Goal: Communication & Community: Answer question/provide support

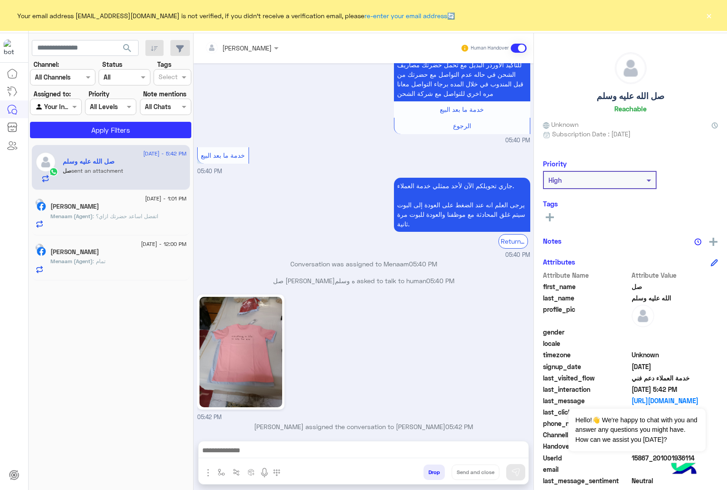
click at [711, 18] on button "×" at bounding box center [708, 15] width 9 height 9
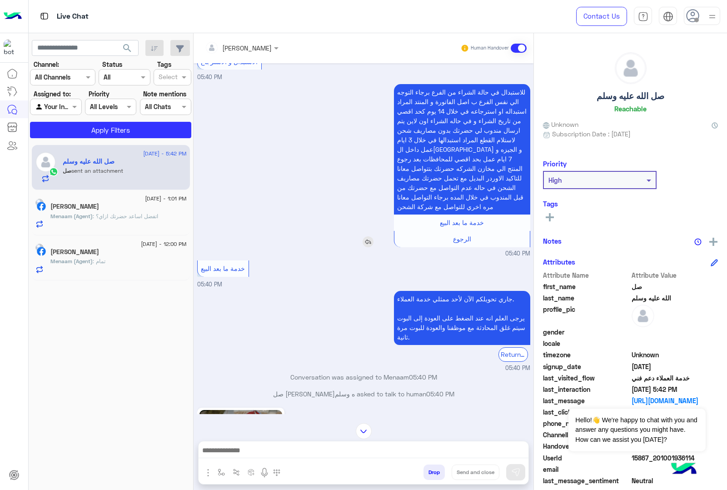
scroll to position [1387, 0]
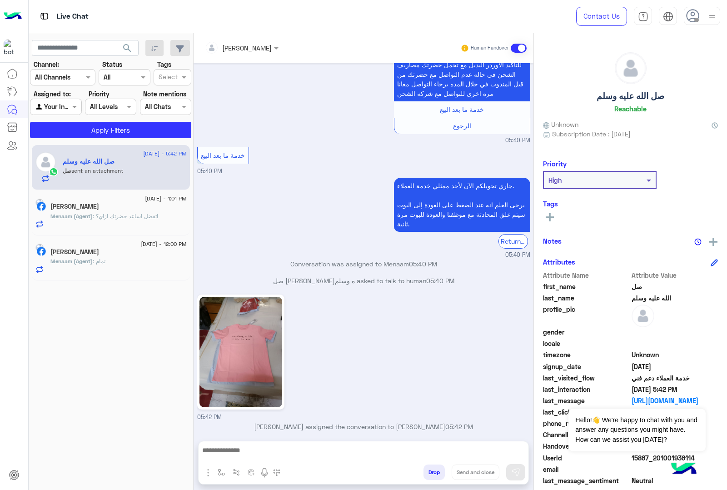
click at [712, 13] on img at bounding box center [712, 16] width 11 height 11
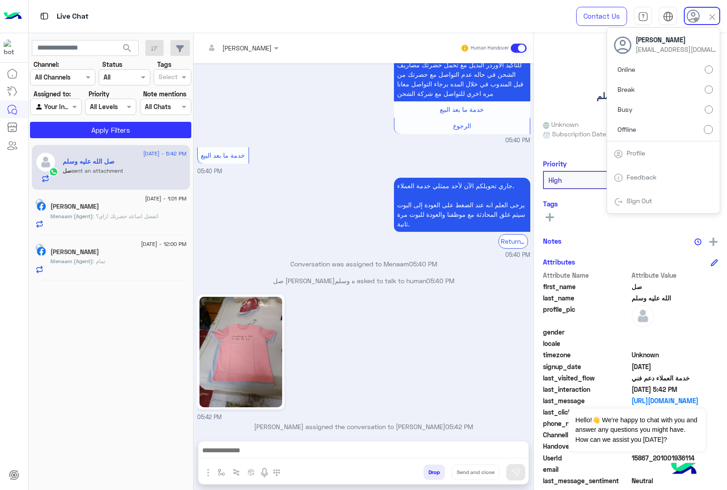
click at [651, 70] on label "Online" at bounding box center [663, 69] width 99 height 16
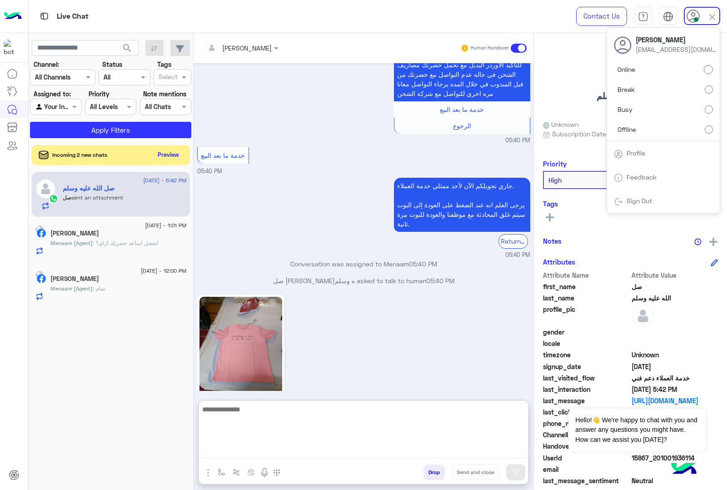
click at [296, 448] on textarea at bounding box center [364, 430] width 330 height 55
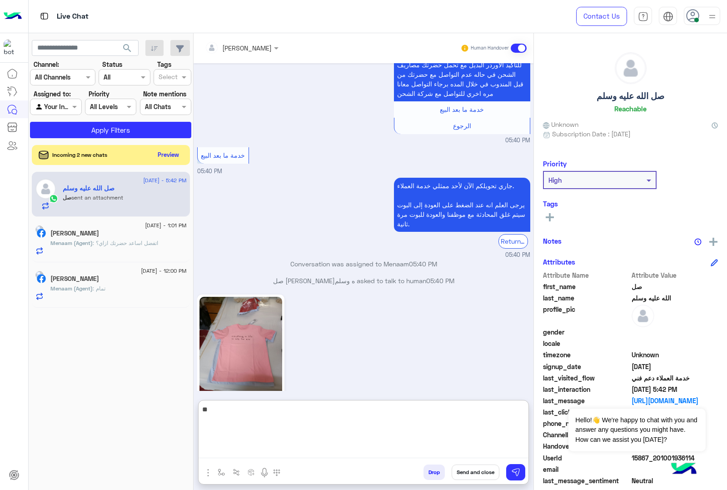
type textarea "*"
type textarea "**********"
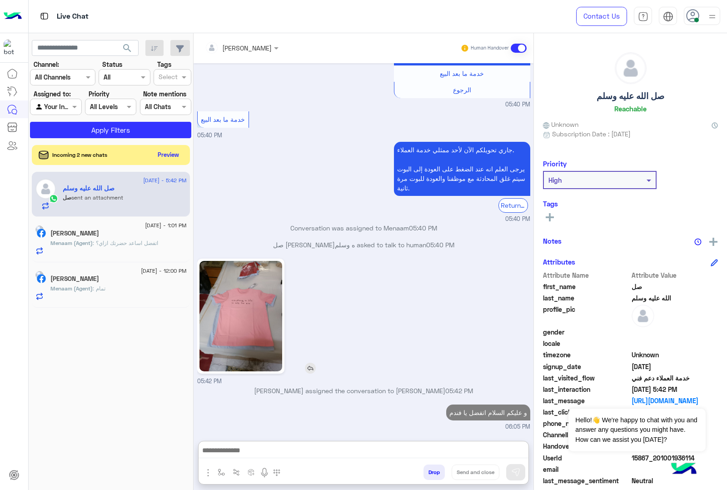
click at [259, 261] on img at bounding box center [240, 316] width 83 height 110
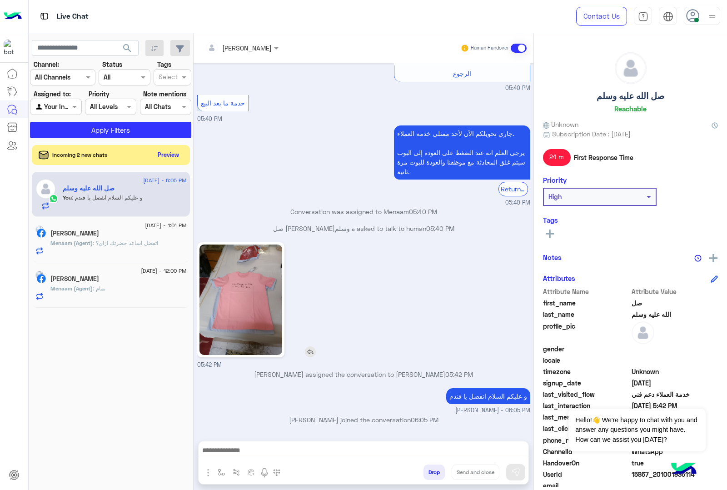
scroll to position [1432, 0]
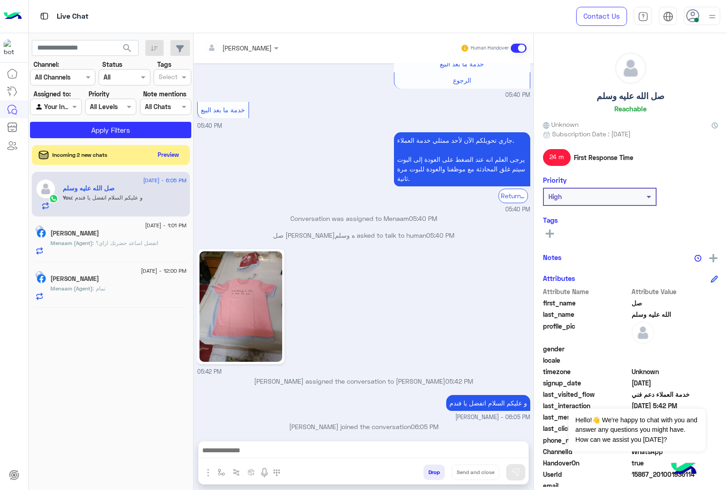
click at [153, 242] on span ": اتفضل اساعد حضرتك ازاي؟" at bounding box center [125, 242] width 65 height 7
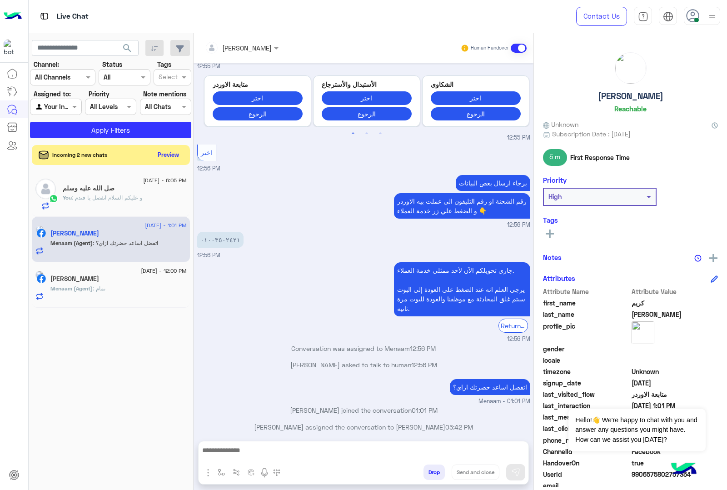
scroll to position [1160, 0]
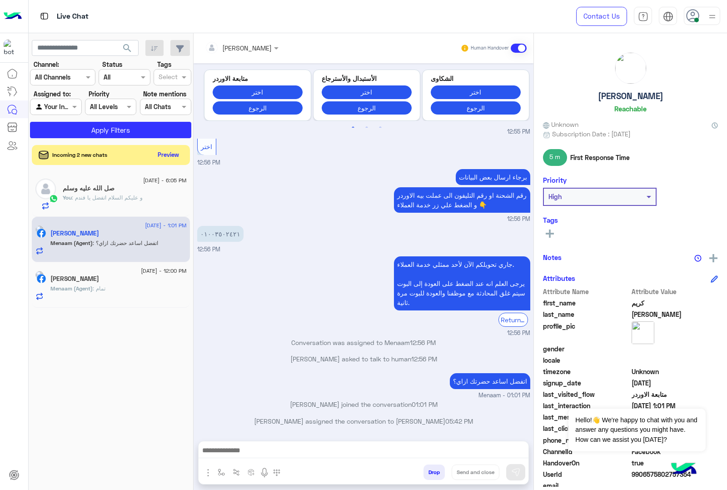
click at [142, 274] on span "31 August - 12:00 PM" at bounding box center [163, 271] width 45 height 8
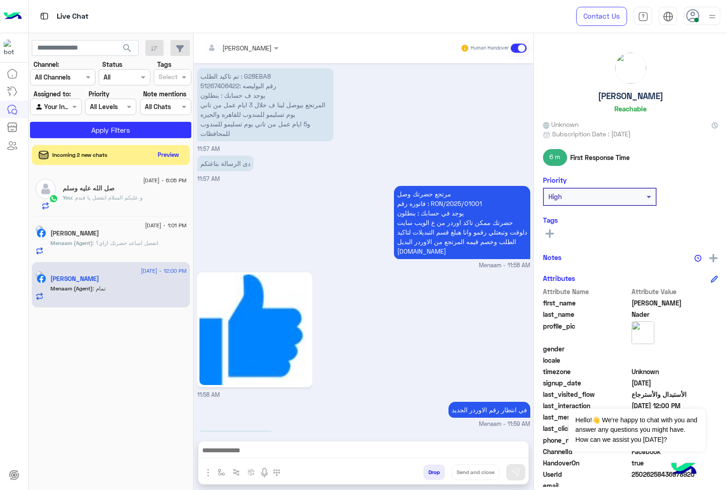
scroll to position [1586, 0]
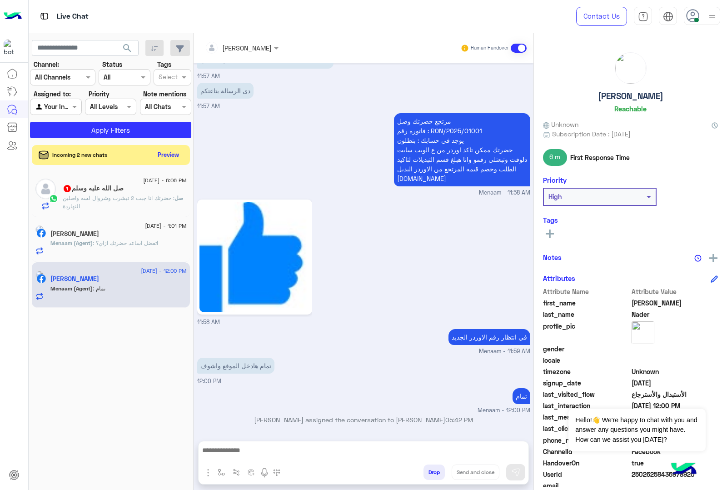
click at [432, 471] on button "Drop" at bounding box center [433, 471] width 21 height 15
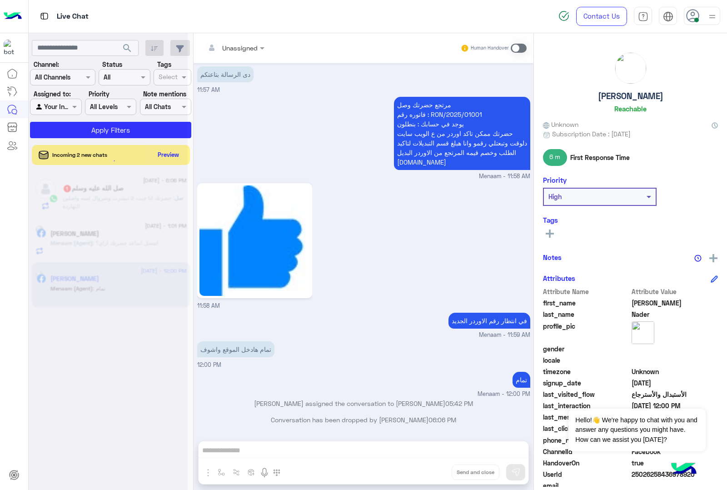
scroll to position [1602, 0]
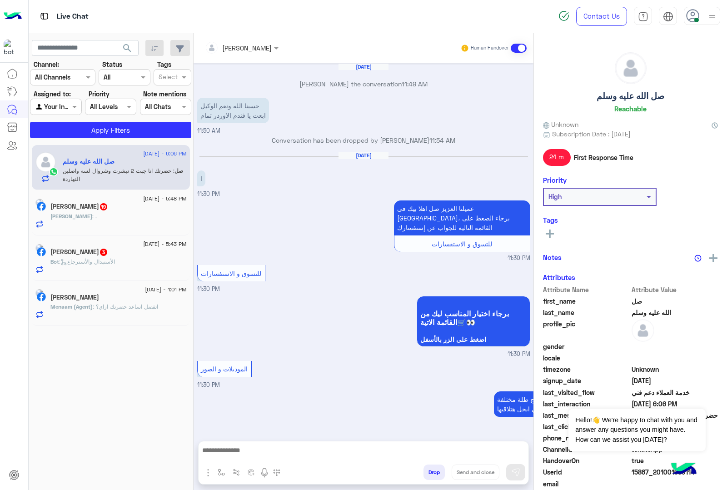
scroll to position [1277, 0]
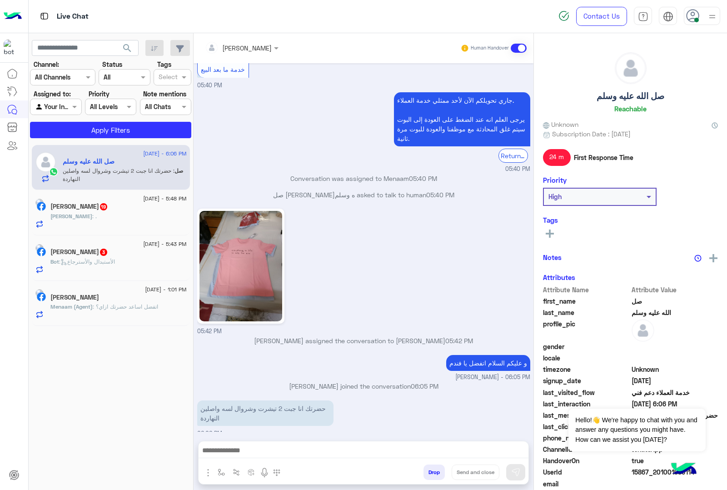
click at [108, 296] on div "كريم يحيى" at bounding box center [118, 299] width 136 height 10
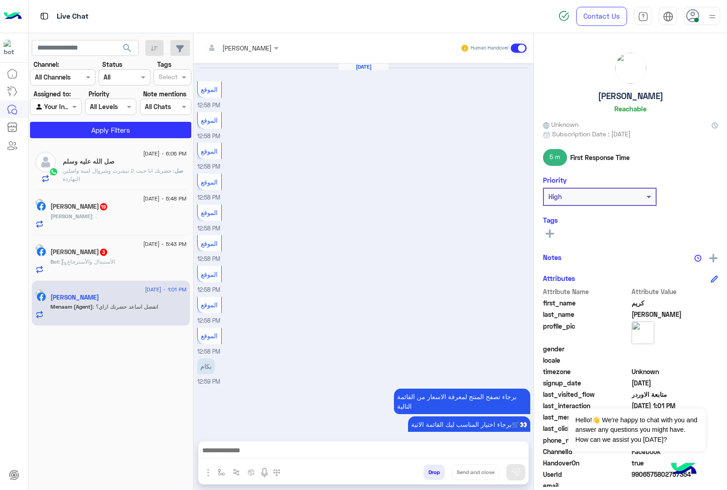
scroll to position [1160, 0]
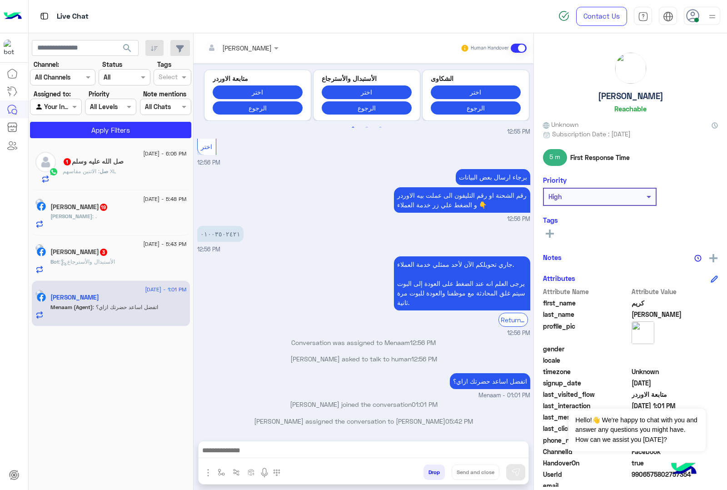
click at [84, 162] on h5 "صل الله عليه وسلم 1" at bounding box center [93, 162] width 61 height 8
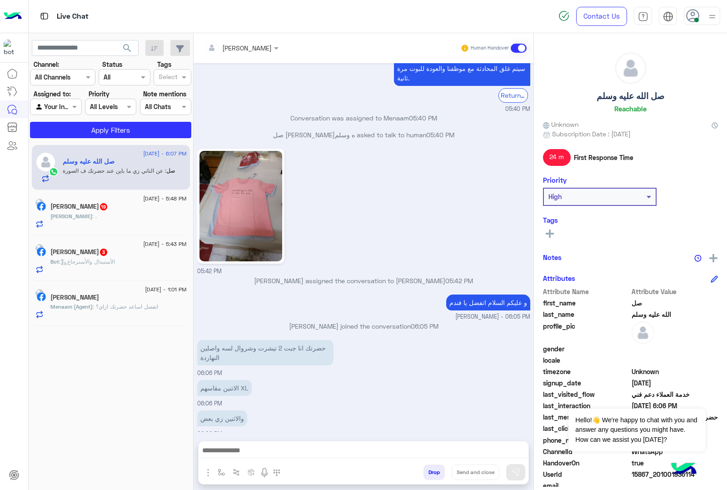
scroll to position [1411, 0]
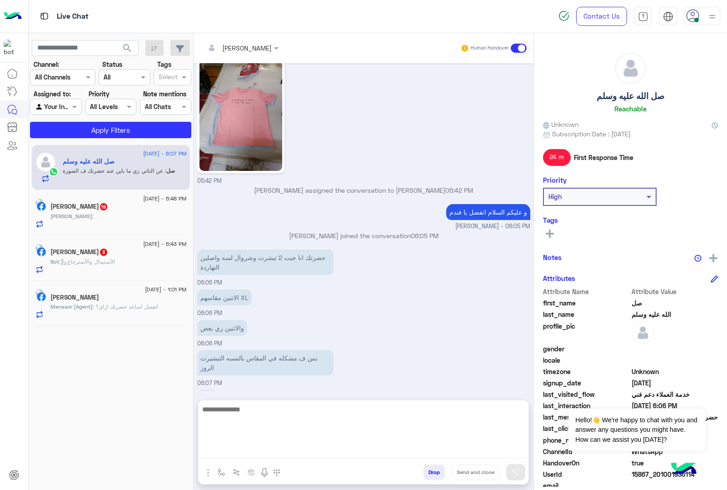
click at [302, 457] on textarea at bounding box center [364, 430] width 330 height 55
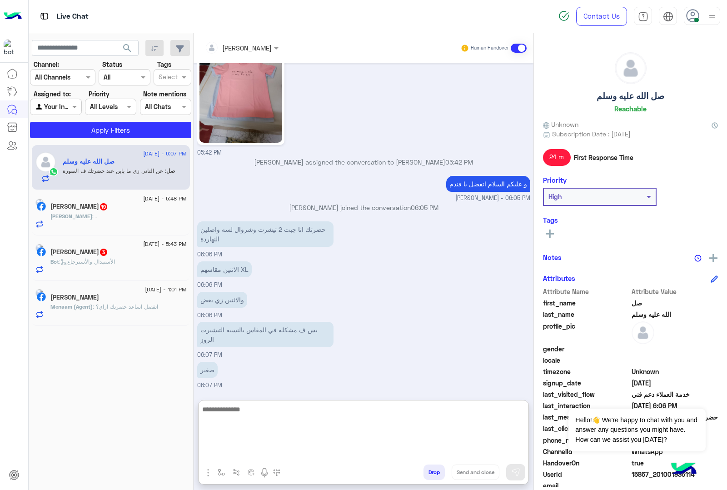
scroll to position [1452, 0]
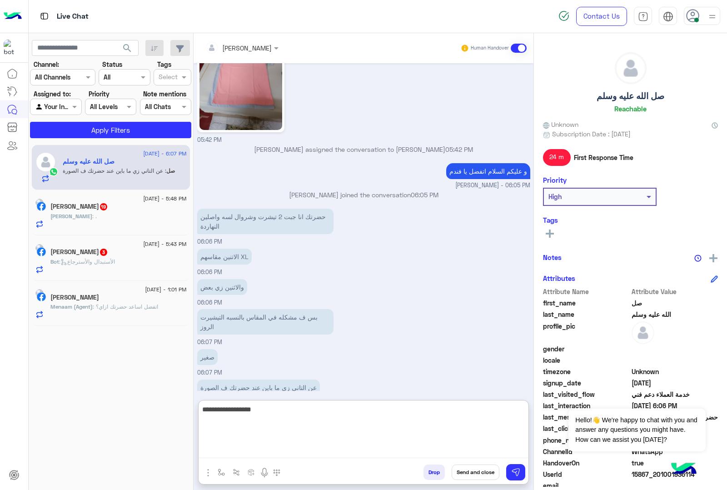
type textarea "**********"
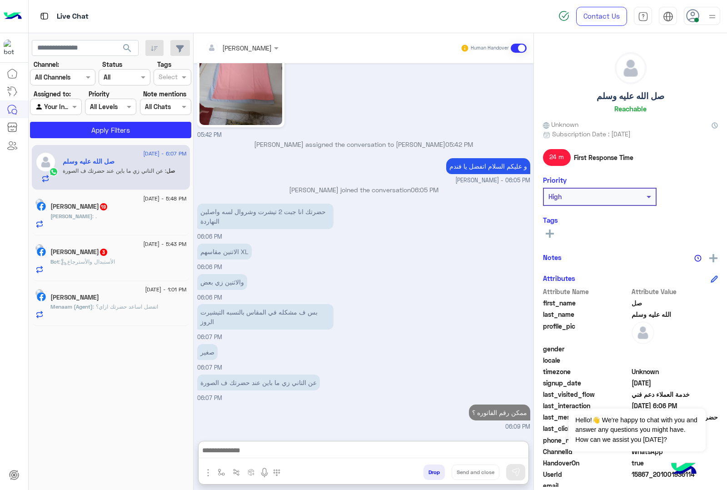
click at [124, 212] on div "Ibrahim Mostafa 19" at bounding box center [118, 208] width 136 height 10
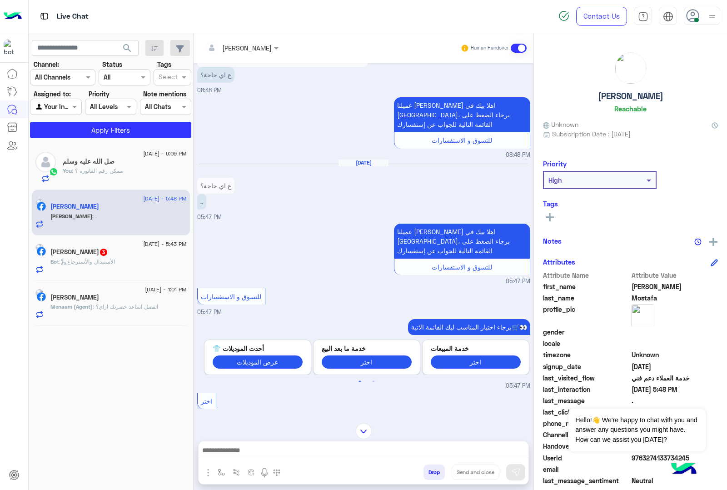
scroll to position [1227, 0]
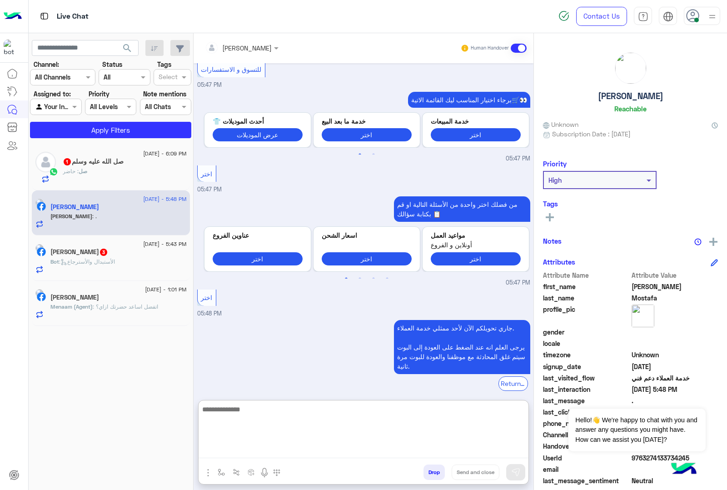
click at [270, 448] on textarea at bounding box center [364, 430] width 330 height 55
type textarea "**********"
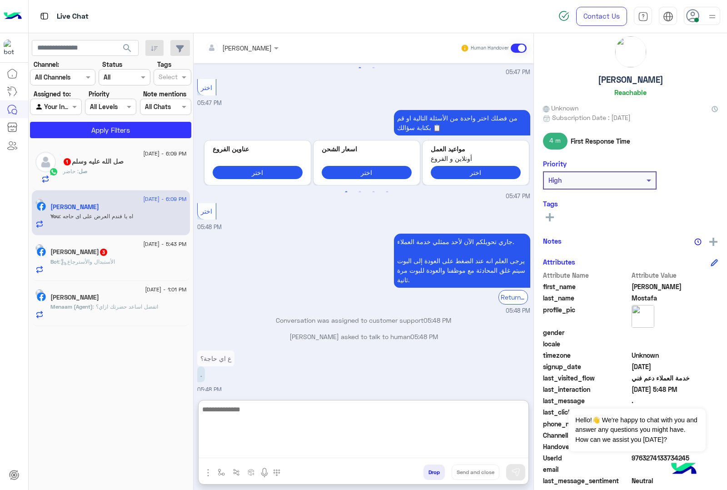
scroll to position [0, 0]
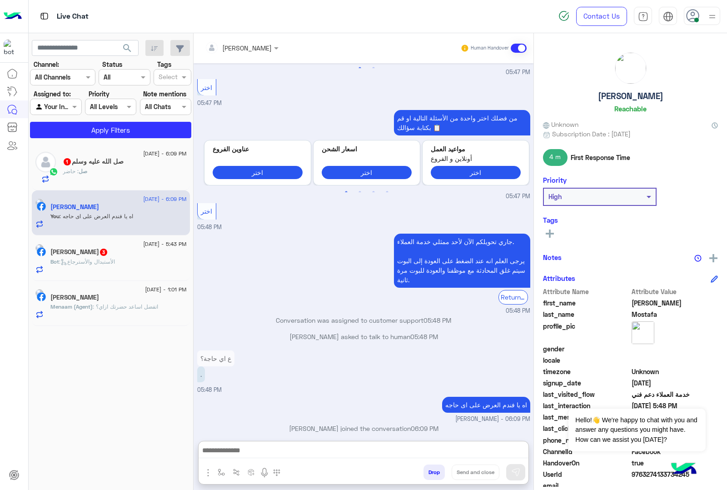
click at [642, 473] on span "9763274133734245" at bounding box center [675, 474] width 87 height 10
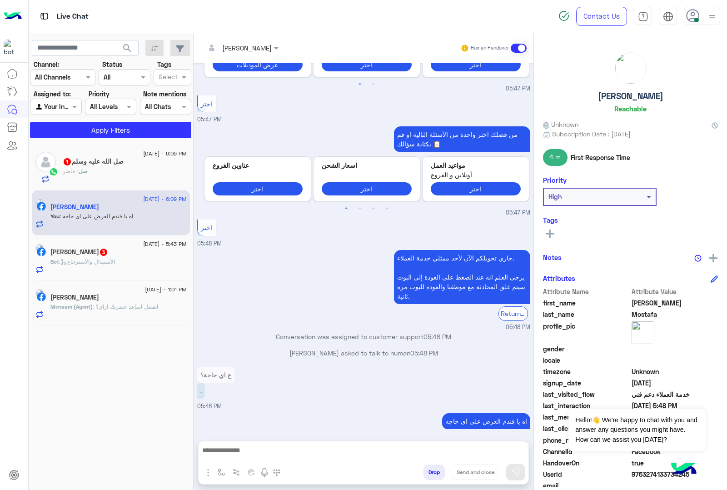
click at [642, 473] on span "9763274133734245" at bounding box center [675, 474] width 87 height 10
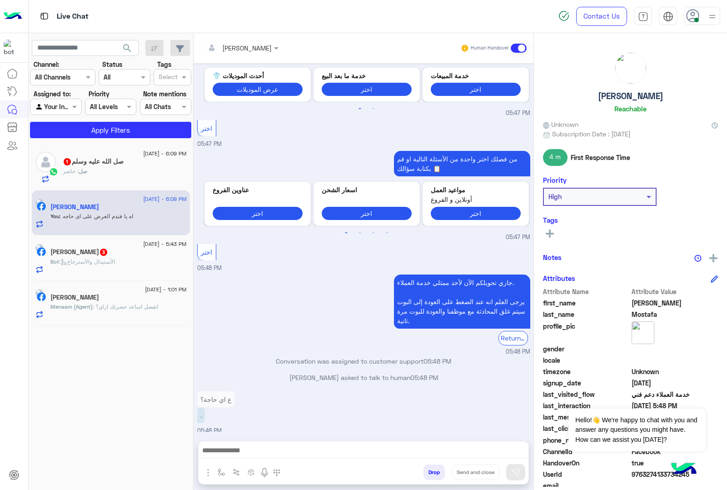
copy span "9763274133734245"
click at [617, 96] on h5 "Ibrahim Mostafa" at bounding box center [630, 96] width 65 height 10
copy h5 "Ibrahim Mostafa"
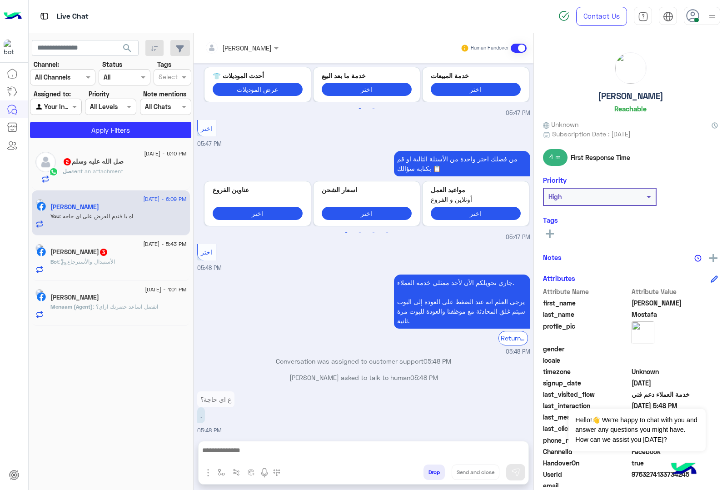
click at [101, 253] on h5 "Ahmed Elghareeb 3" at bounding box center [79, 252] width 58 height 8
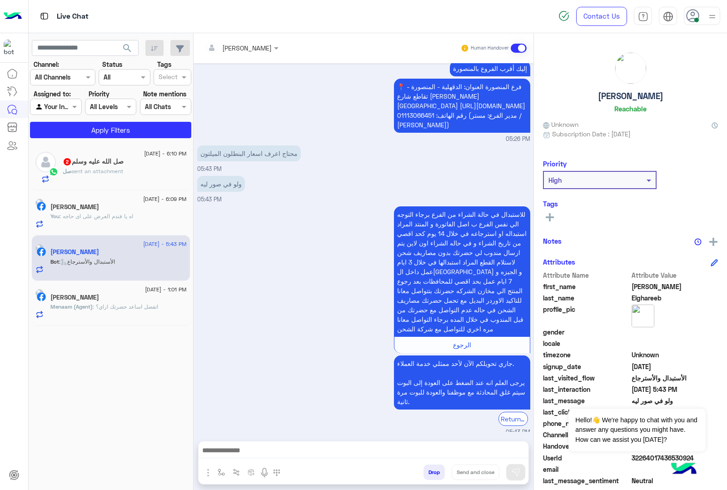
scroll to position [99, 0]
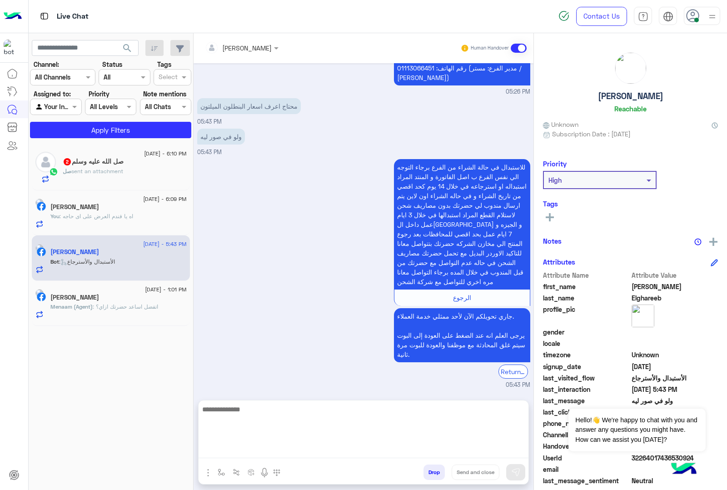
click at [255, 448] on textarea at bounding box center [364, 430] width 330 height 55
type textarea "*"
type textarea "**********"
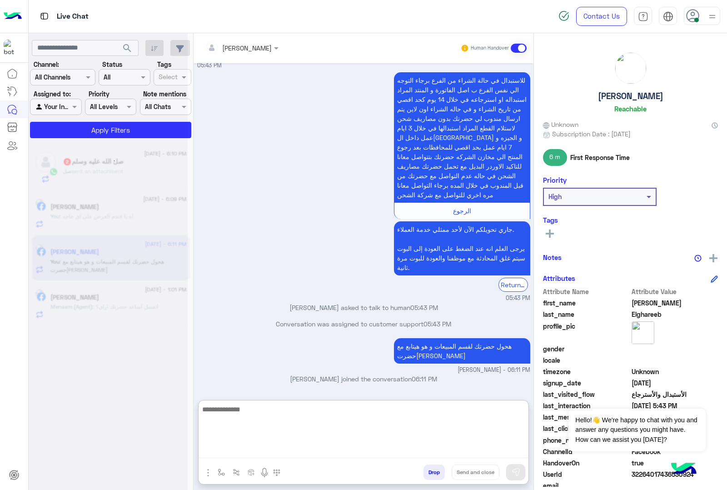
scroll to position [194, 0]
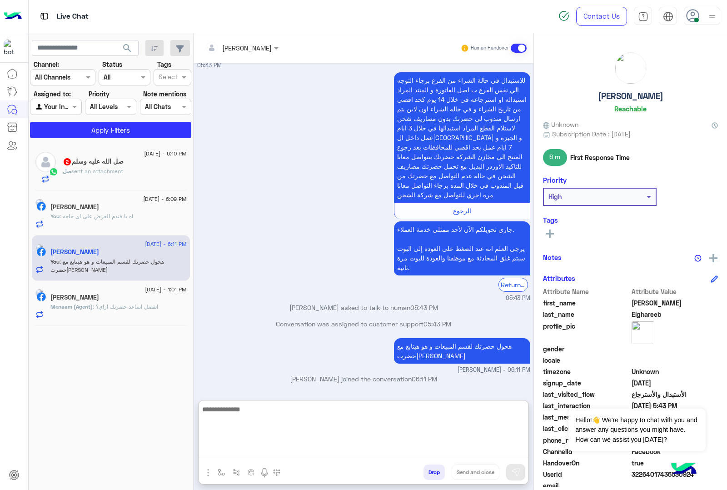
paste textarea "**********"
type textarea "**********"
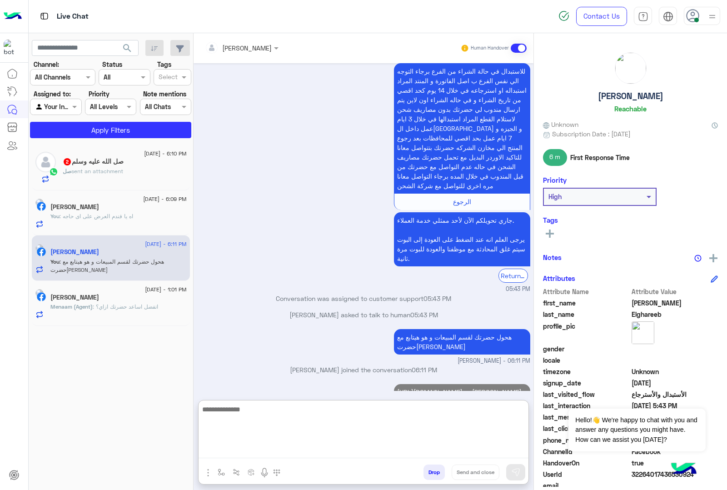
scroll to position [233, 0]
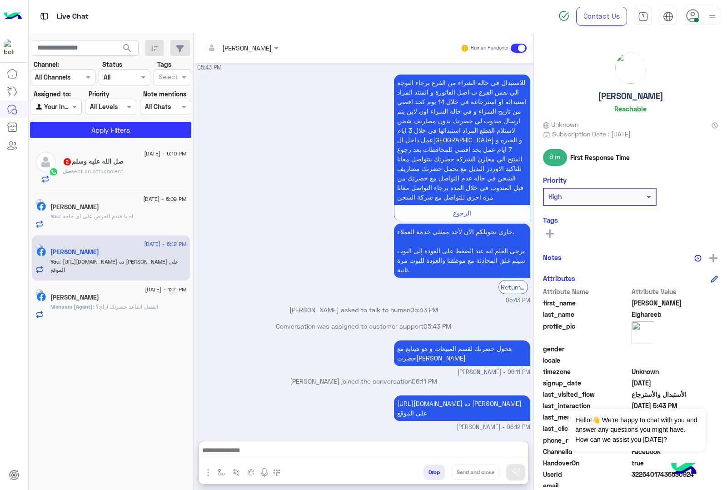
click at [237, 49] on input "text" at bounding box center [230, 48] width 50 height 10
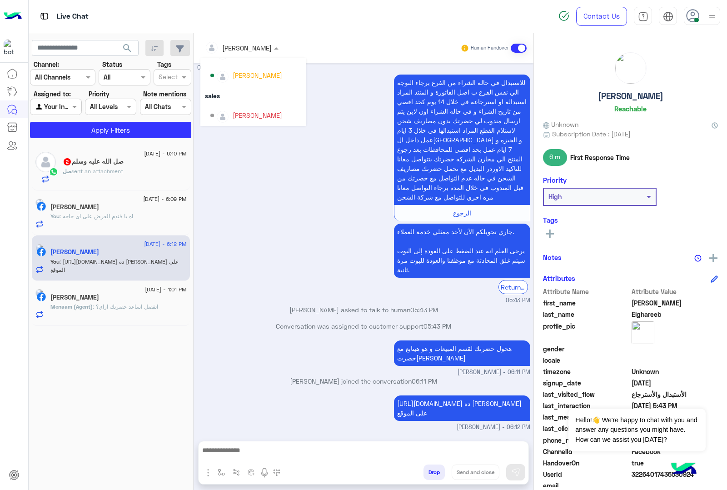
scroll to position [81, 0]
click at [239, 47] on input "text" at bounding box center [230, 48] width 50 height 10
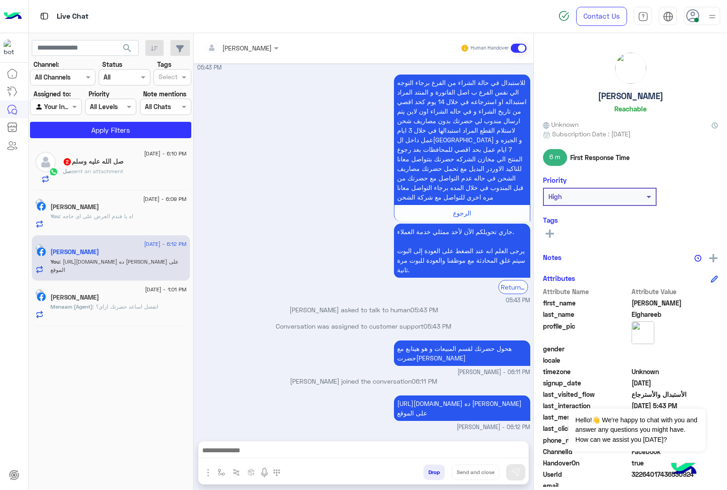
click at [82, 167] on div "صل الله عليه وسلم 2" at bounding box center [125, 163] width 124 height 10
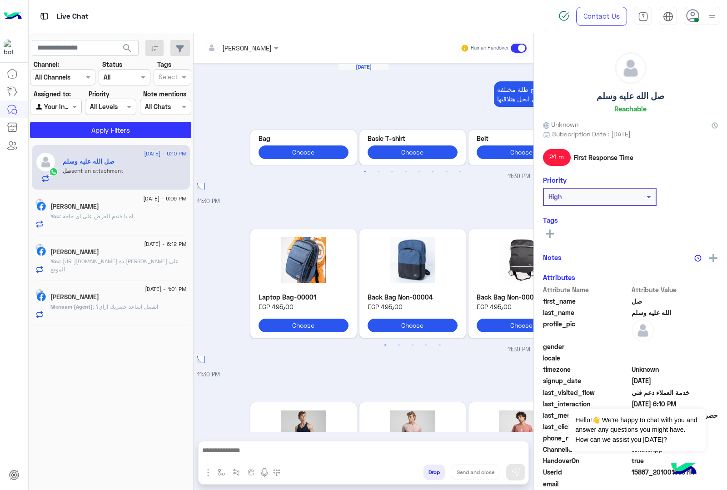
scroll to position [1315, 0]
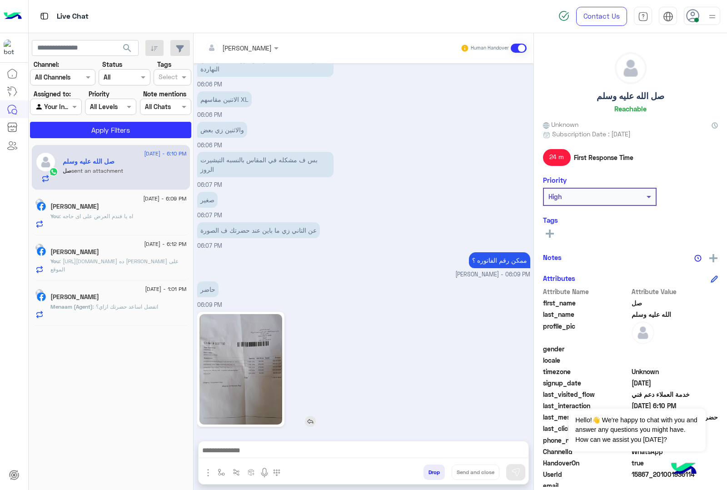
click at [245, 353] on img at bounding box center [240, 369] width 83 height 110
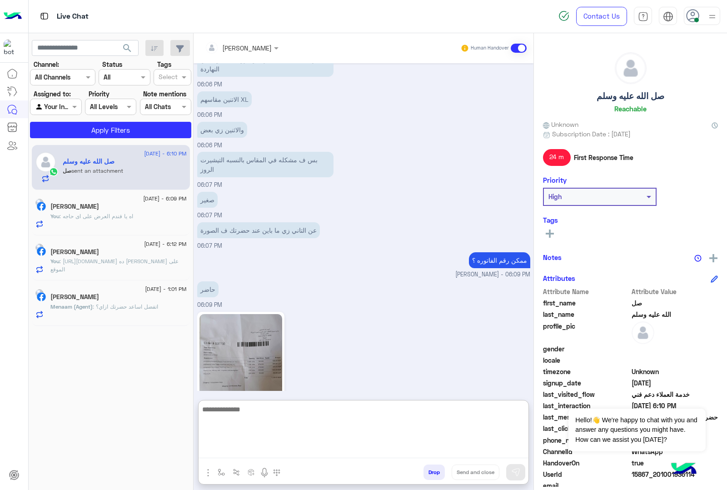
click at [260, 451] on textarea at bounding box center [364, 430] width 330 height 55
type textarea "**********"
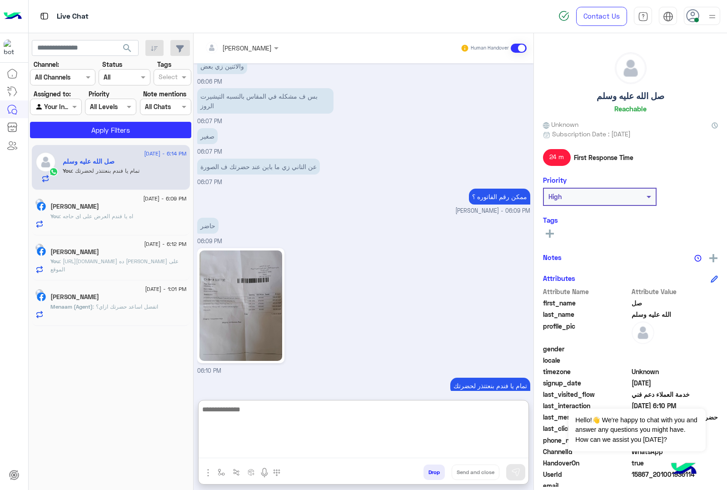
scroll to position [1385, 0]
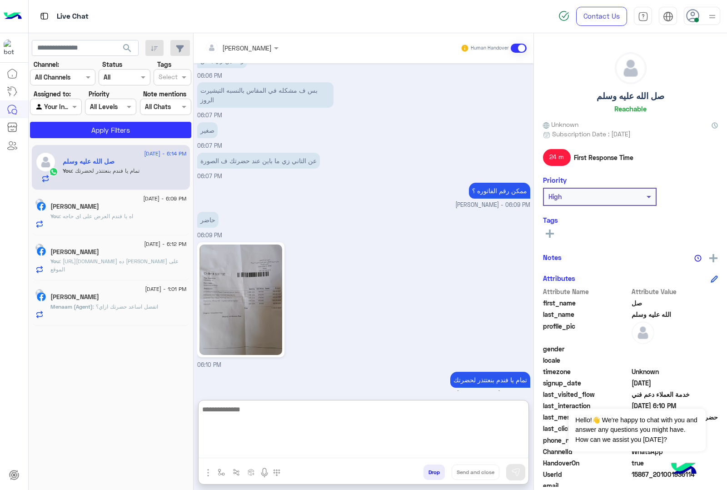
click at [348, 419] on textarea at bounding box center [364, 430] width 330 height 55
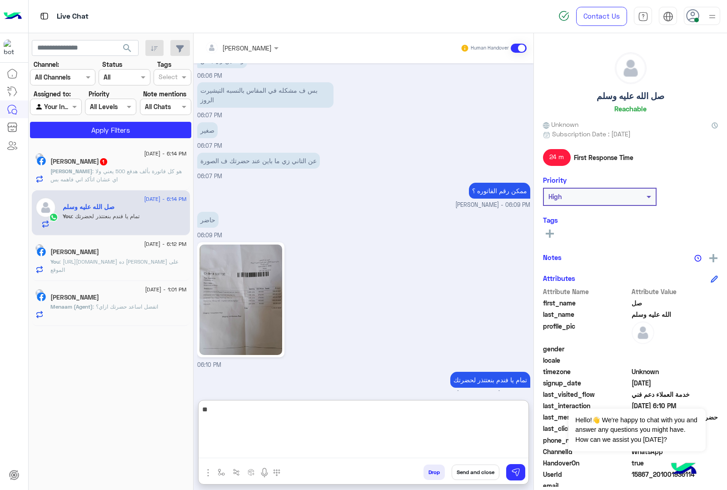
type textarea "*"
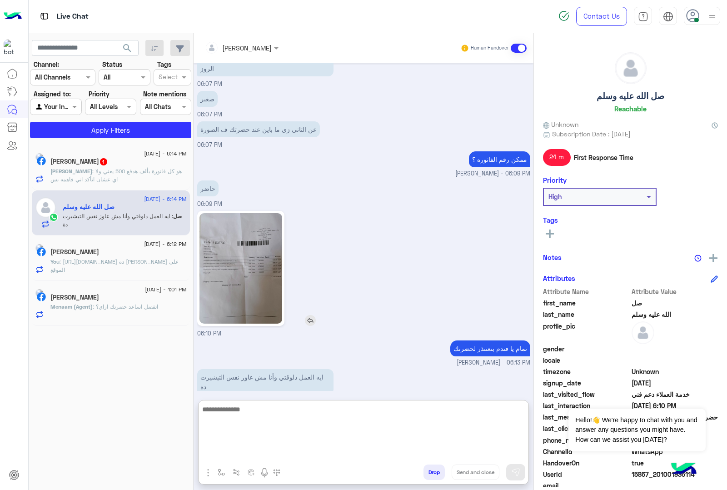
scroll to position [1425, 0]
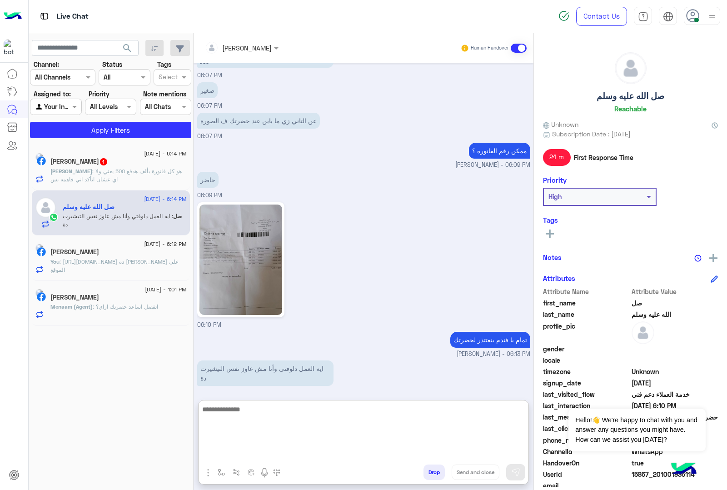
paste textarea "**********"
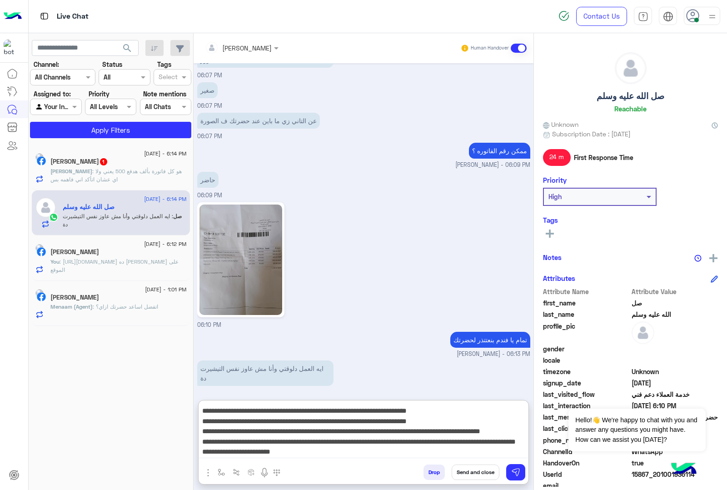
scroll to position [30, 0]
click at [281, 423] on textarea "**********" at bounding box center [363, 430] width 329 height 55
type textarea "**********"
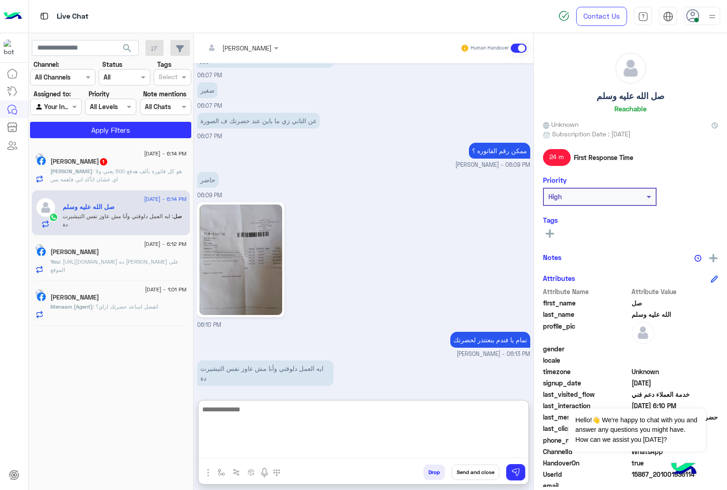
scroll to position [1577, 0]
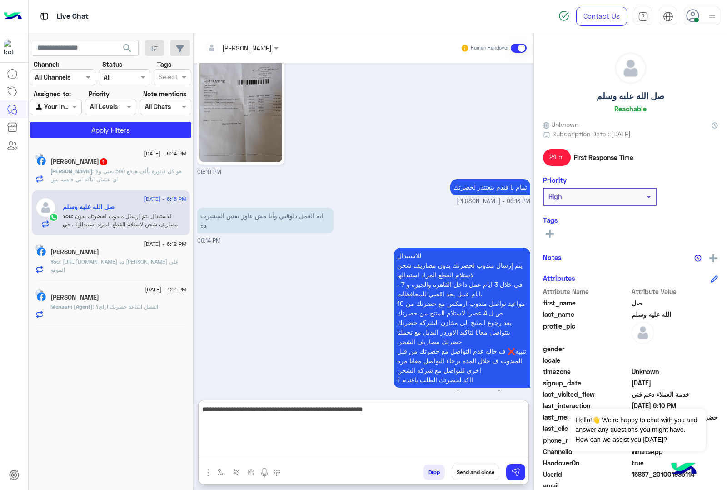
type textarea "**********"
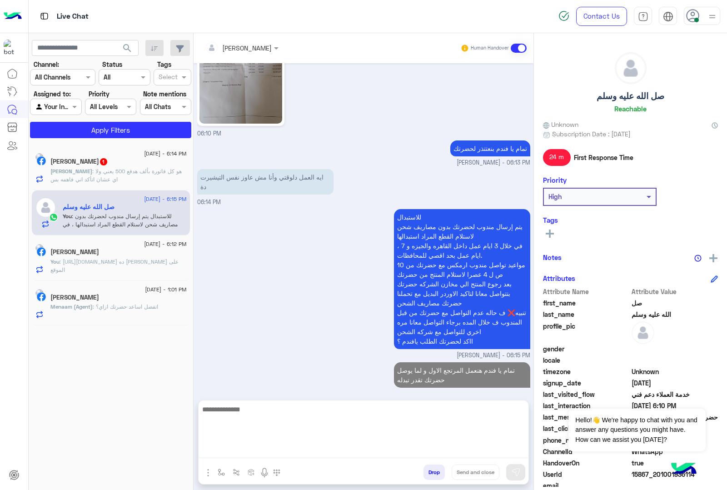
click at [126, 179] on p "Ibrahim : هو كل فاتورة بألف هدفع 500 يعني ولا اي عشان اتأكد اني فاهمه بس" at bounding box center [118, 175] width 136 height 16
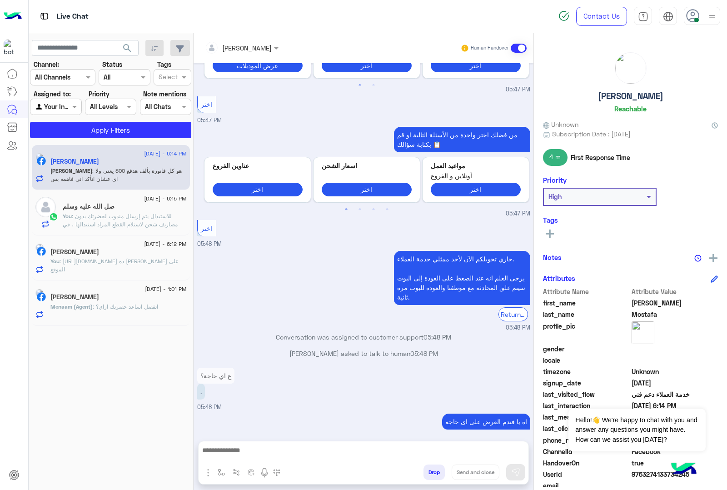
scroll to position [1082, 0]
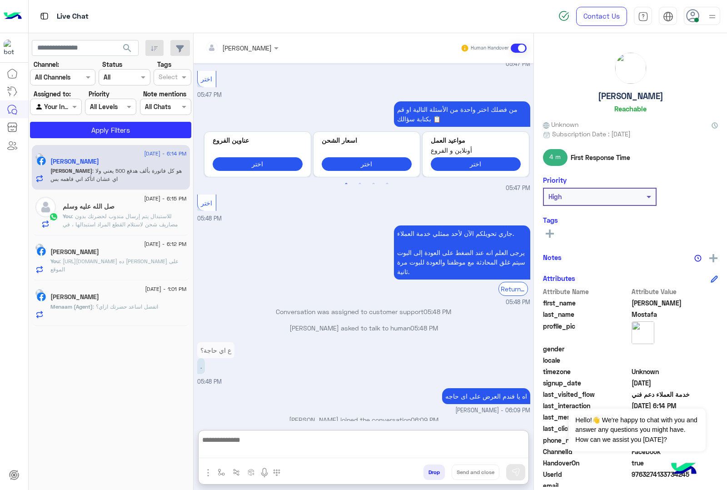
click at [282, 454] on textarea at bounding box center [363, 446] width 329 height 24
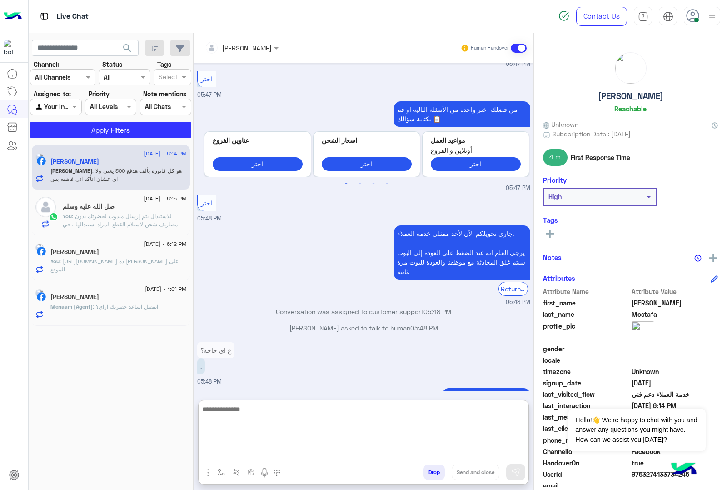
scroll to position [1123, 0]
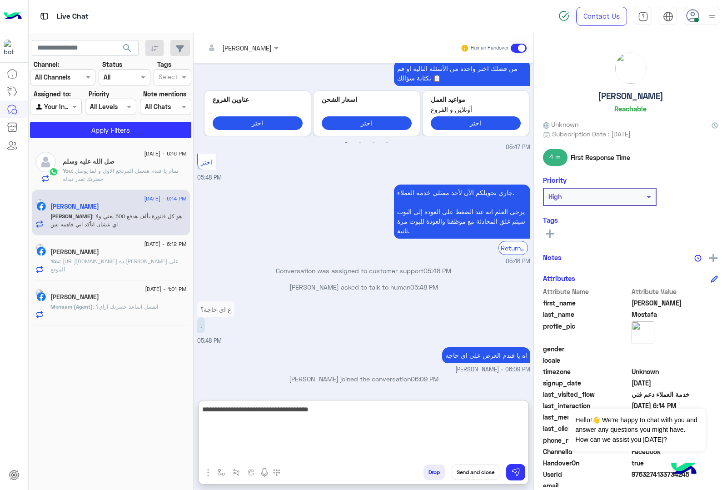
type textarea "**********"
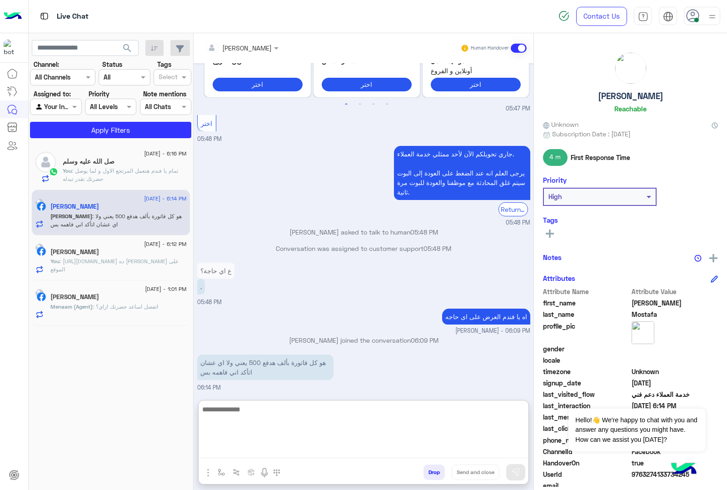
click at [139, 170] on span ": تمام يا فندم هنعمل المرتجع الاول و لما يوصل حضرتك تقدر تبدله" at bounding box center [120, 174] width 115 height 15
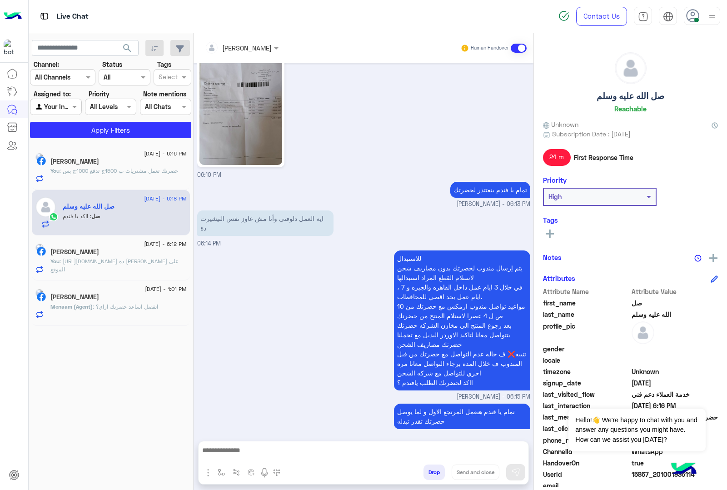
scroll to position [1335, 0]
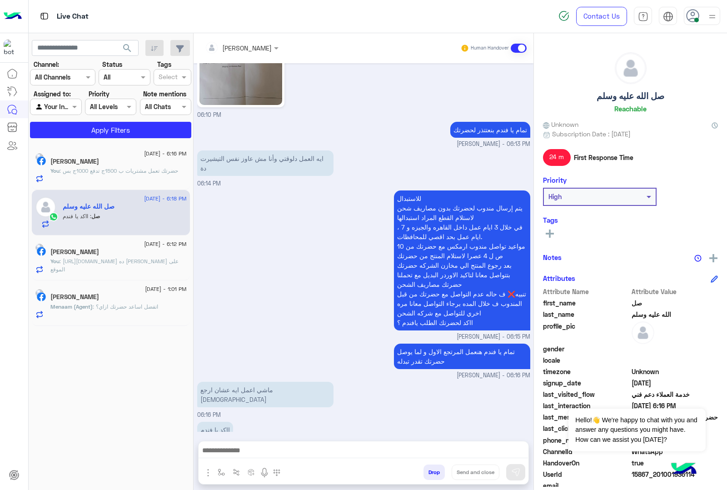
click at [289, 457] on textarea at bounding box center [363, 451] width 329 height 14
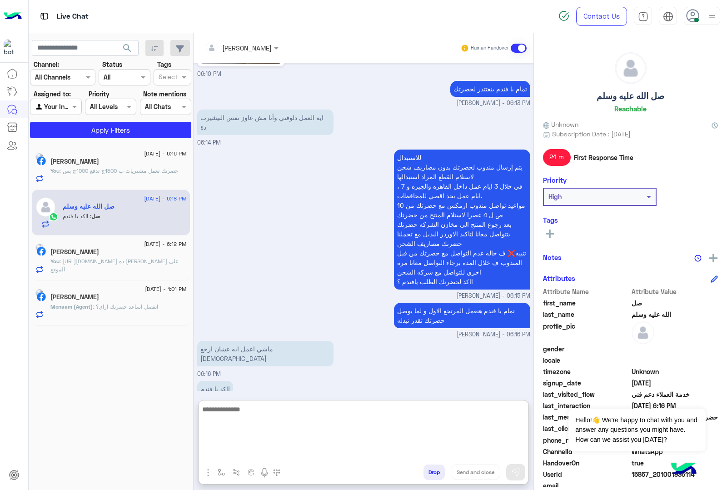
paste textarea "**********"
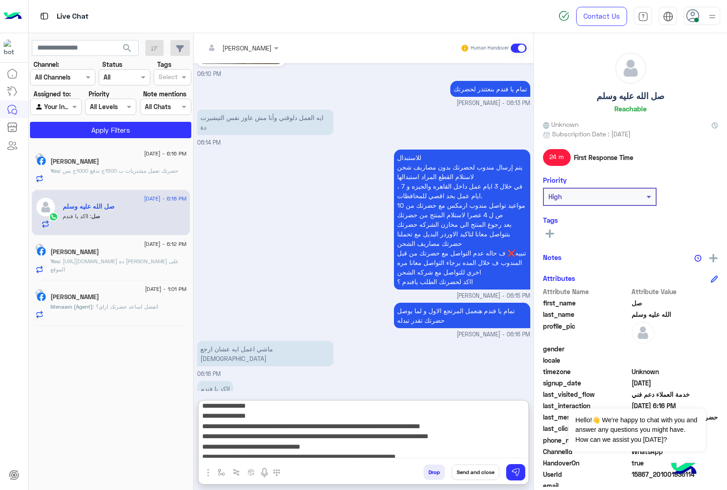
scroll to position [0, 0]
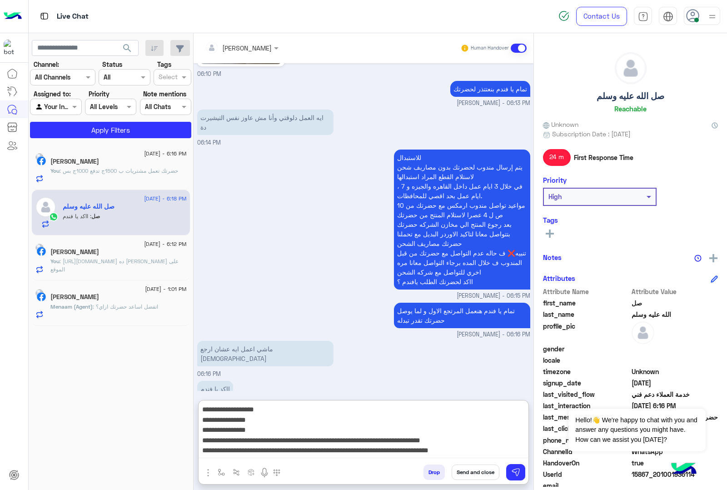
click at [423, 401] on div "**********" at bounding box center [364, 432] width 330 height 64
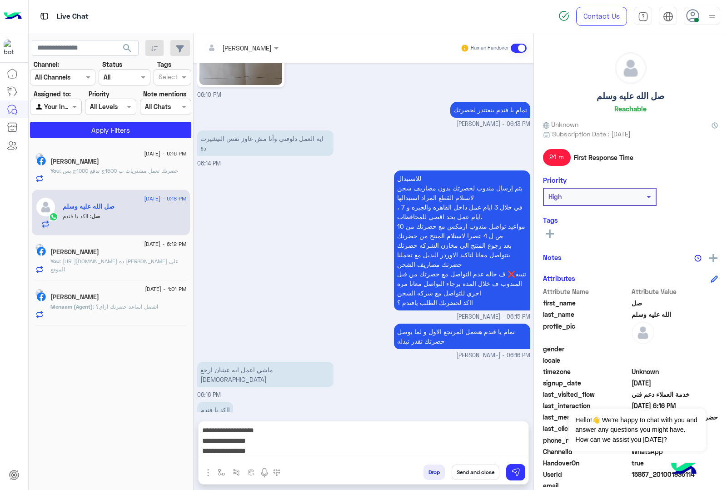
scroll to position [1335, 0]
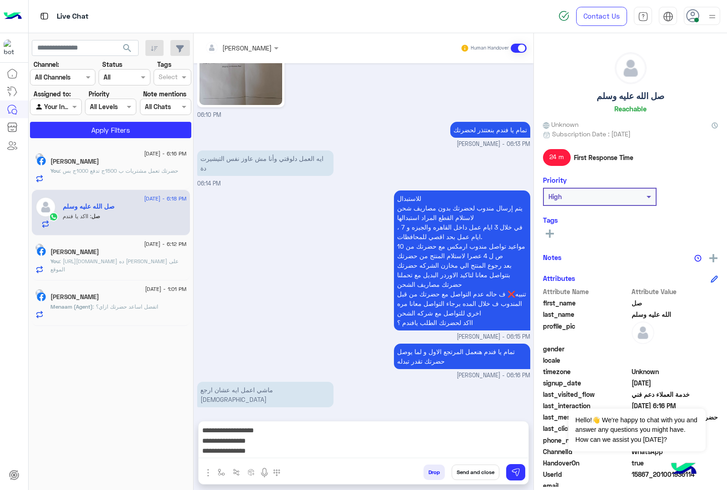
click at [421, 419] on div "ااكد يا فندم 06:18 PM" at bounding box center [363, 434] width 333 height 30
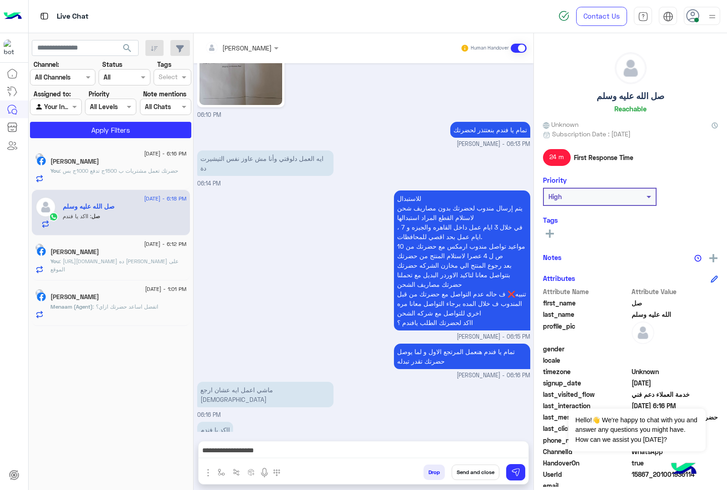
click at [442, 451] on textarea "**********" at bounding box center [363, 451] width 329 height 14
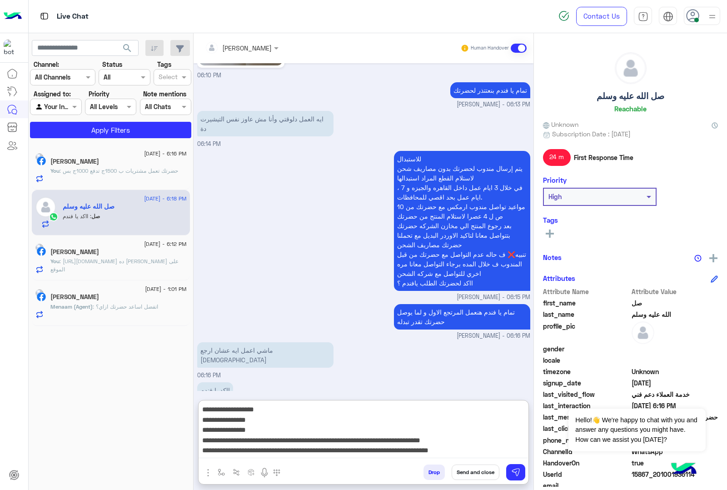
scroll to position [1376, 0]
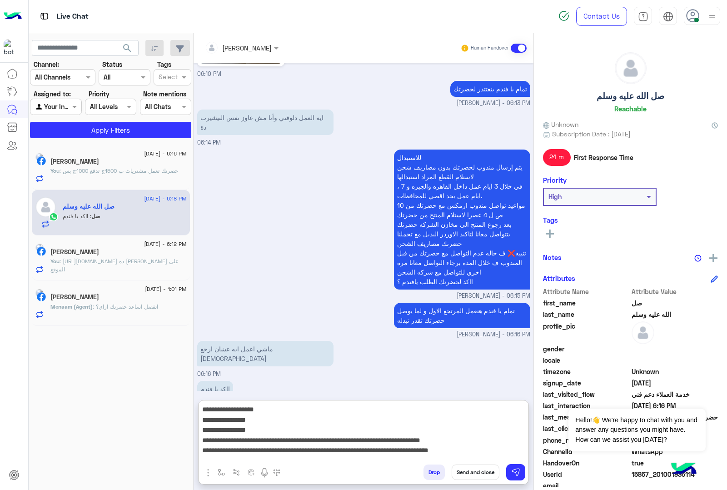
paste textarea "*******"
click at [466, 423] on textarea "**********" at bounding box center [363, 430] width 329 height 55
paste textarea "**********"
click at [452, 433] on textarea "**********" at bounding box center [363, 430] width 329 height 55
type textarea "**********"
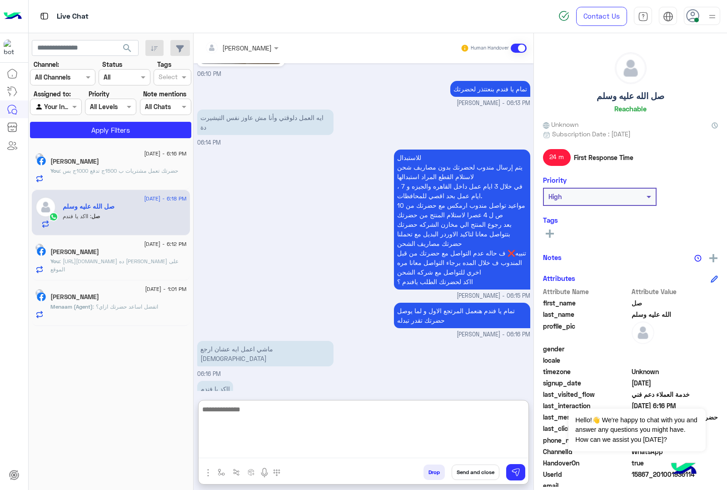
scroll to position [1538, 0]
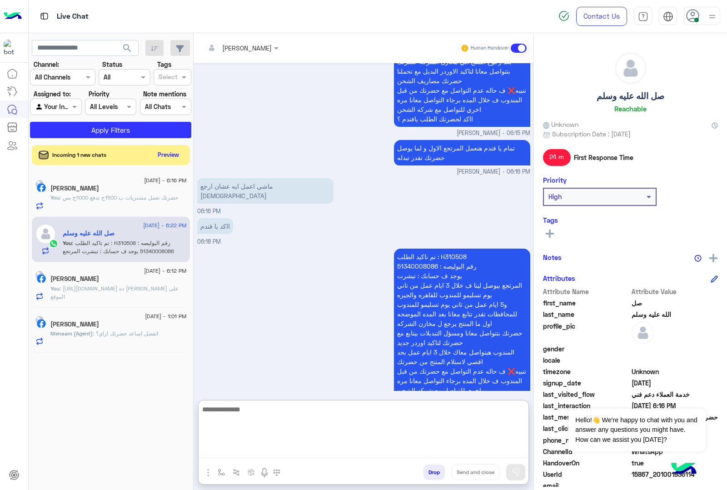
click at [130, 192] on div "Ibrahim Mostafa" at bounding box center [118, 189] width 136 height 10
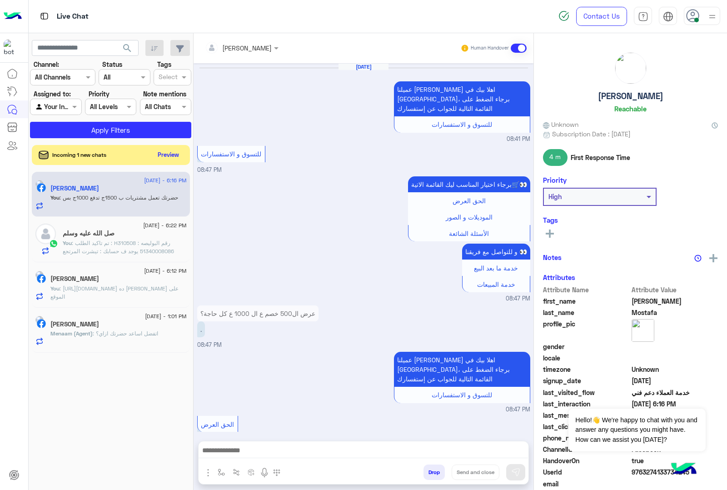
scroll to position [1090, 0]
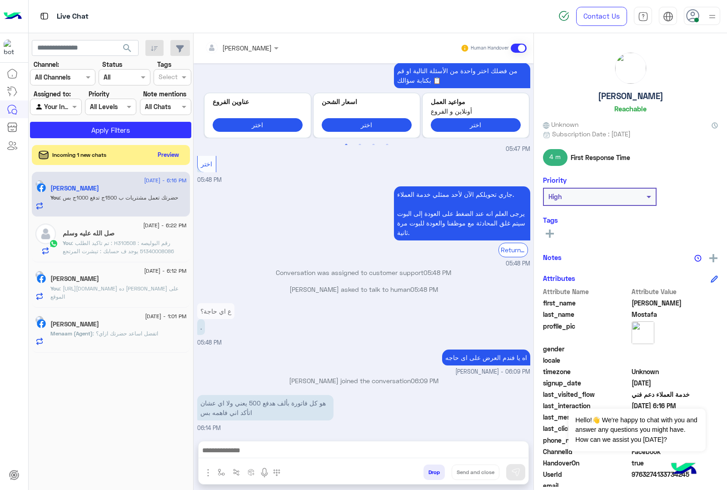
click at [150, 289] on p "You : https://eagle.com.eg/collections/sweatpants ده لينك الميلتون على الموقع" at bounding box center [118, 292] width 136 height 16
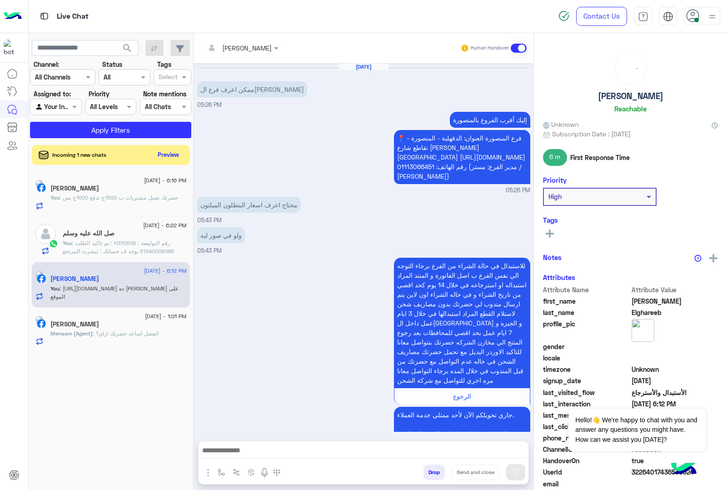
scroll to position [192, 0]
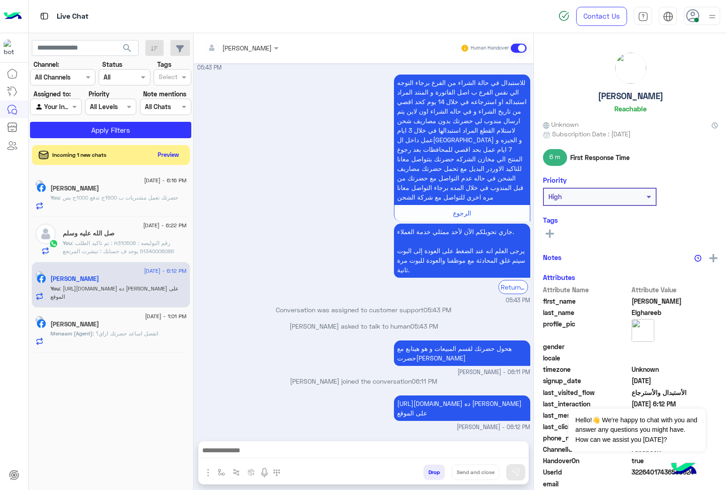
click at [249, 48] on input "text" at bounding box center [230, 48] width 50 height 10
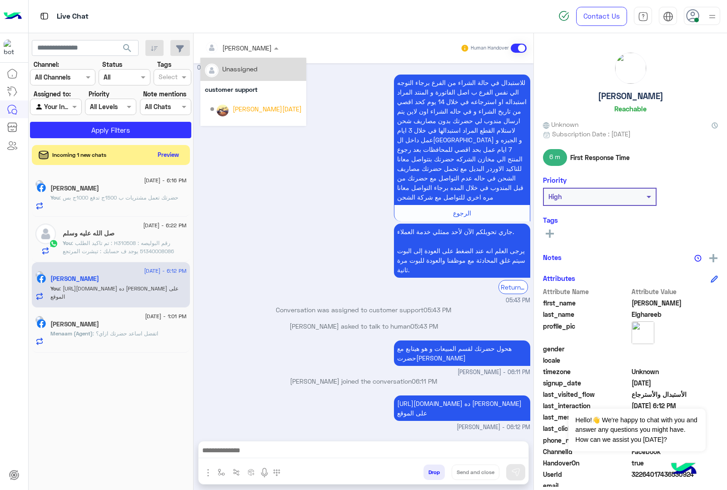
click at [249, 48] on input "text" at bounding box center [230, 48] width 50 height 10
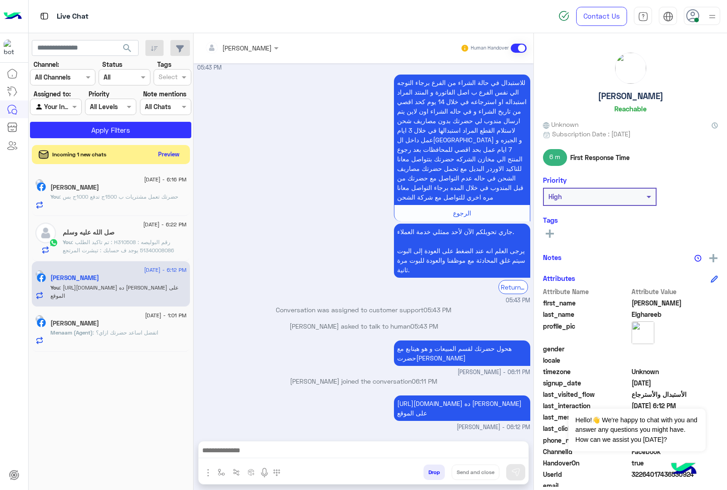
click at [177, 154] on button "Preview" at bounding box center [169, 154] width 28 height 12
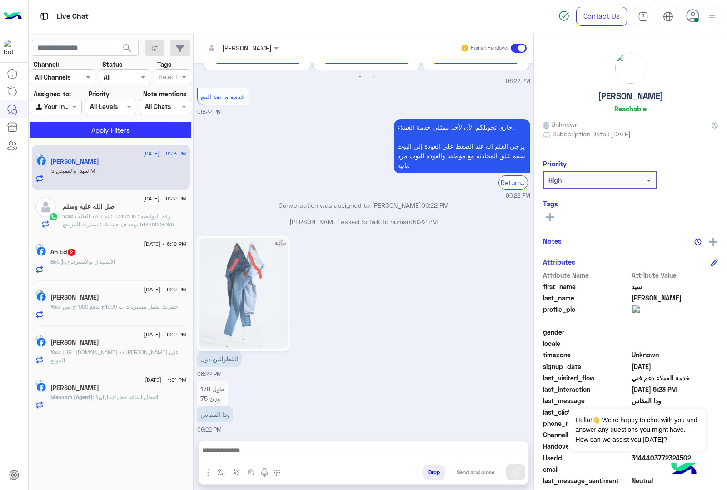
scroll to position [1180, 0]
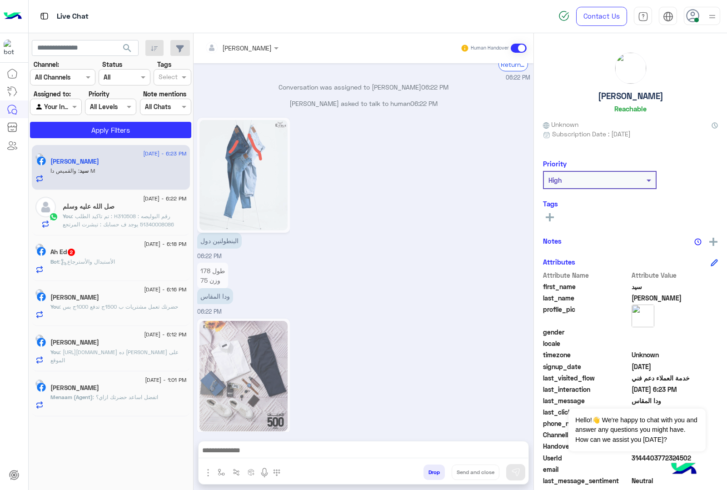
click at [232, 46] on input "text" at bounding box center [230, 48] width 50 height 10
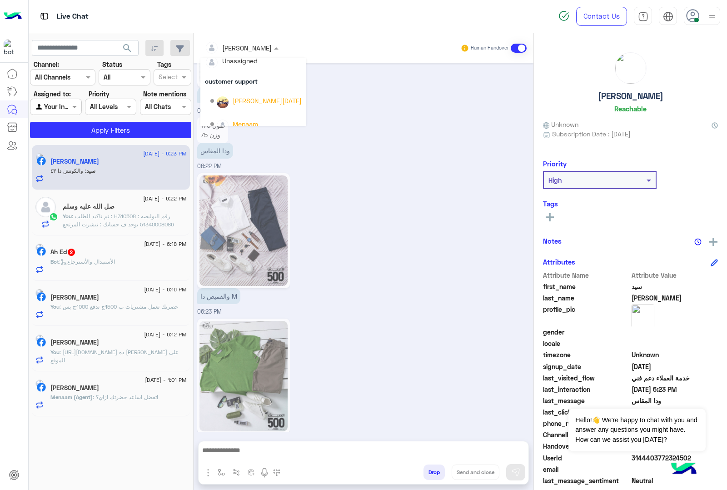
scroll to position [0, 0]
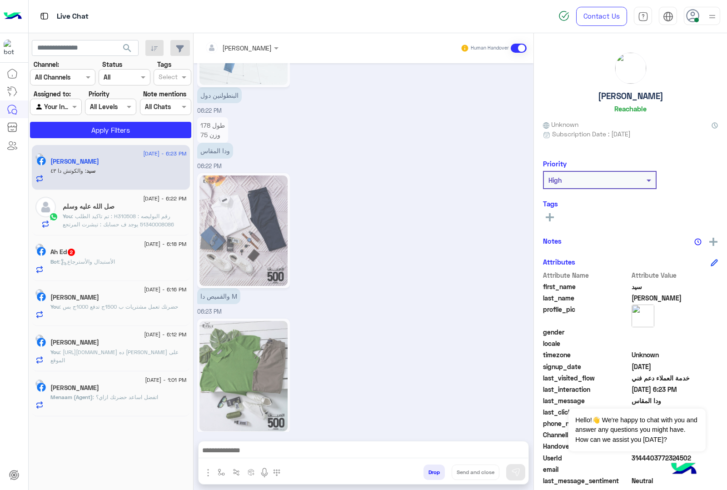
click at [399, 316] on div "والكوتش دا ٤٣ 06:23 PM" at bounding box center [363, 388] width 333 height 145
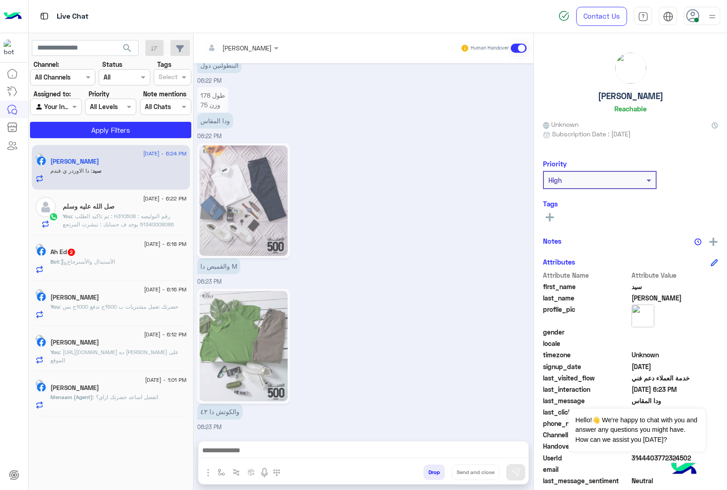
click at [251, 43] on input "text" at bounding box center [230, 48] width 50 height 10
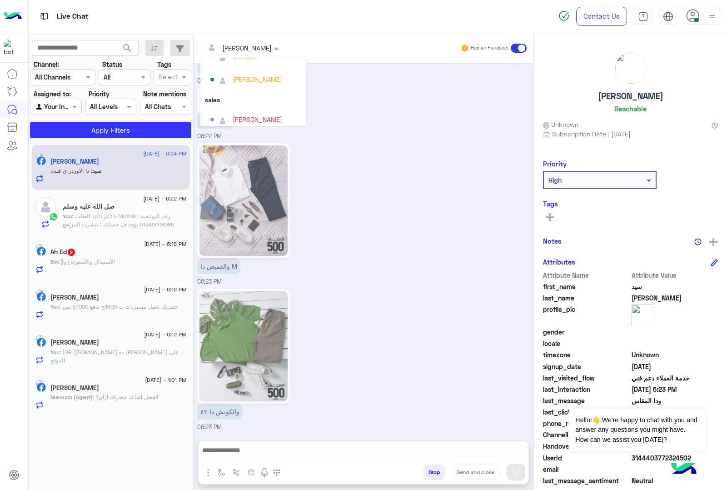
scroll to position [81, 0]
click at [260, 115] on div "mohamed ahmed" at bounding box center [258, 114] width 50 height 10
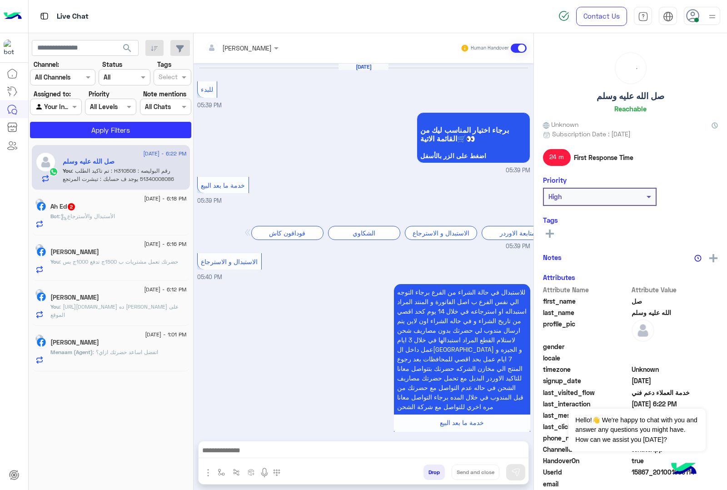
scroll to position [1229, 0]
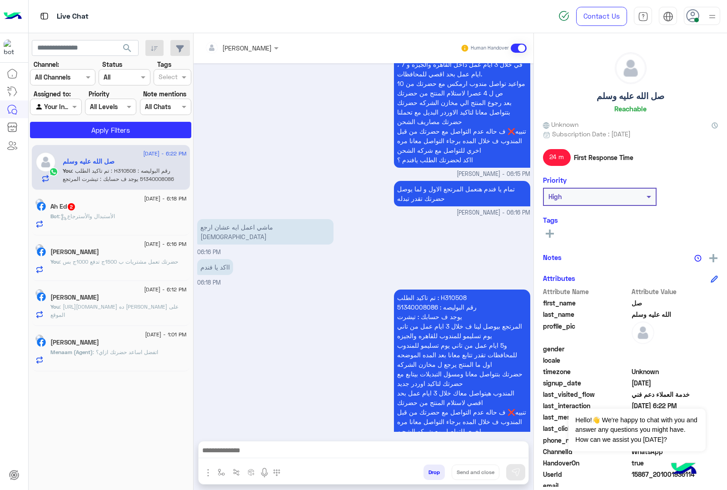
click at [119, 303] on div "Ahmed Elghareeb" at bounding box center [118, 299] width 136 height 10
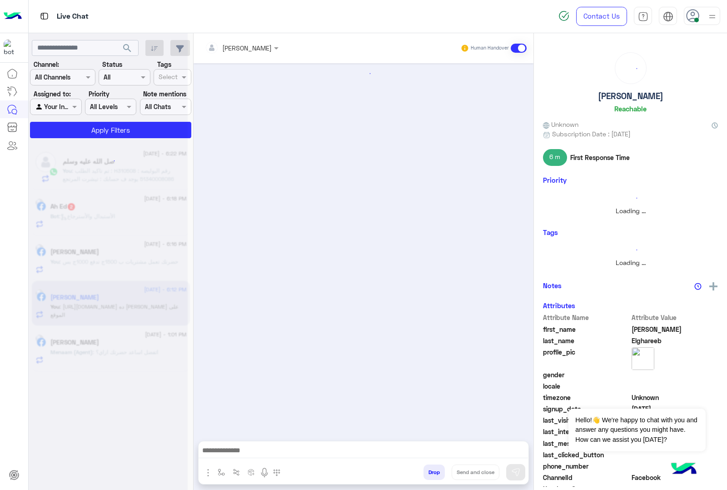
scroll to position [192, 0]
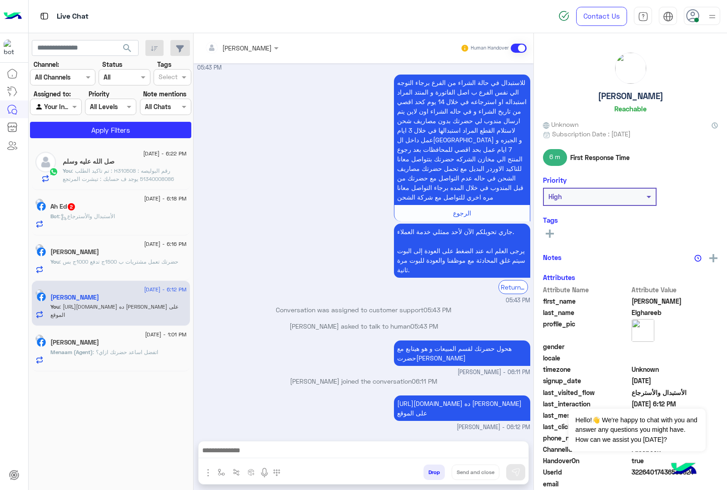
click at [250, 50] on input "text" at bounding box center [230, 48] width 50 height 10
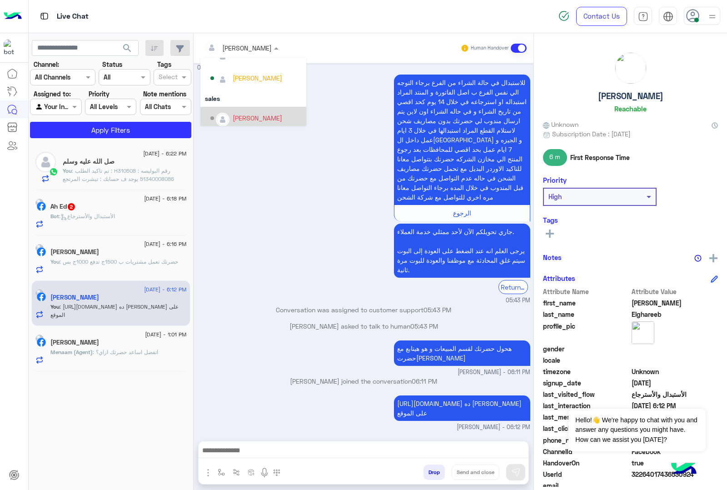
scroll to position [81, 0]
click at [233, 115] on div "mohamed ahmed" at bounding box center [258, 114] width 50 height 10
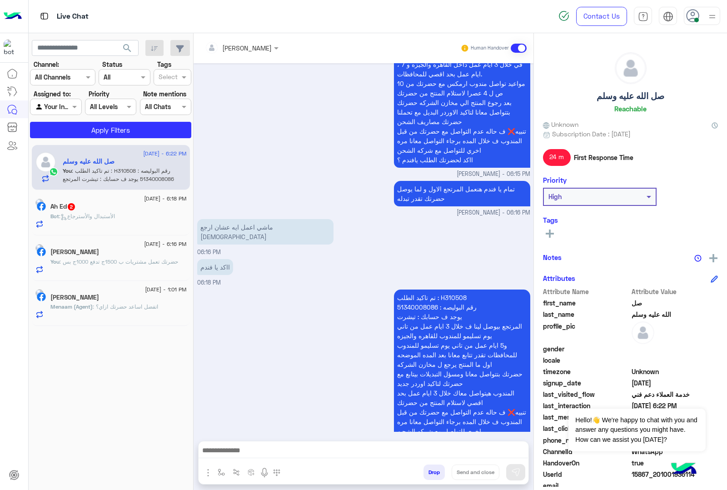
scroll to position [1229, 0]
click at [115, 217] on span ": الأستبدال والأسترجاع" at bounding box center [87, 216] width 56 height 7
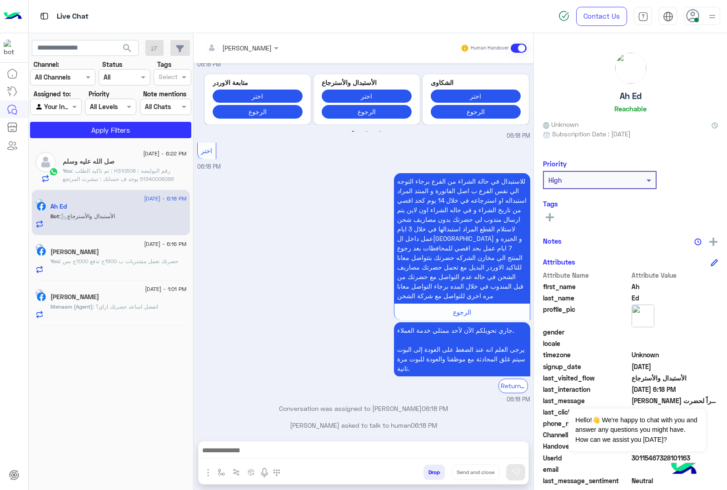
scroll to position [2662, 0]
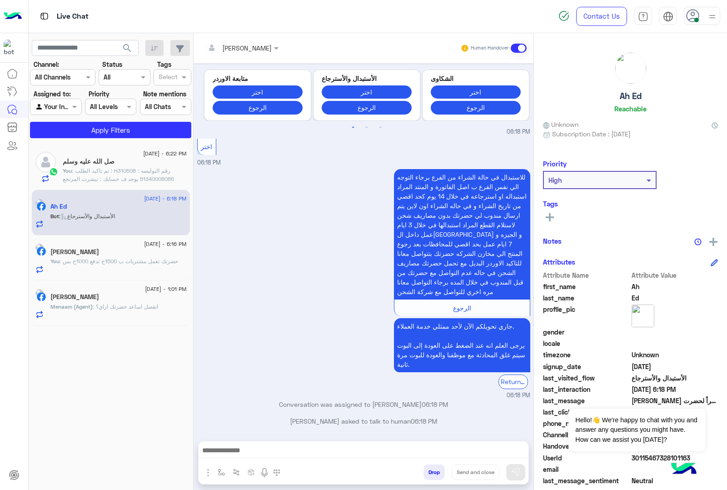
click at [310, 453] on textarea at bounding box center [363, 451] width 329 height 14
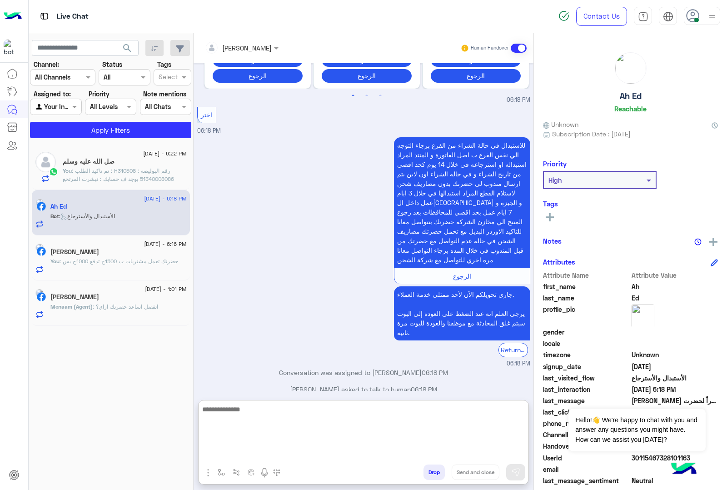
scroll to position [2703, 0]
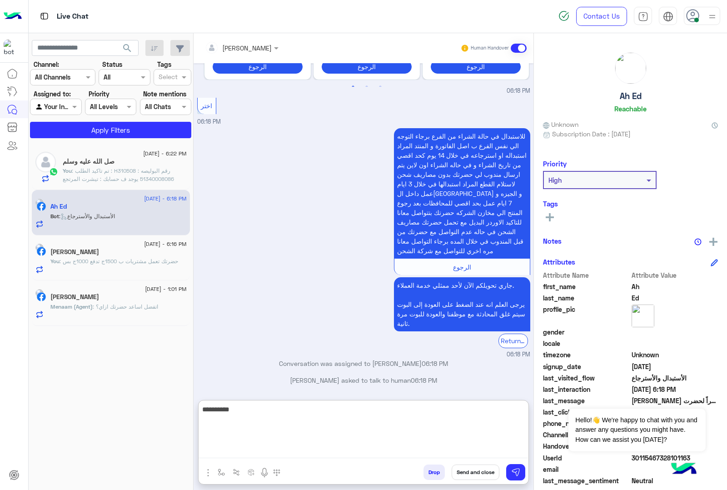
type textarea "**********"
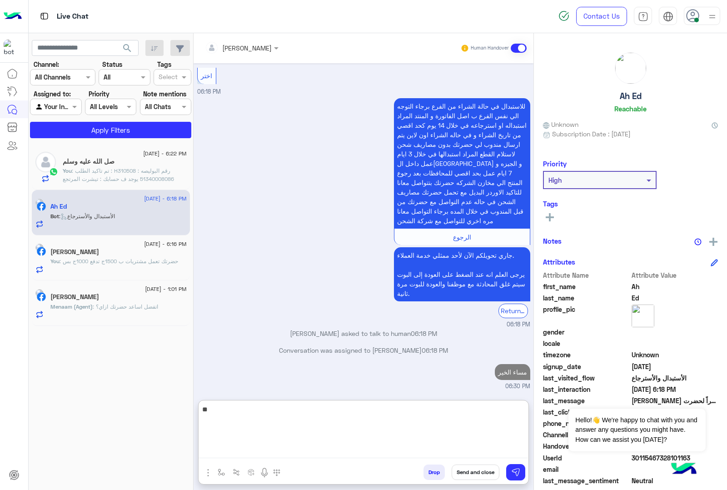
scroll to position [2732, 0]
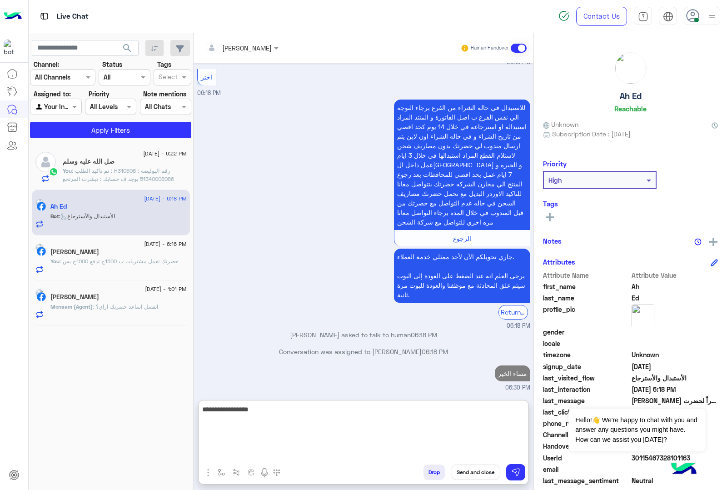
type textarea "**********"
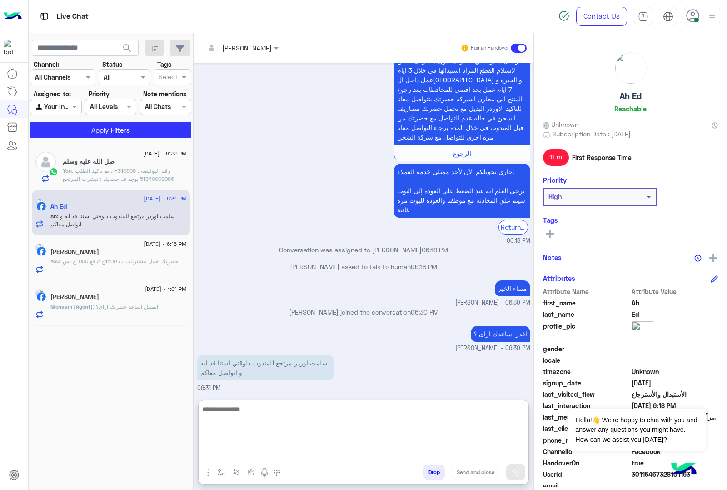
scroll to position [2817, 0]
click at [342, 418] on textarea at bounding box center [363, 430] width 329 height 55
click at [123, 265] on p "You : حضرتك تعمل مشتريات ب 1500ج تدفع 1000ج بس" at bounding box center [114, 261] width 128 height 8
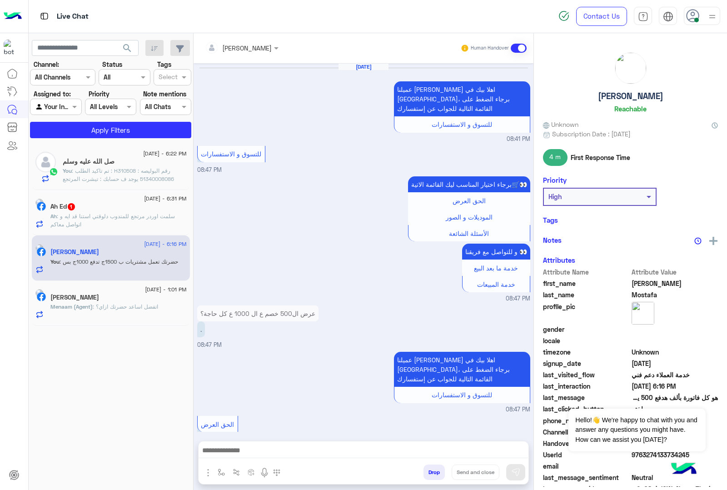
scroll to position [1090, 0]
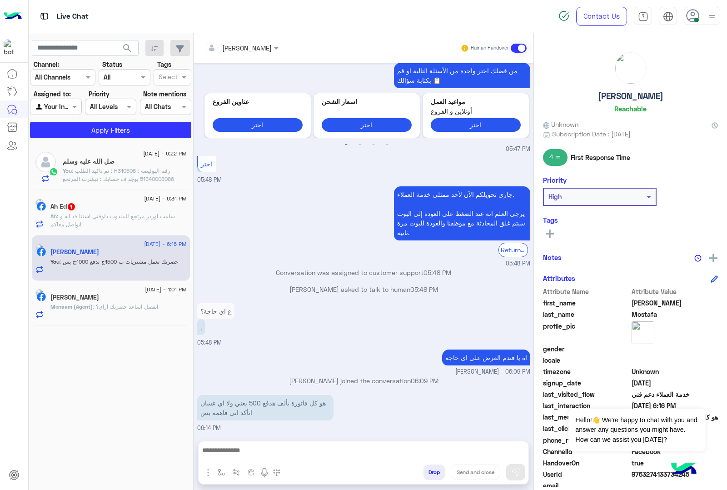
click at [129, 216] on span ": سلمت اوردر مرتجع للمندوب دلوقتي استنا قد ايه و اتواصل معاكم" at bounding box center [112, 220] width 124 height 15
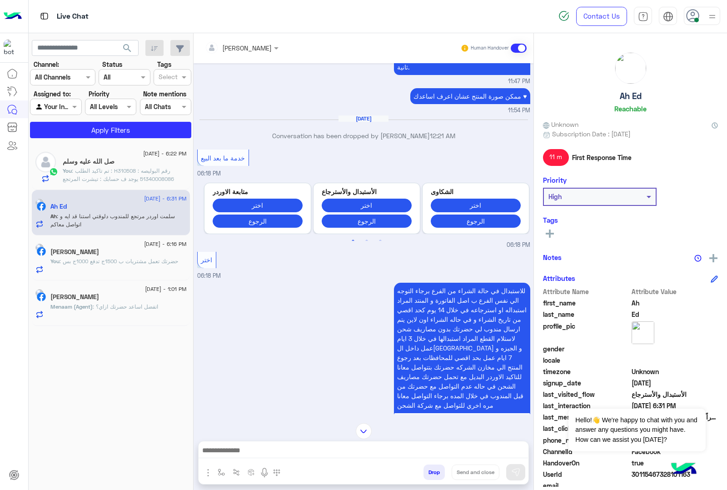
scroll to position [1122, 0]
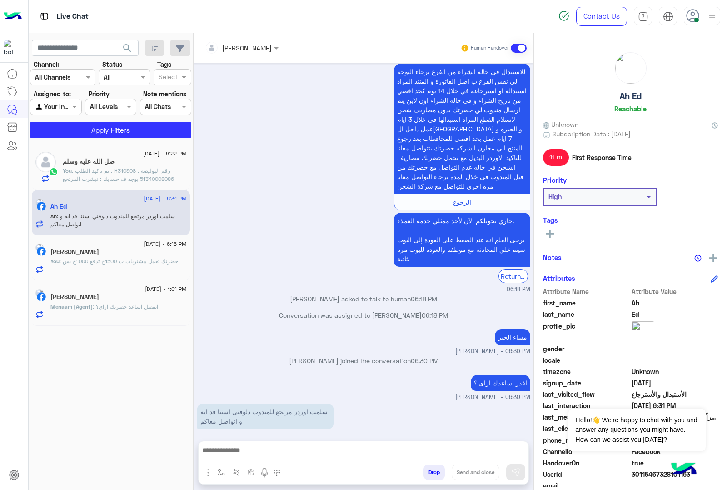
click at [429, 476] on button "Drop" at bounding box center [433, 471] width 21 height 15
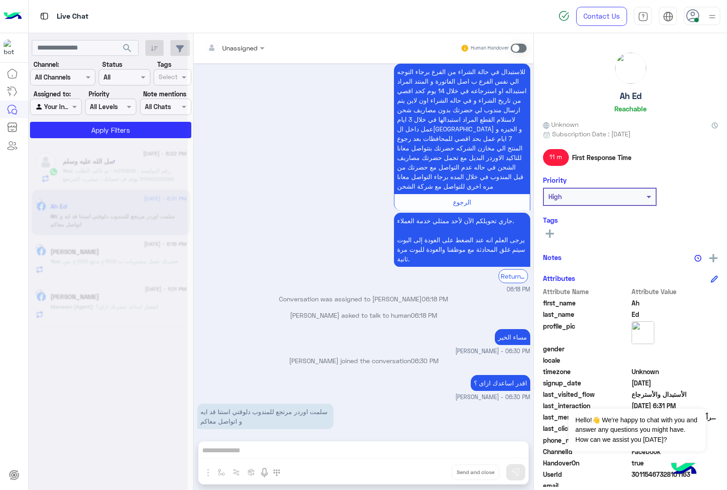
scroll to position [1139, 0]
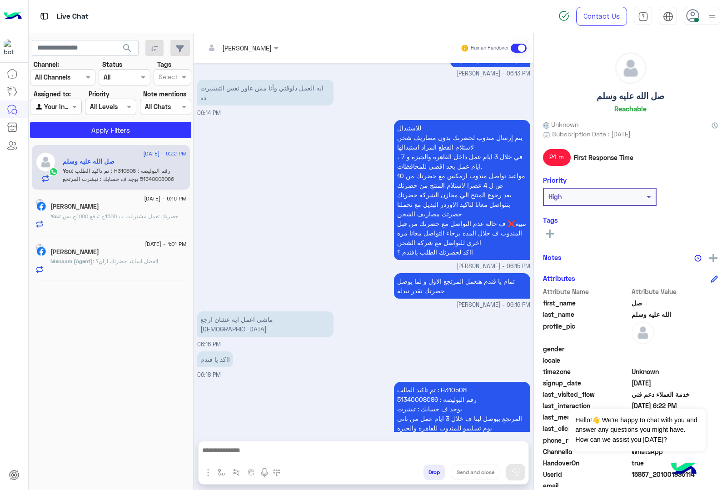
scroll to position [1229, 0]
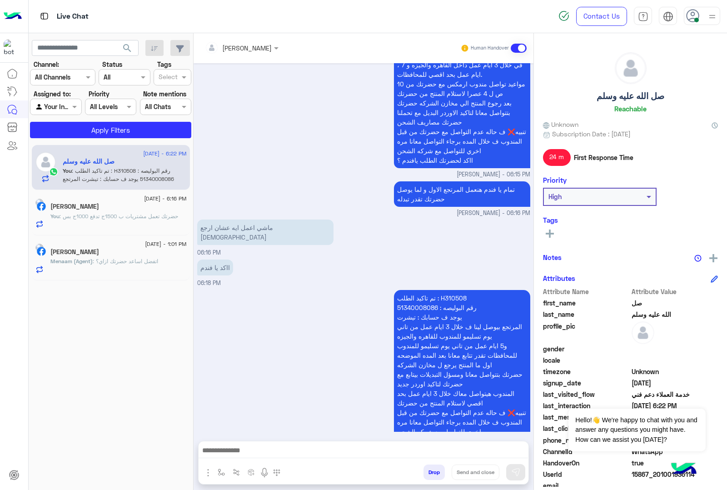
click at [97, 212] on p "You : حضرتك تعمل مشتريات ب 1500ج تدفع 1000ج بس" at bounding box center [114, 216] width 128 height 8
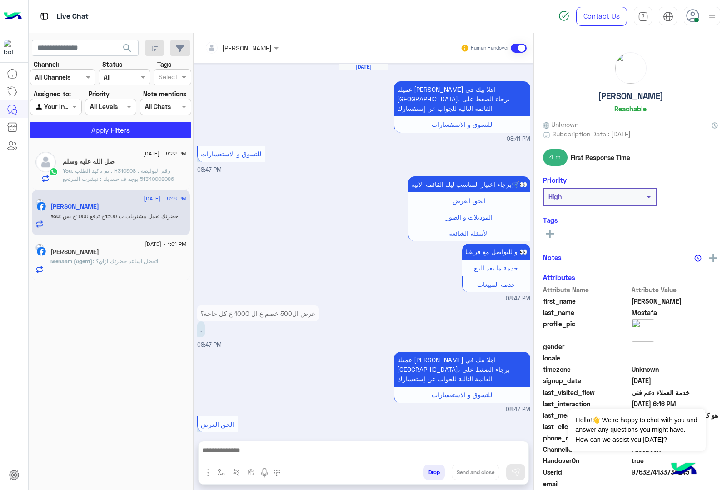
scroll to position [1090, 0]
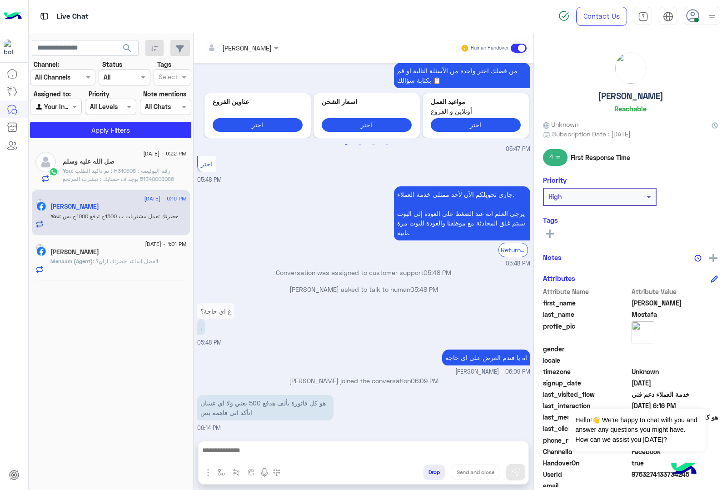
click at [429, 469] on button "Drop" at bounding box center [433, 471] width 21 height 15
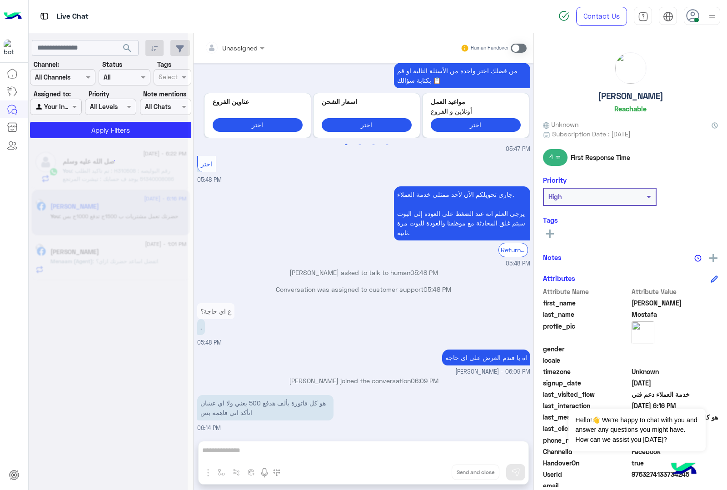
scroll to position [1107, 0]
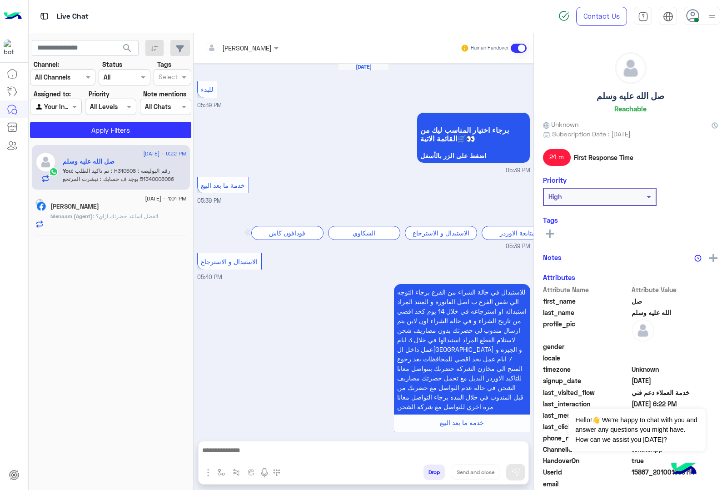
scroll to position [1229, 0]
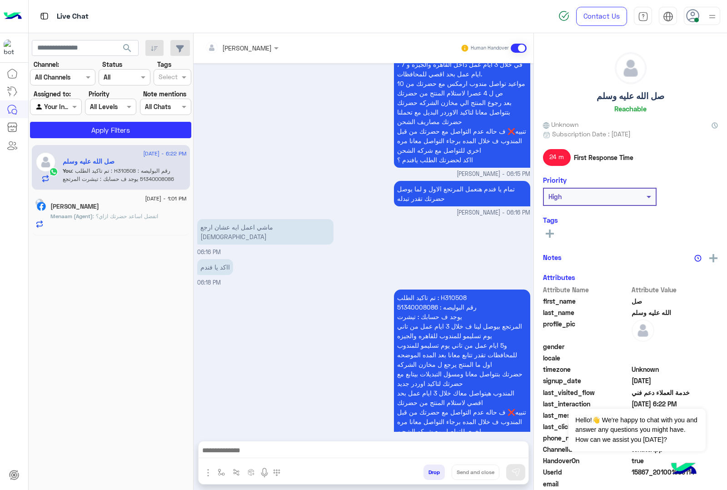
click at [112, 217] on span ": اتفضل اساعد حضرتك ازاي؟" at bounding box center [125, 216] width 65 height 7
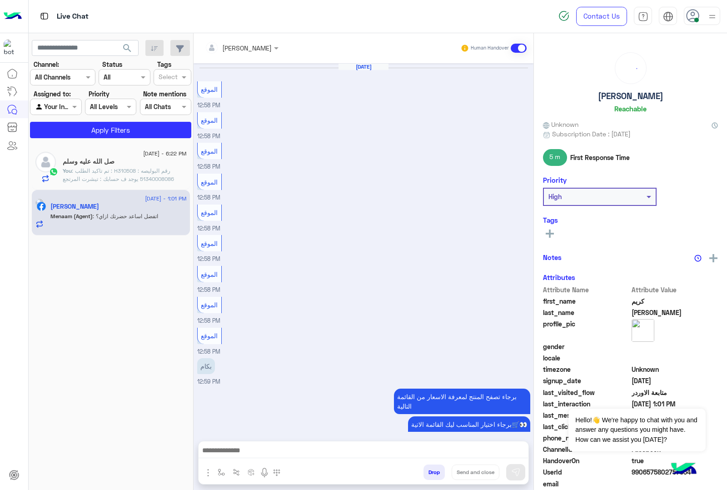
scroll to position [1160, 0]
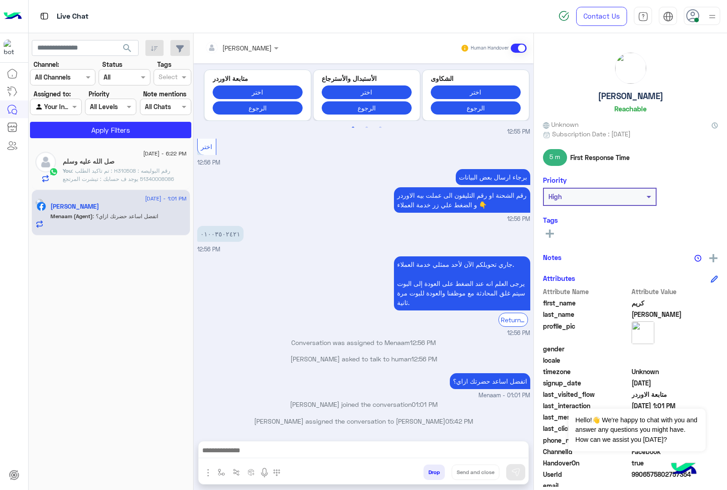
click at [157, 162] on div "صل الله عليه وسلم" at bounding box center [125, 163] width 124 height 10
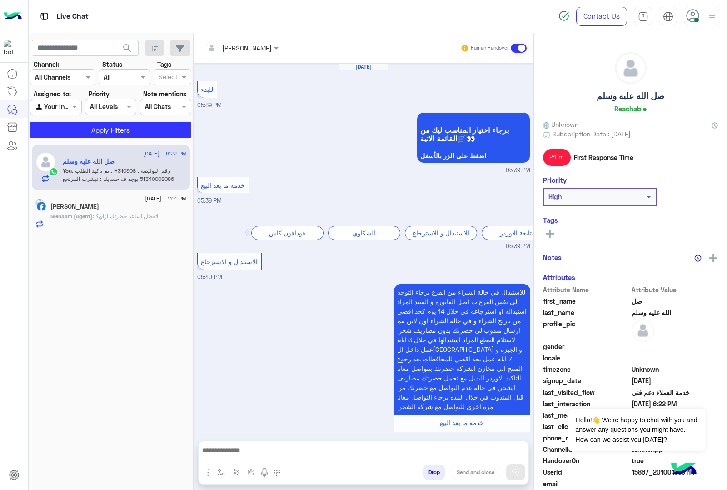
scroll to position [1229, 0]
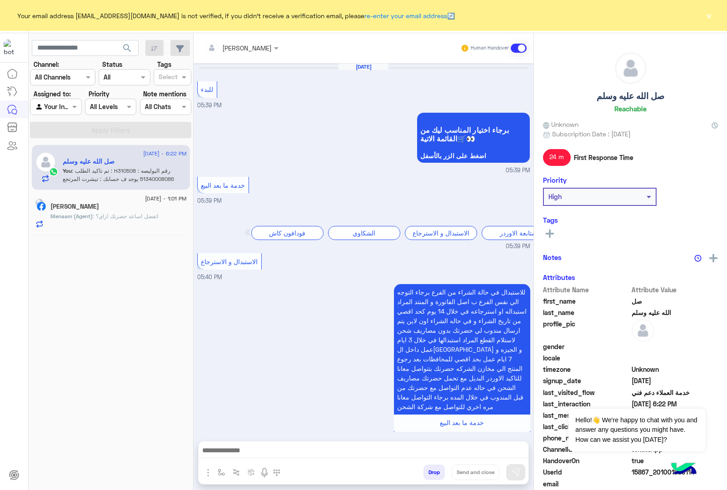
scroll to position [1229, 0]
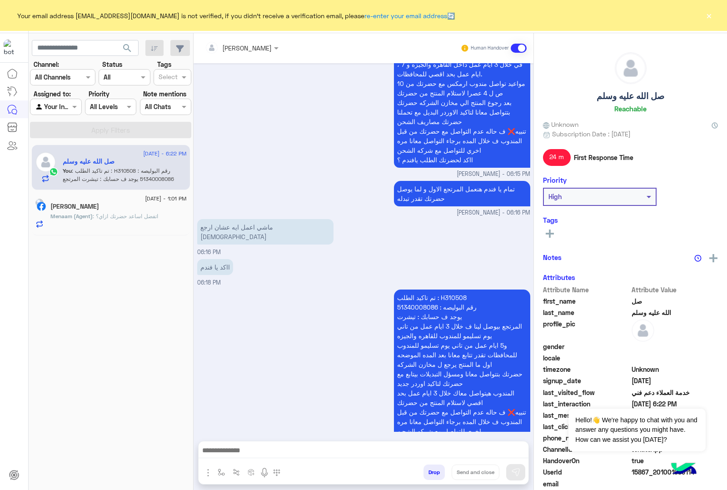
click at [707, 13] on button "×" at bounding box center [708, 15] width 9 height 9
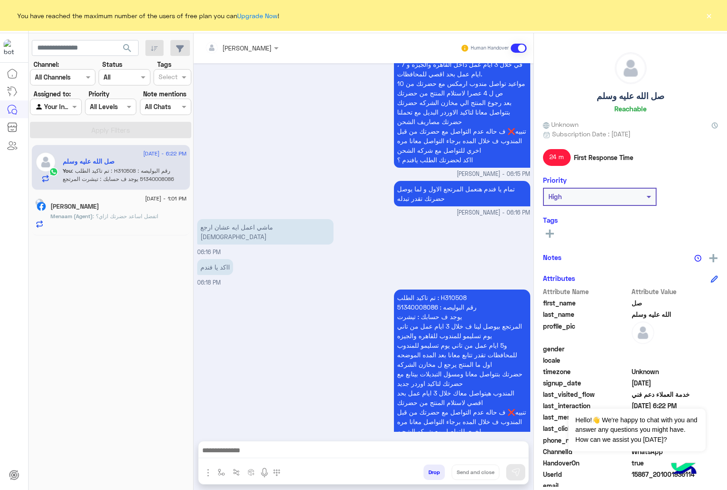
click at [709, 15] on button "×" at bounding box center [708, 15] width 9 height 9
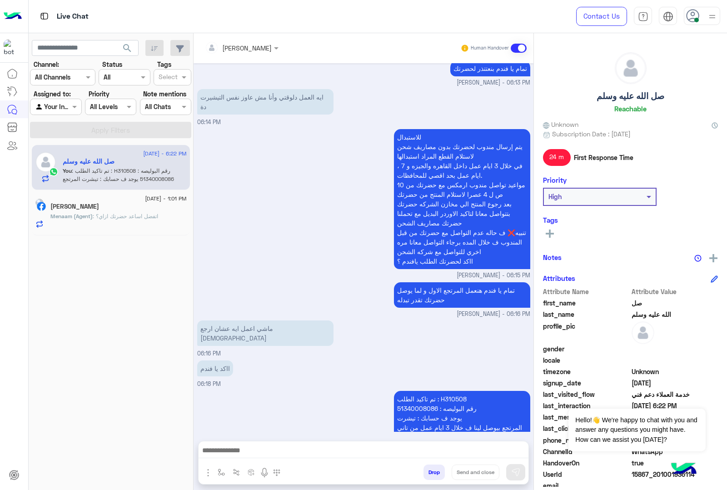
scroll to position [1229, 0]
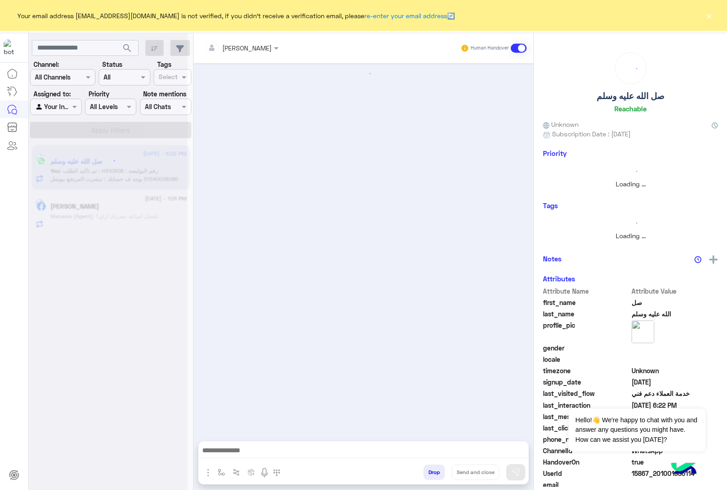
click at [709, 14] on button "×" at bounding box center [708, 15] width 9 height 9
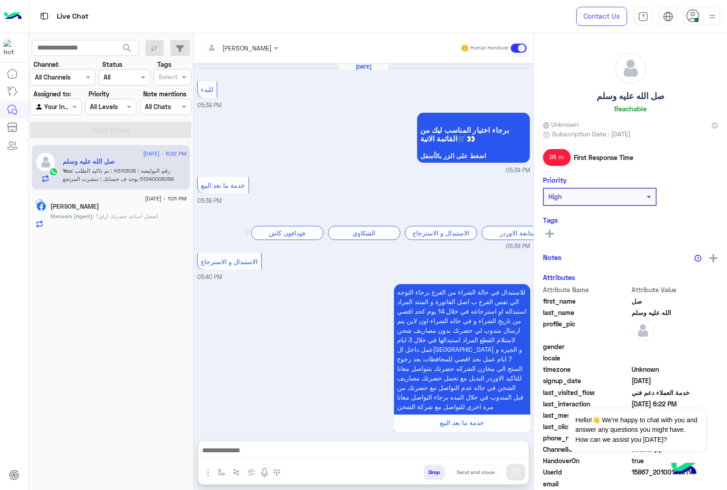
scroll to position [1229, 0]
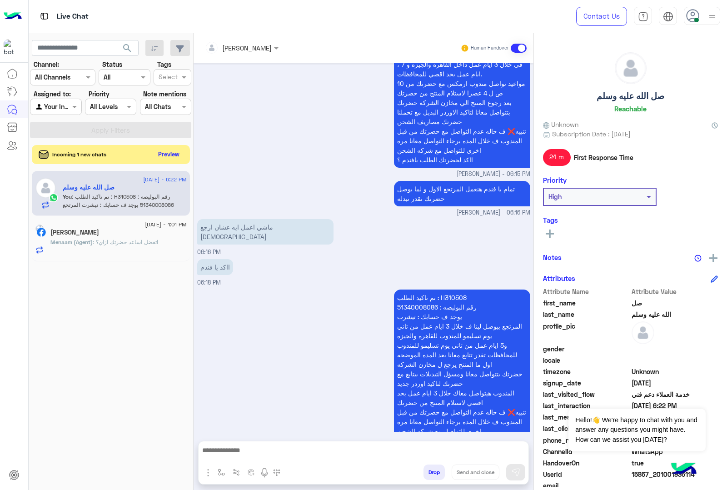
click at [178, 158] on button "Preview" at bounding box center [169, 154] width 28 height 12
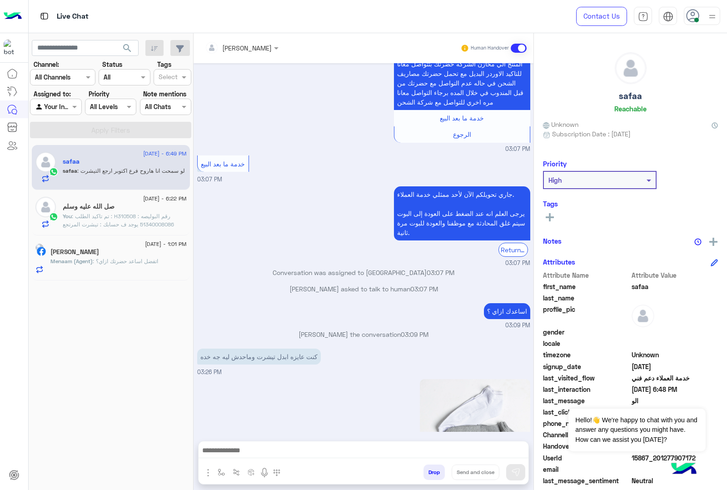
scroll to position [1248, 0]
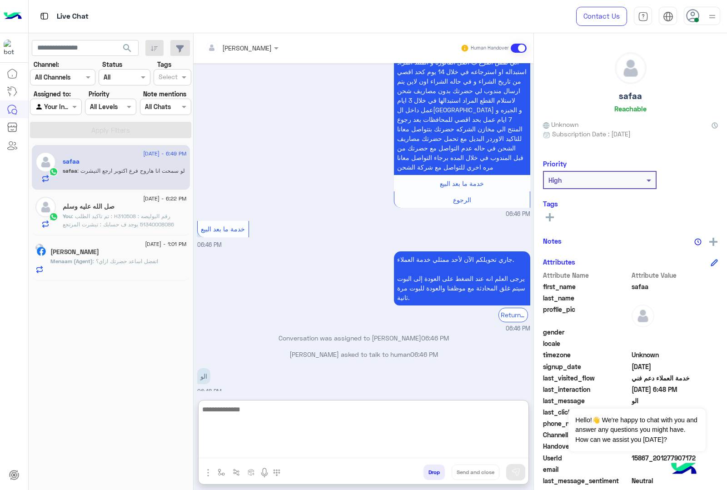
click at [305, 448] on textarea at bounding box center [364, 430] width 330 height 55
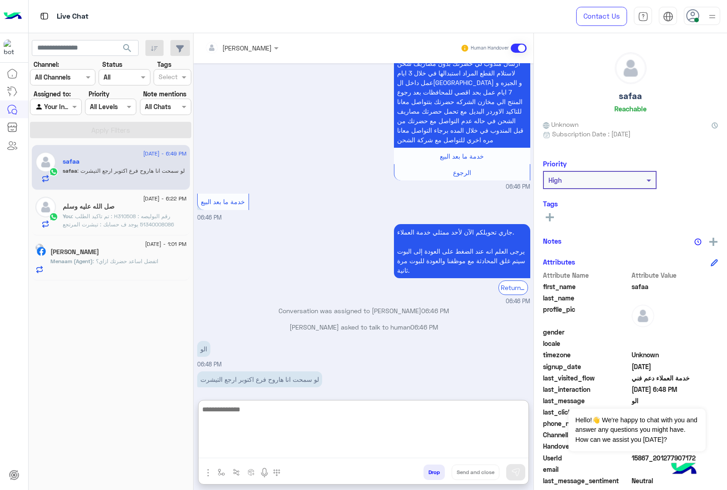
scroll to position [1289, 0]
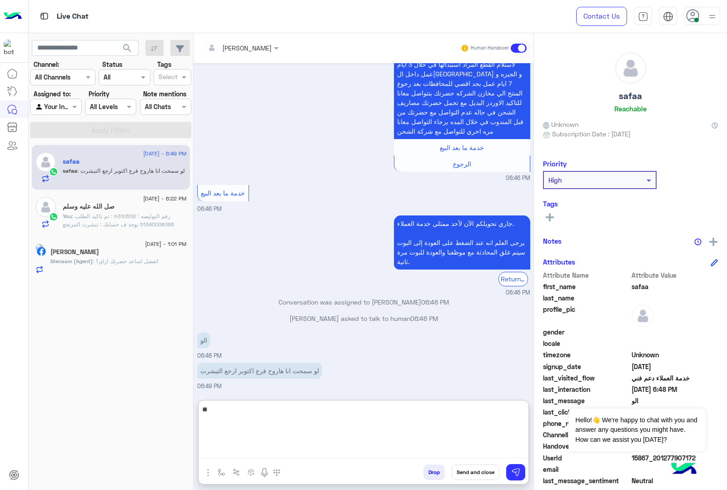
type textarea "*"
type textarea "**********"
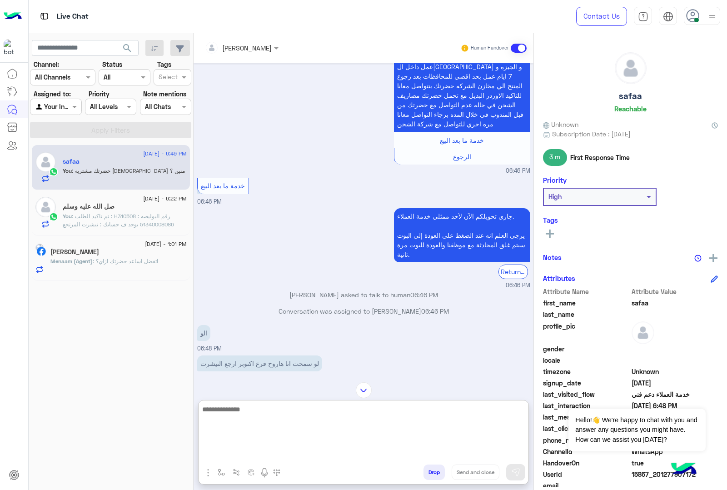
scroll to position [1334, 0]
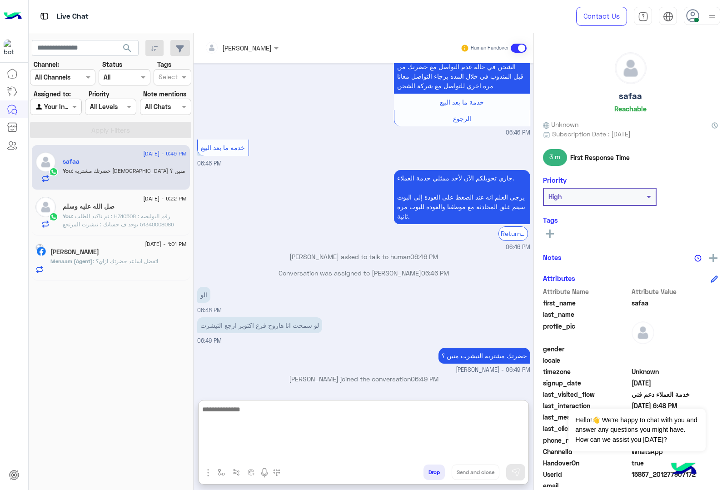
type textarea "*"
type textarea "**"
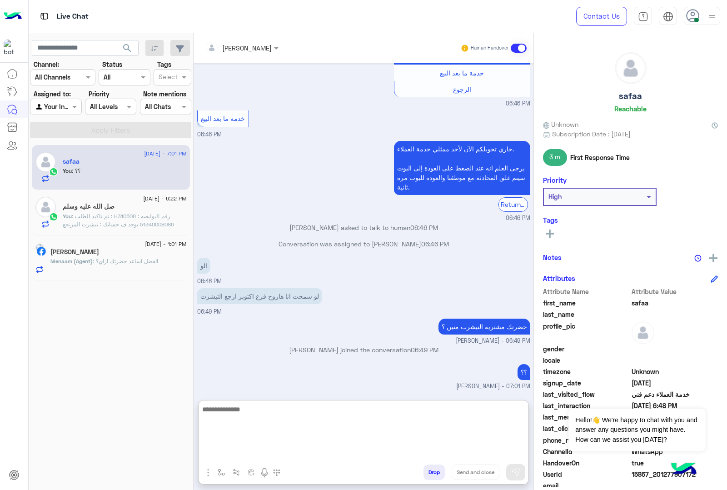
scroll to position [1363, 0]
type textarea "*"
type textarea "**********"
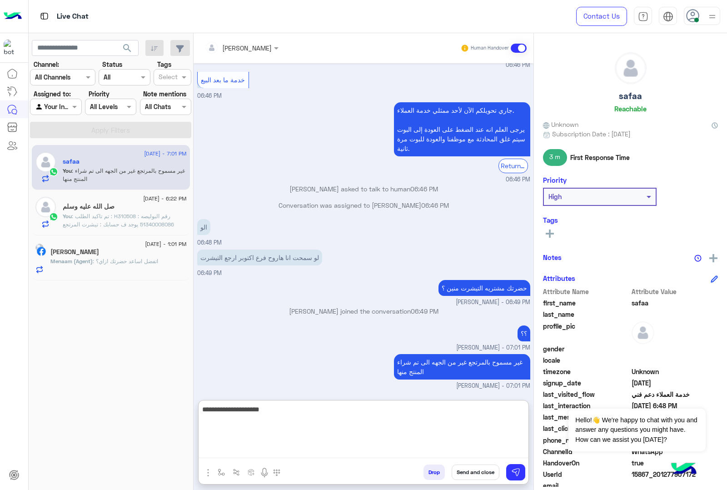
type textarea "**********"
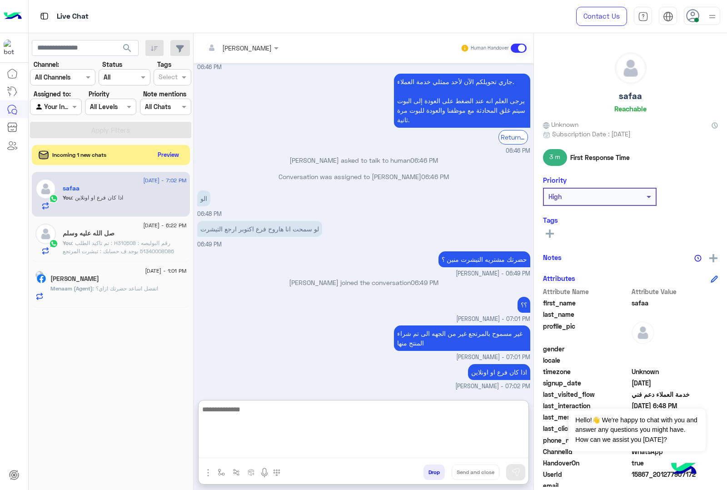
scroll to position [1430, 0]
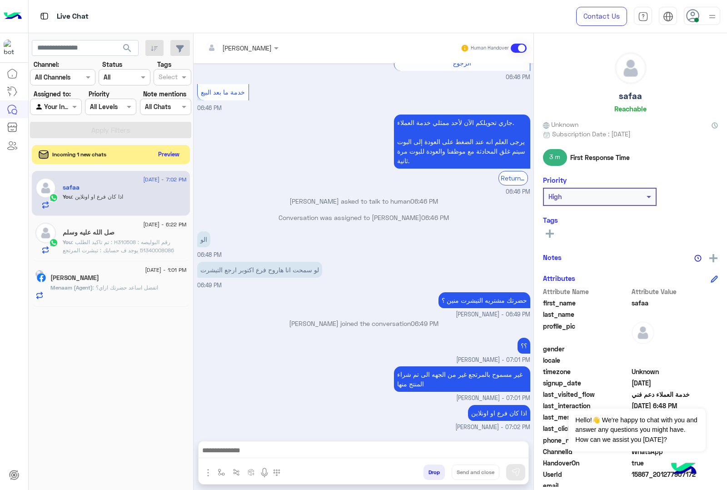
click at [167, 153] on button "Preview" at bounding box center [169, 154] width 28 height 12
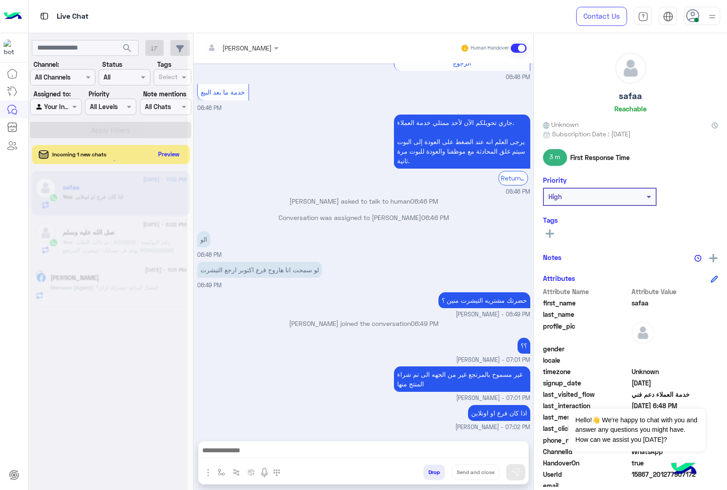
scroll to position [1389, 0]
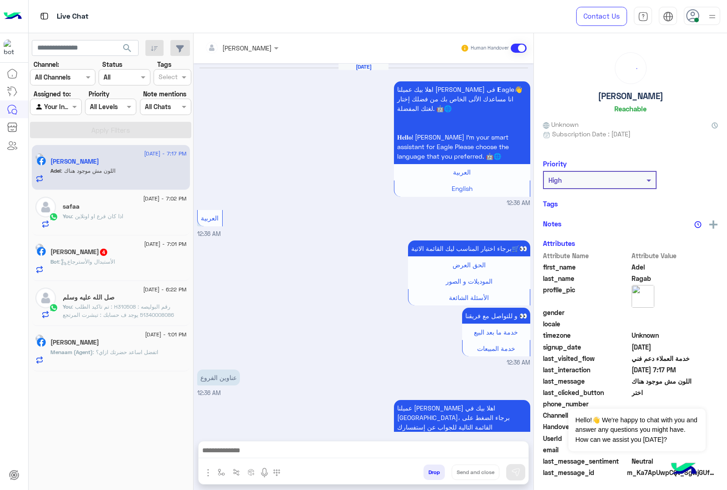
scroll to position [1557, 0]
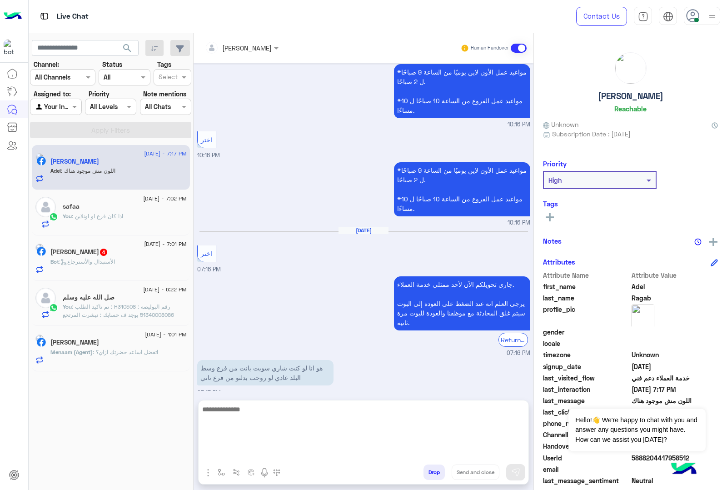
click at [263, 453] on textarea at bounding box center [364, 430] width 330 height 55
type textarea "*"
type textarea "**********"
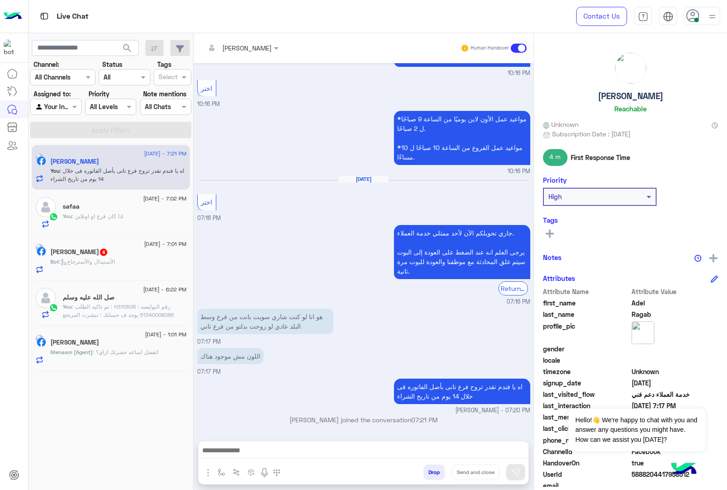
click at [620, 89] on div "Adel Ragab Reachable" at bounding box center [630, 84] width 175 height 64
drag, startPoint x: 620, startPoint y: 89, endPoint x: 616, endPoint y: 100, distance: 12.1
click at [618, 92] on div "Adel Ragab Reachable" at bounding box center [630, 84] width 175 height 64
click at [635, 94] on h5 "Adel Ragab" at bounding box center [630, 96] width 65 height 10
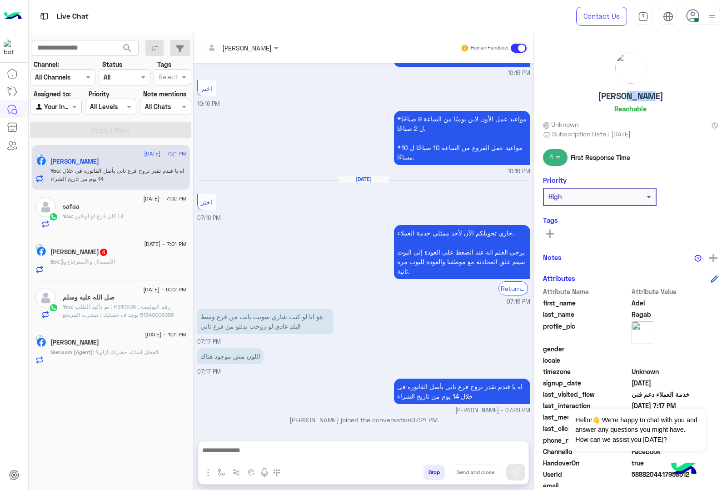
click at [635, 94] on h5 "Adel Ragab" at bounding box center [630, 96] width 65 height 10
copy h5 "Adel Ragab"
click at [92, 259] on span ": الأستبدال والأسترجاع" at bounding box center [87, 261] width 56 height 7
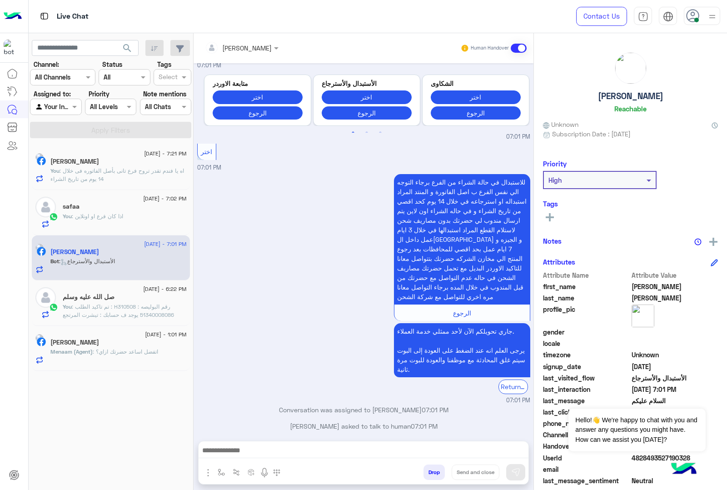
scroll to position [1201, 0]
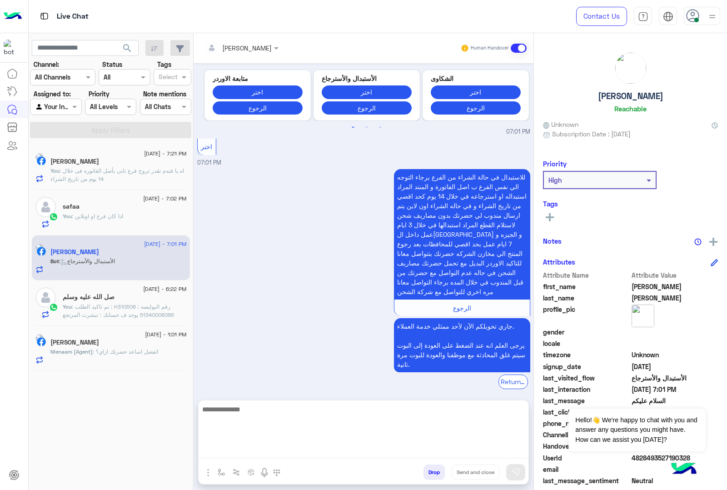
click at [269, 453] on textarea at bounding box center [364, 430] width 330 height 55
type textarea "**********"
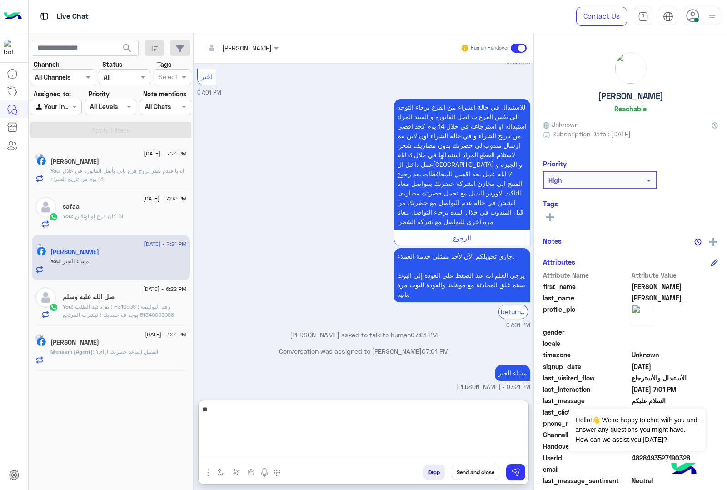
scroll to position [1287, 0]
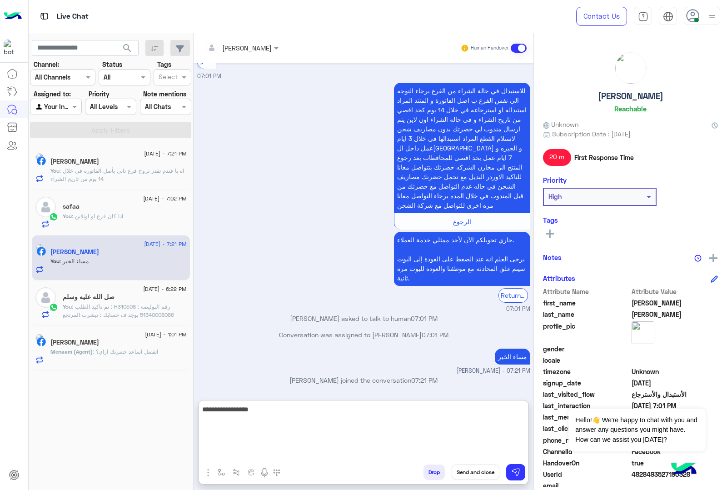
type textarea "**********"
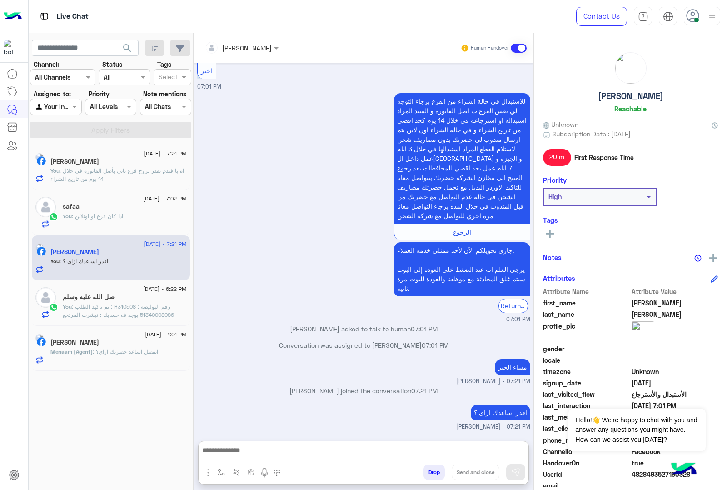
click at [160, 347] on div "كريم يحيى" at bounding box center [118, 343] width 136 height 10
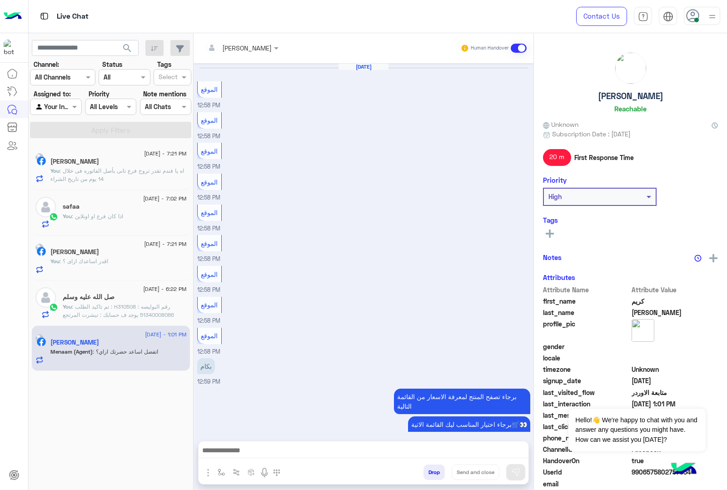
scroll to position [1160, 0]
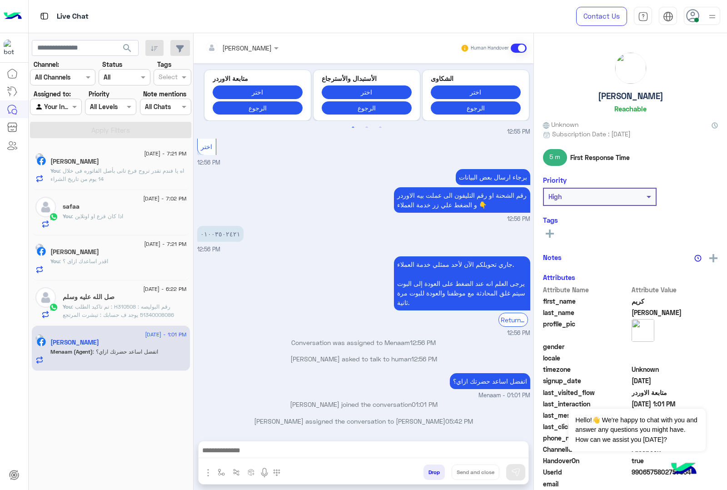
click at [433, 473] on button "Drop" at bounding box center [433, 471] width 21 height 15
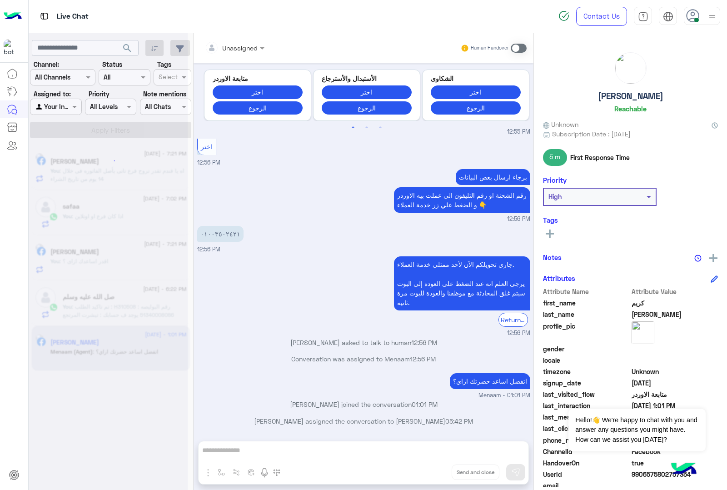
scroll to position [1177, 0]
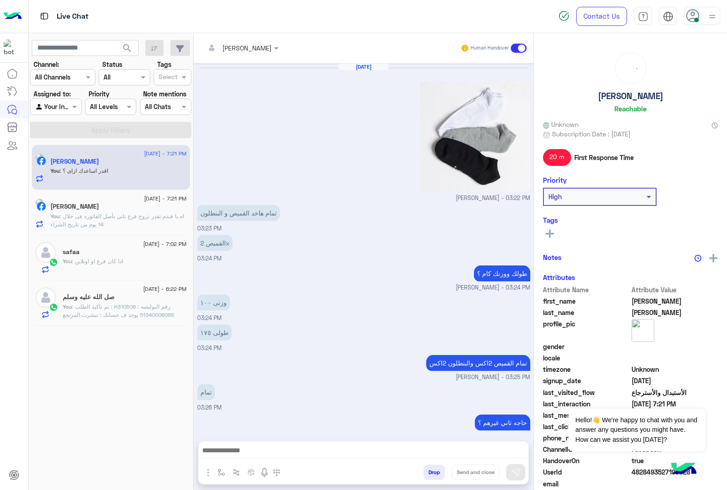
scroll to position [1082, 0]
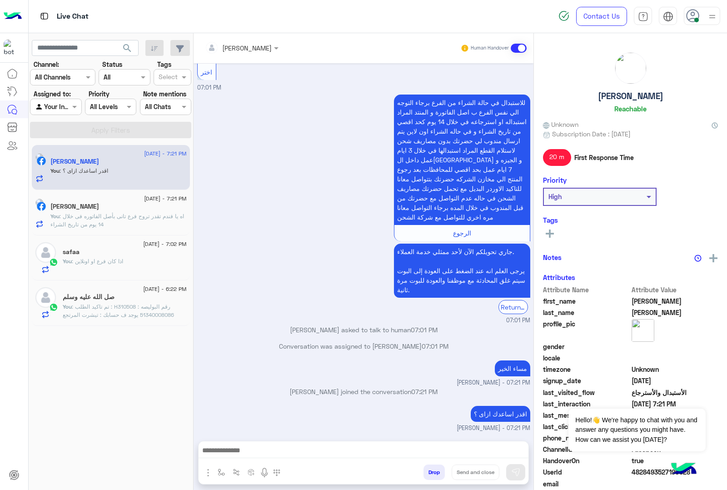
click at [105, 312] on span ": تم تاكيد الطلب : H310508 رقم البوليصه : 51340008086 يوجد ف حسابك : تيشرت المر…" at bounding box center [124, 351] width 122 height 97
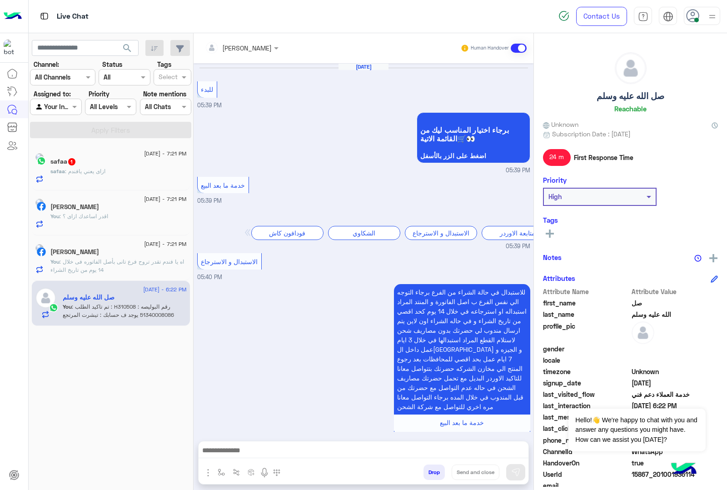
scroll to position [1229, 0]
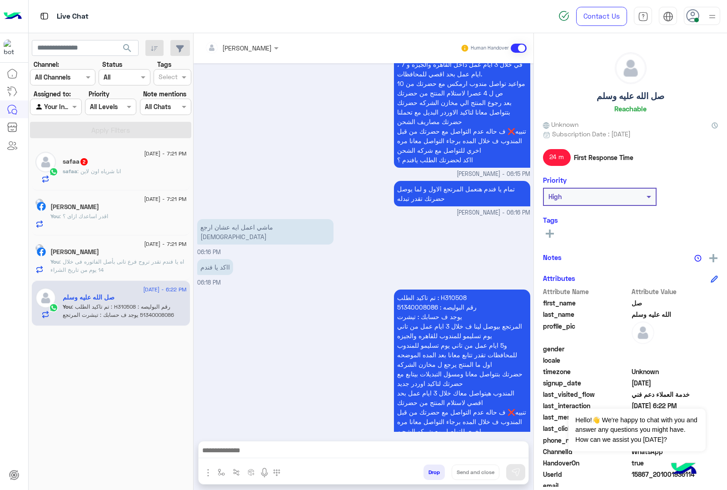
click at [119, 176] on div "safaa : انا شرياه اون لاين" at bounding box center [125, 175] width 124 height 16
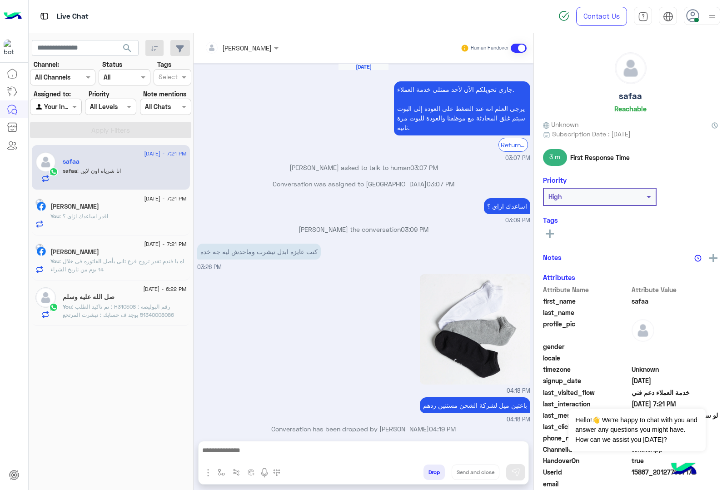
scroll to position [1034, 0]
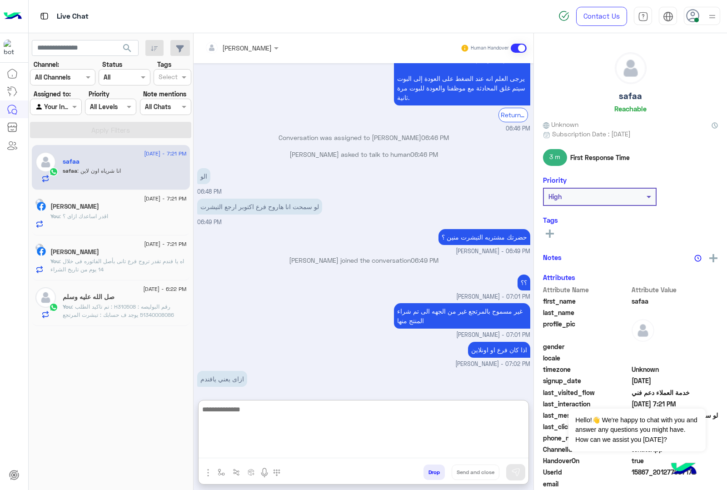
click at [298, 451] on textarea at bounding box center [364, 430] width 330 height 55
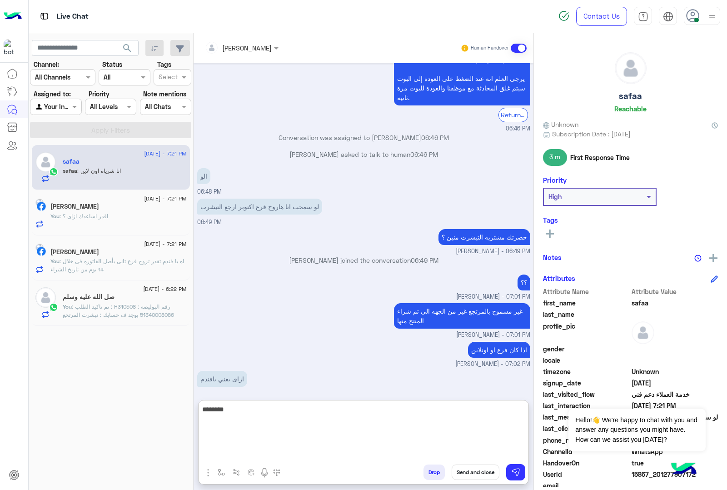
scroll to position [1105, 0]
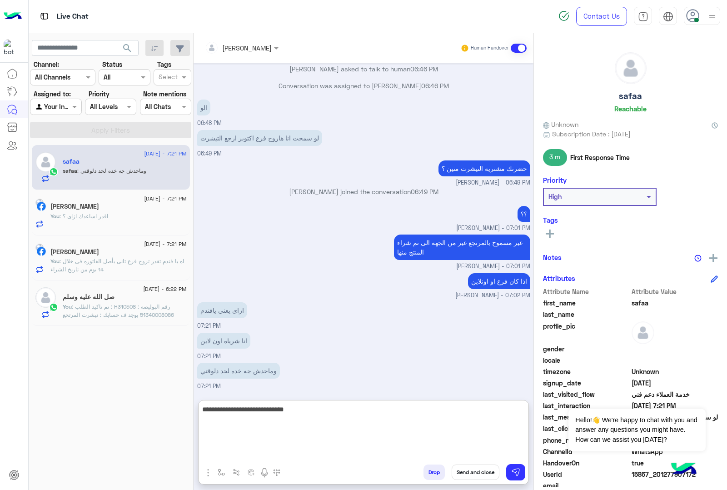
type textarea "**********"
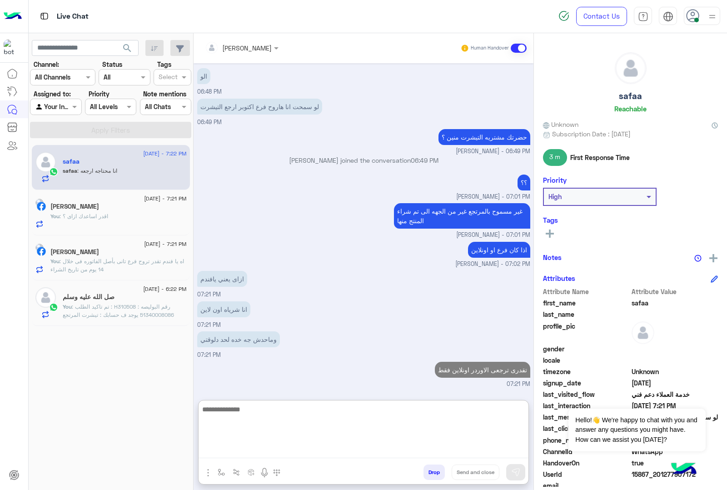
scroll to position [1164, 0]
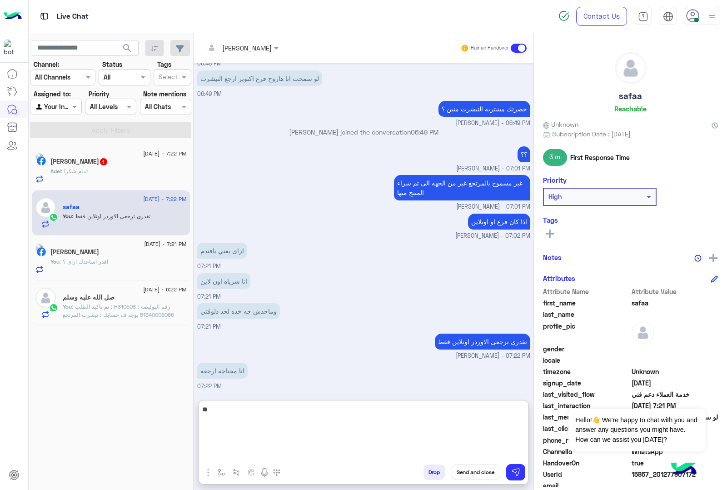
type textarea "*"
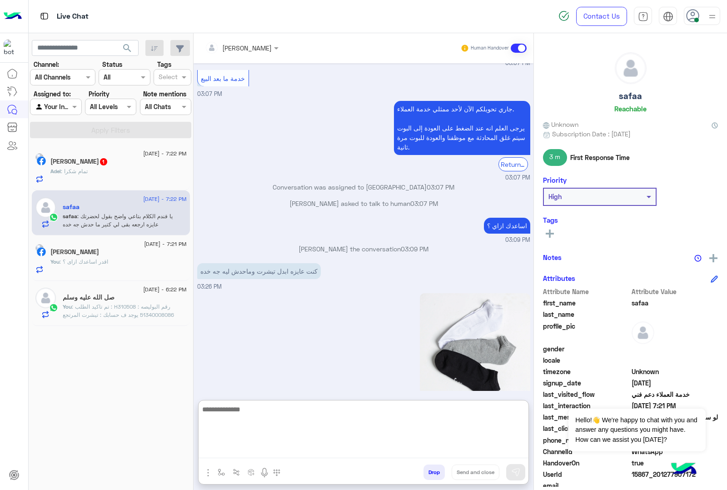
scroll to position [2444, 0]
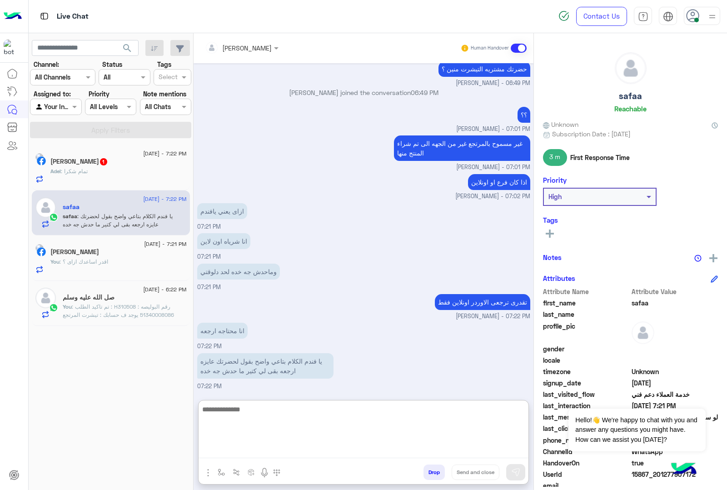
click at [327, 430] on textarea at bounding box center [364, 430] width 330 height 55
type textarea "**********"
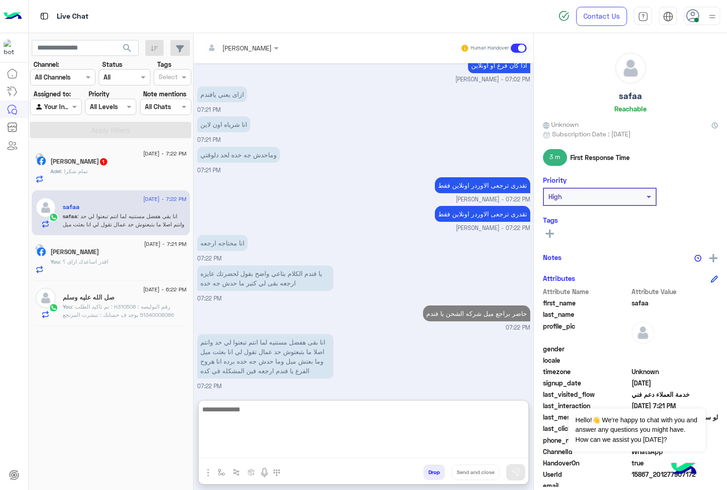
scroll to position [2570, 0]
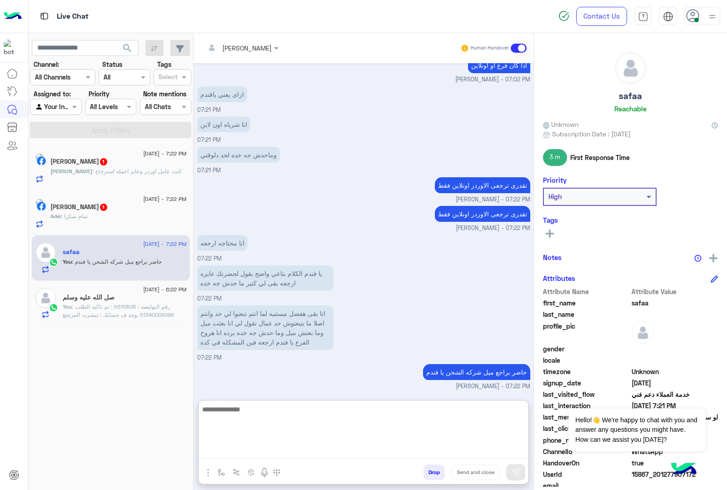
click at [328, 412] on textarea at bounding box center [364, 430] width 330 height 55
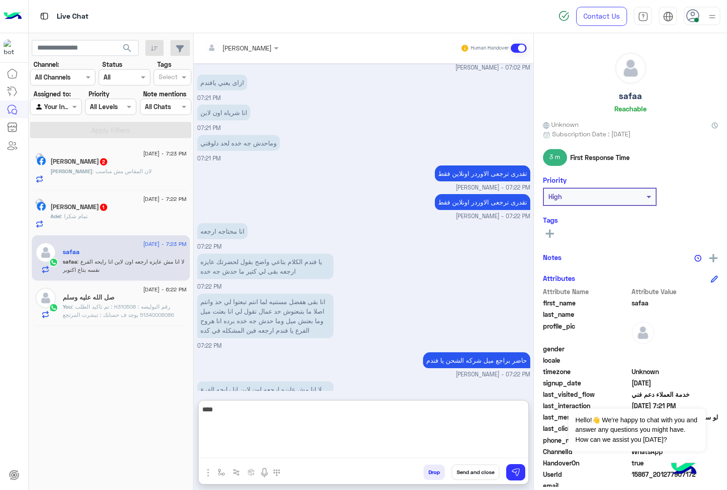
scroll to position [2610, 0]
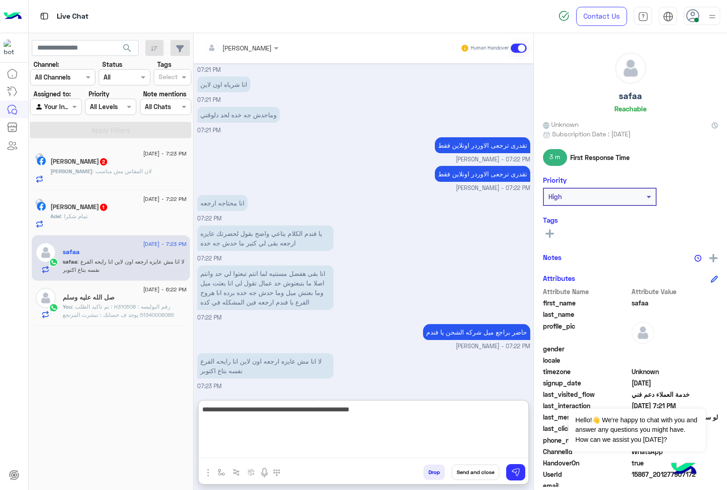
type textarea "**********"
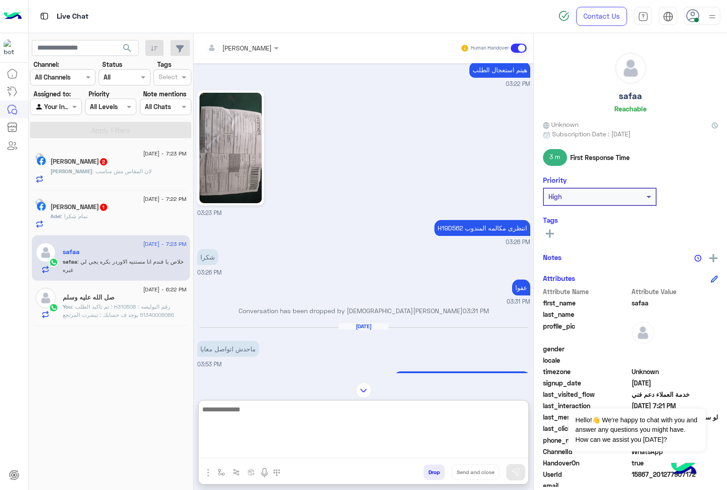
scroll to position [482, 0]
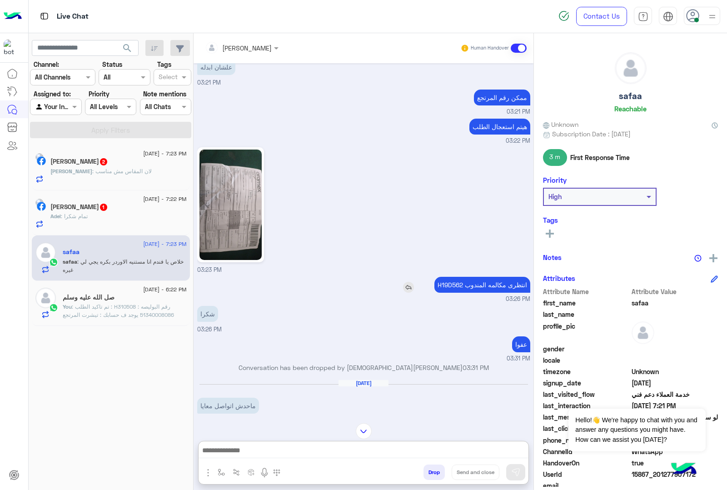
click at [450, 282] on p "H19D562 انتظرى مكالمه المندوب" at bounding box center [482, 285] width 96 height 16
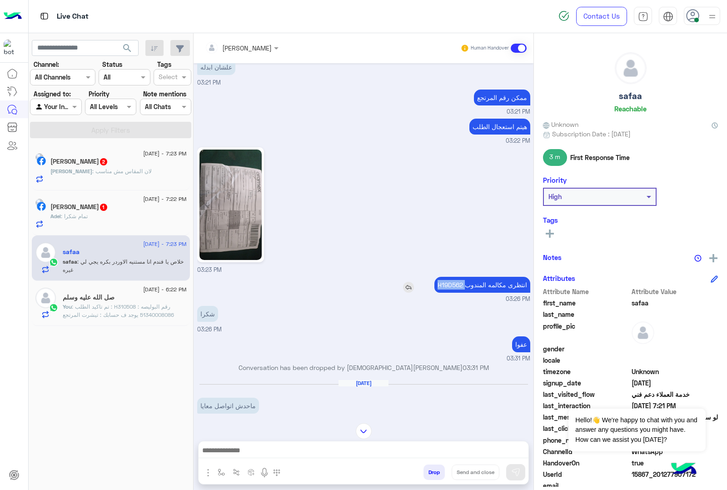
click at [450, 282] on p "H19D562 انتظرى مكالمه المندوب" at bounding box center [482, 285] width 96 height 16
copy p "H19D562"
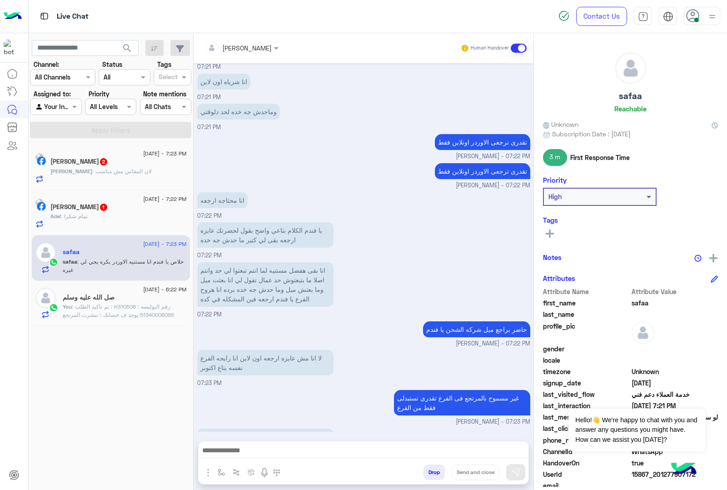
scroll to position [3735, 0]
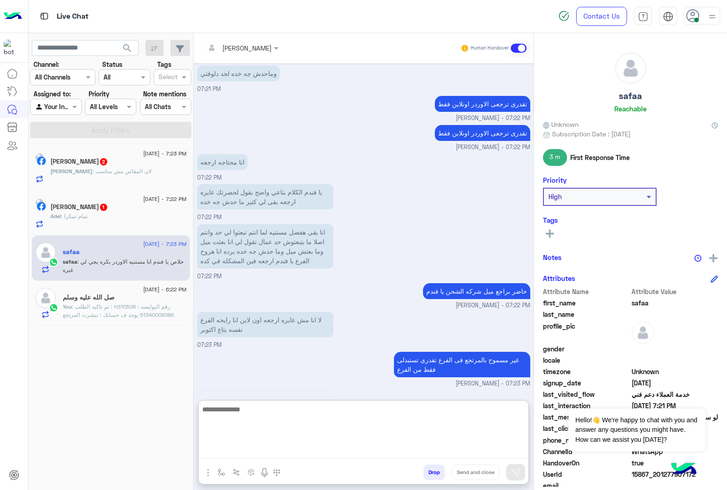
click at [318, 449] on textarea at bounding box center [364, 430] width 330 height 55
type textarea "**********"
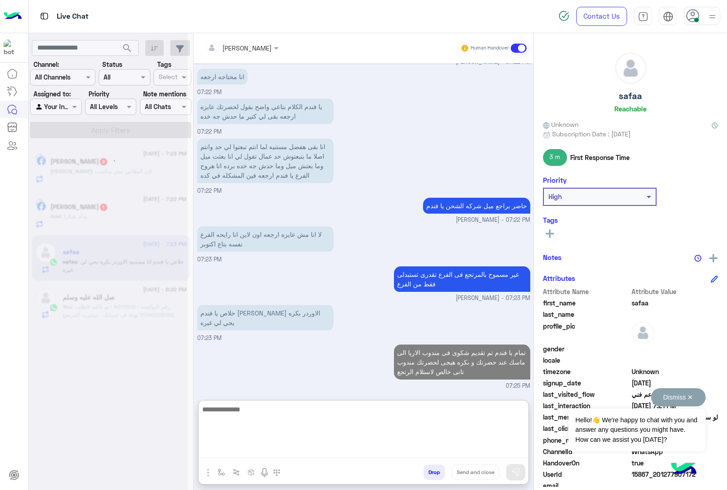
scroll to position [3892, 0]
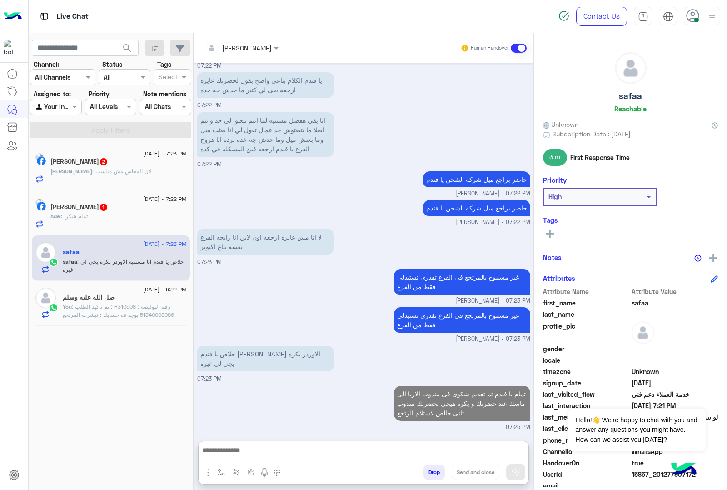
click at [151, 171] on div "Abdullah : لان المقاس مش مناسب" at bounding box center [118, 175] width 136 height 16
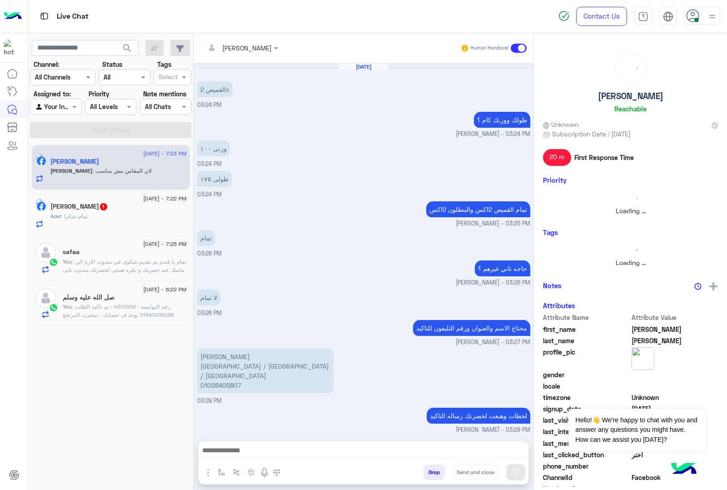
scroll to position [989, 0]
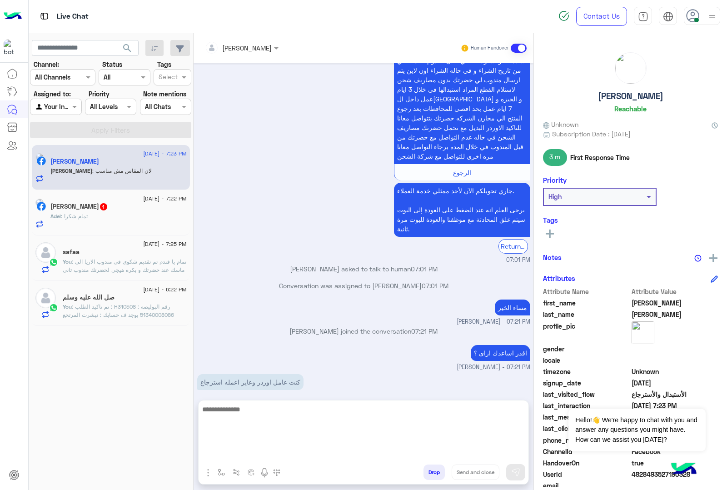
click at [283, 448] on textarea at bounding box center [364, 430] width 330 height 55
type textarea "**********"
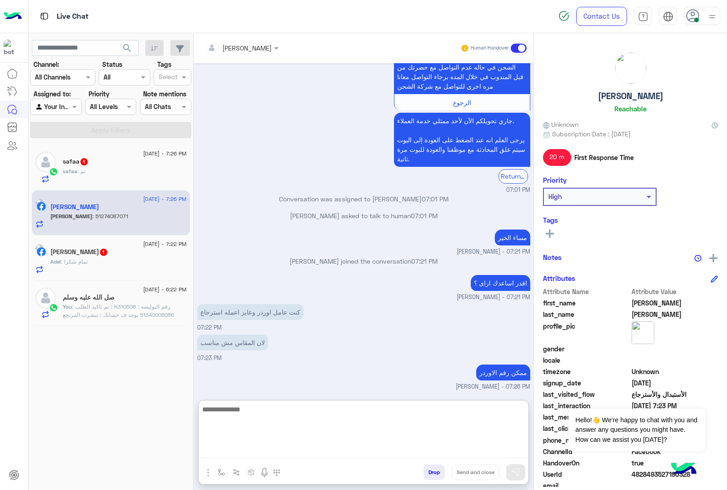
scroll to position [1059, 0]
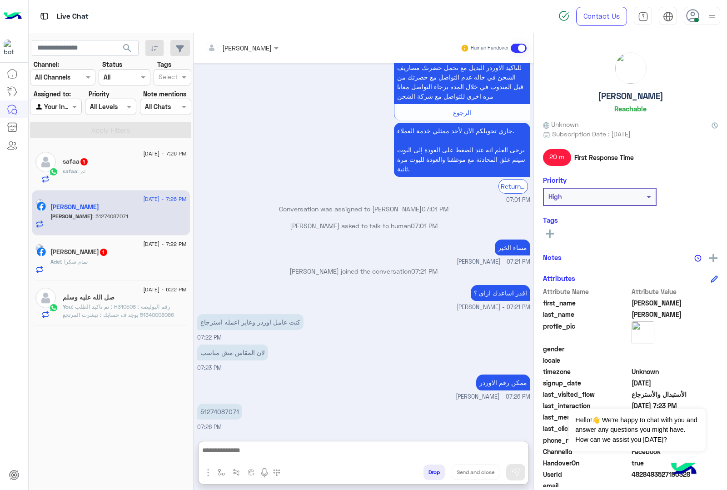
click at [112, 155] on div "31 August - 7:26 PM" at bounding box center [125, 155] width 124 height 6
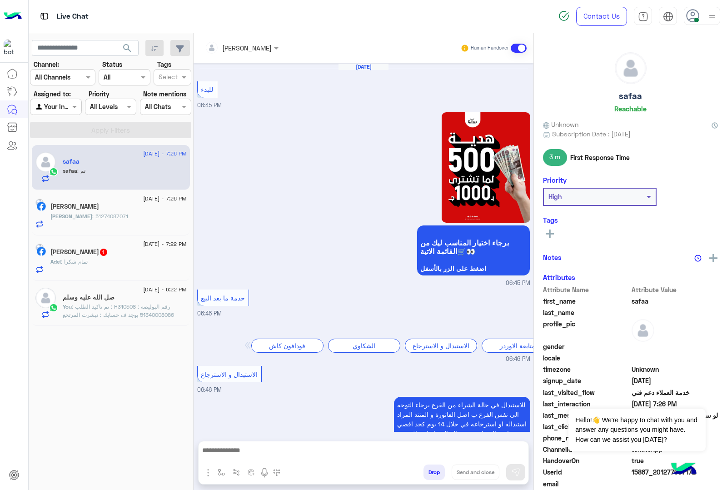
scroll to position [974, 0]
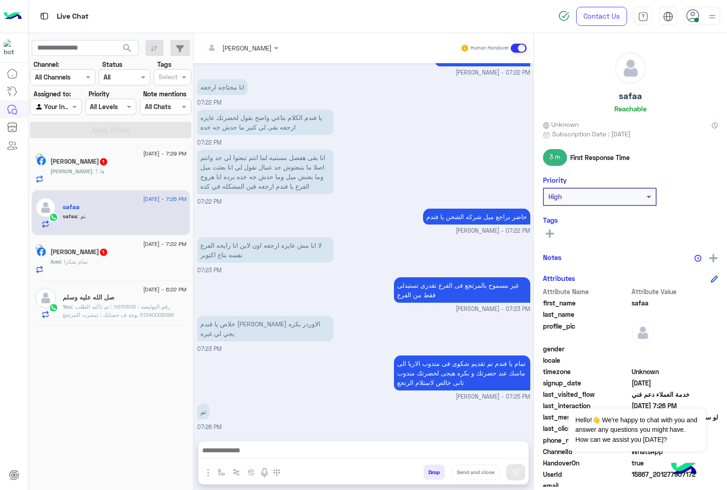
click at [98, 167] on div "Abdullah Omar 1" at bounding box center [118, 163] width 136 height 10
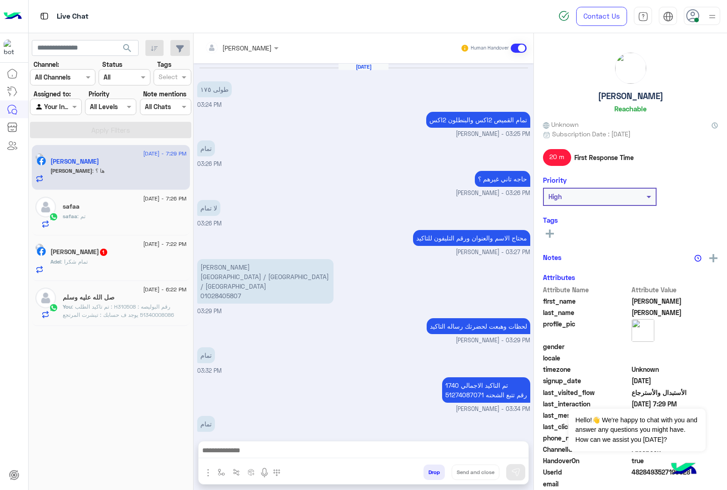
scroll to position [989, 0]
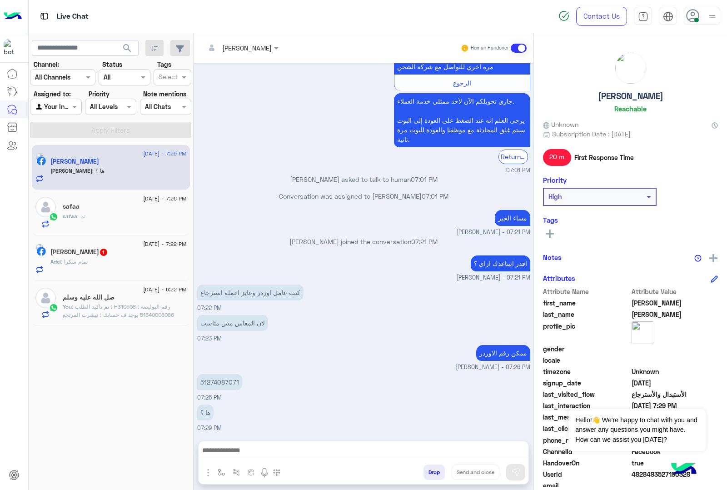
click at [214, 380] on p "51274087071" at bounding box center [219, 382] width 45 height 16
copy app-message "51274087071"
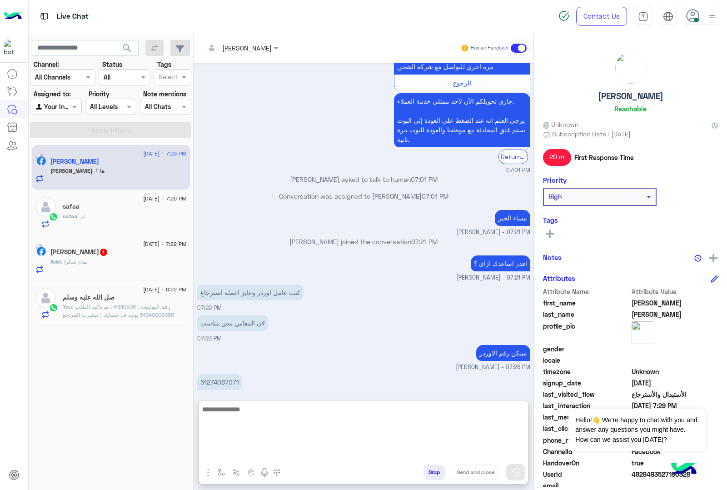
click at [314, 450] on textarea at bounding box center [364, 430] width 330 height 55
click at [316, 423] on textarea at bounding box center [364, 430] width 330 height 55
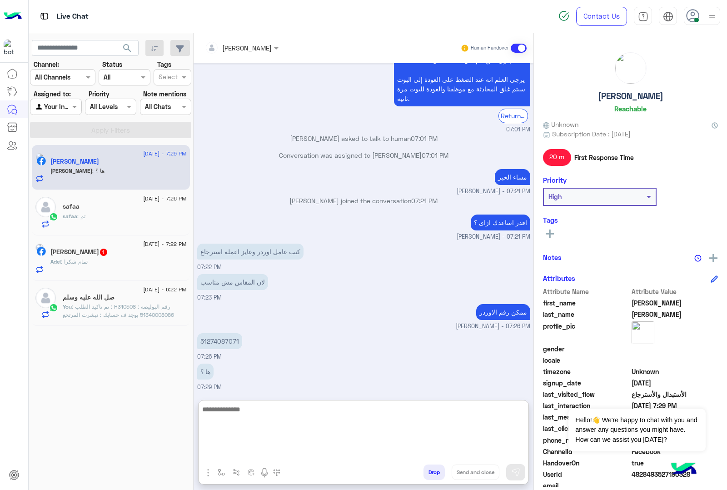
paste textarea "**********"
type textarea "**********"
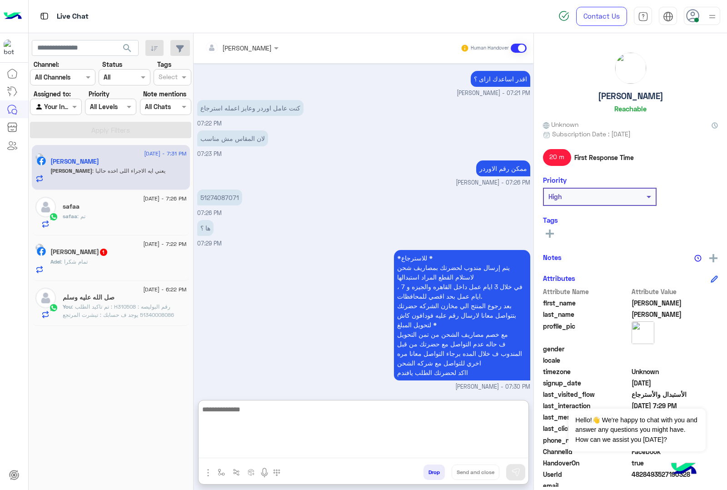
scroll to position [1203, 0]
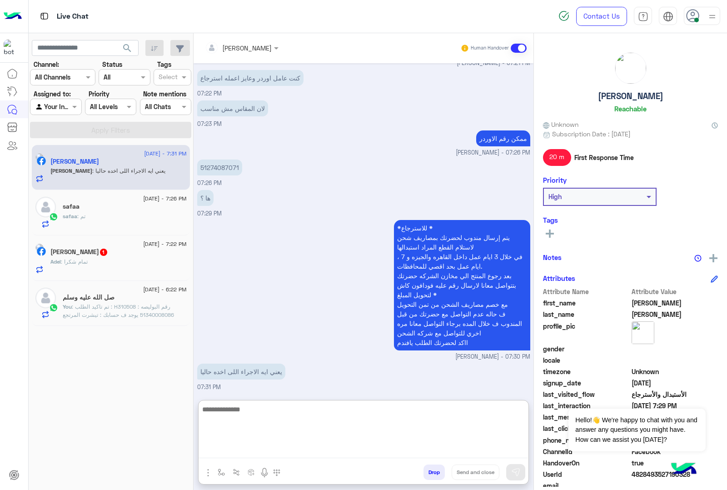
click at [294, 429] on textarea at bounding box center [363, 430] width 329 height 55
type textarea "*"
type textarea "**********"
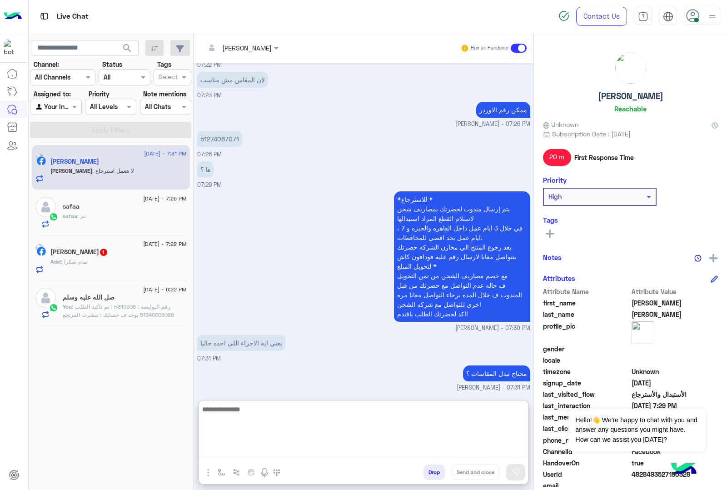
scroll to position [1262, 0]
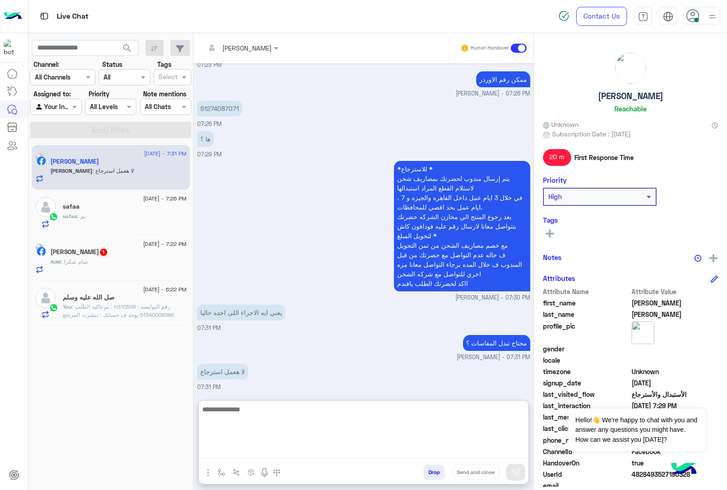
click at [302, 421] on textarea at bounding box center [363, 430] width 329 height 55
type textarea "*"
type textarea "**********"
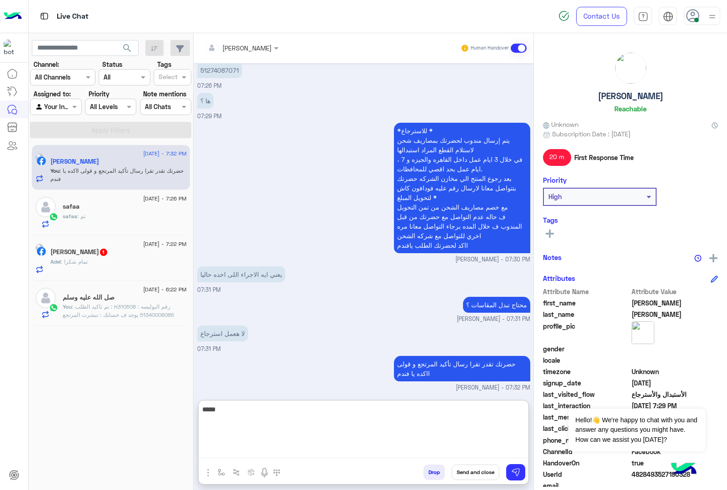
type textarea "******"
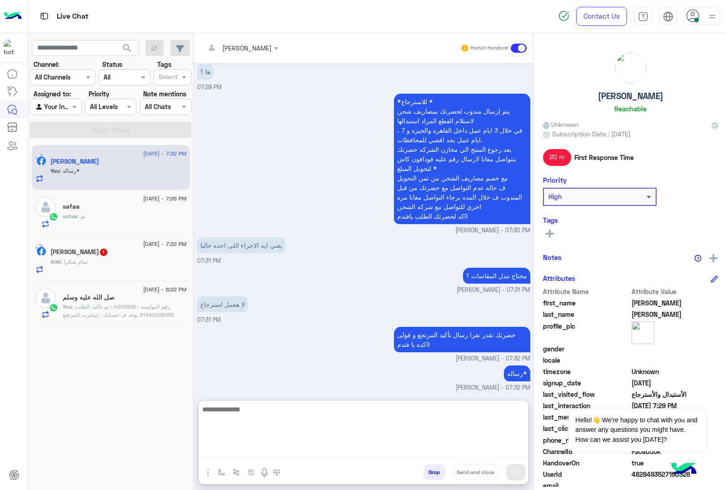
click at [119, 263] on div "Adel : تمام شكرا" at bounding box center [118, 266] width 136 height 16
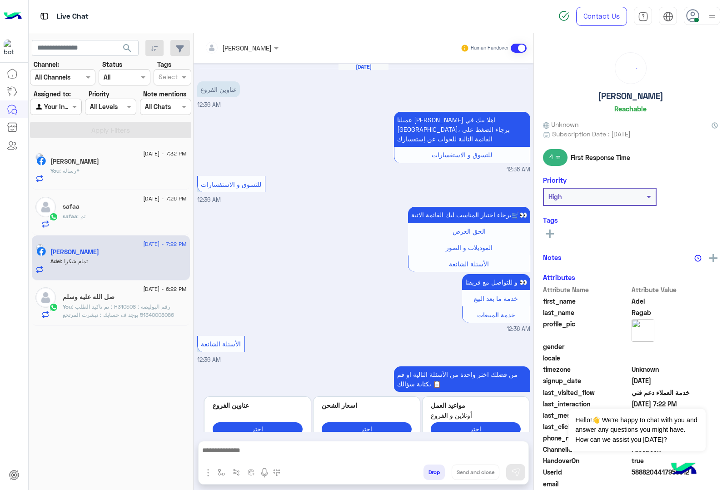
scroll to position [1354, 0]
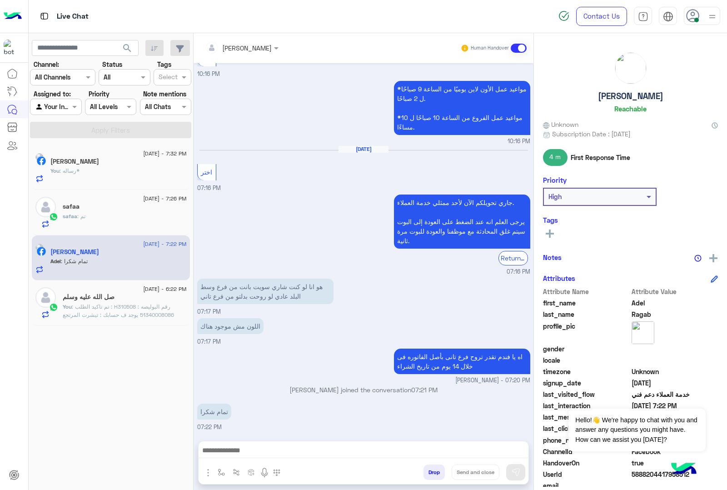
click at [429, 474] on button "Drop" at bounding box center [433, 471] width 21 height 15
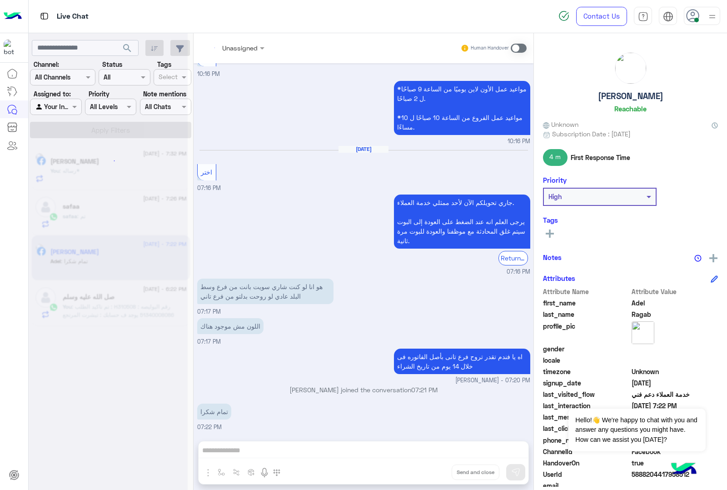
scroll to position [1370, 0]
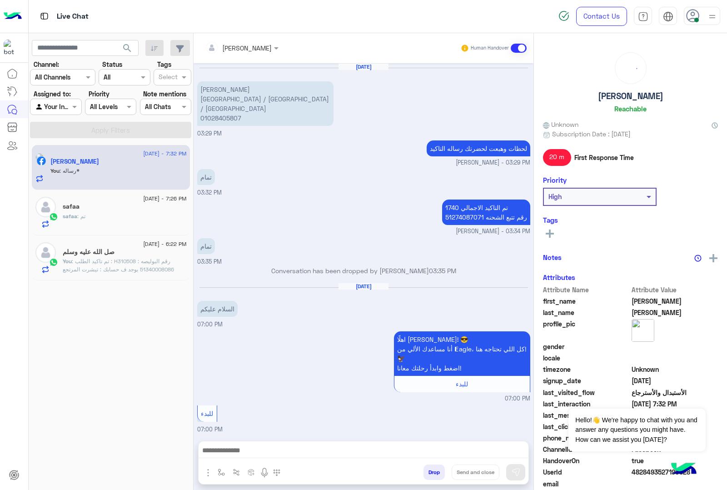
scroll to position [1111, 0]
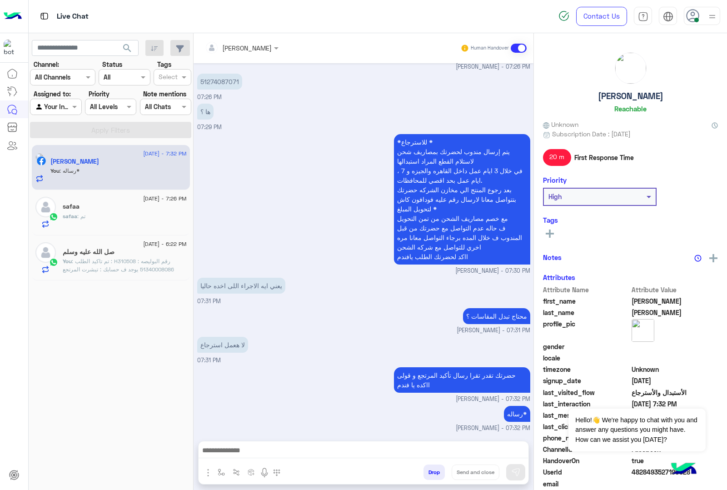
click at [129, 266] on span ": تم تاكيد الطلب : H310508 رقم البوليصه : 51340008086 يوجد ف حسابك : تيشرت المر…" at bounding box center [124, 306] width 122 height 97
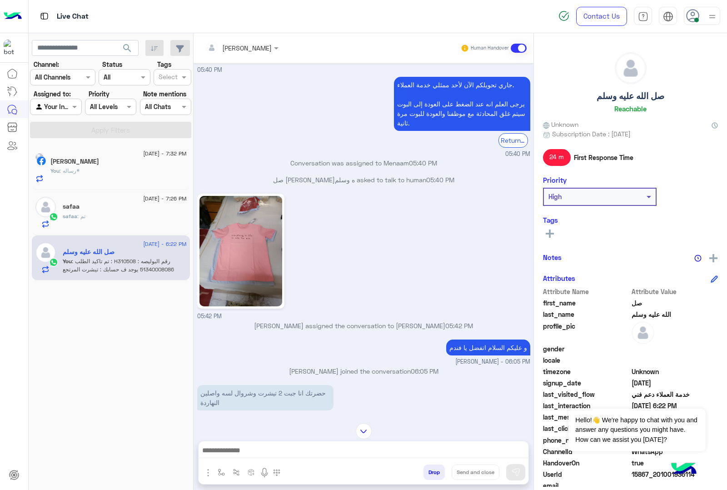
scroll to position [434, 0]
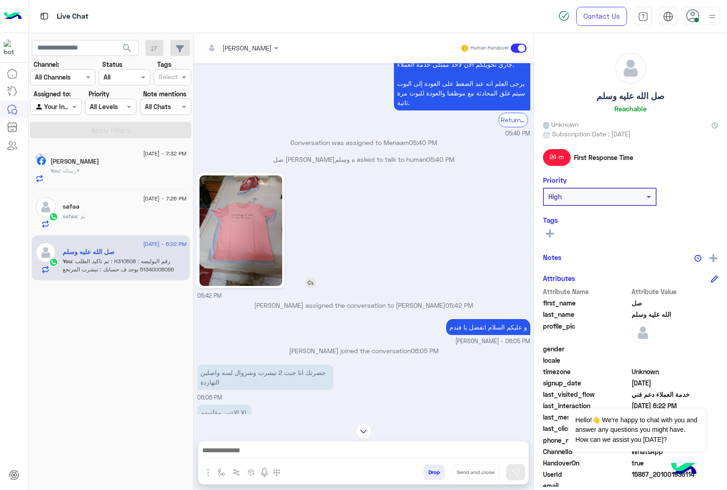
click at [252, 214] on img at bounding box center [240, 230] width 83 height 110
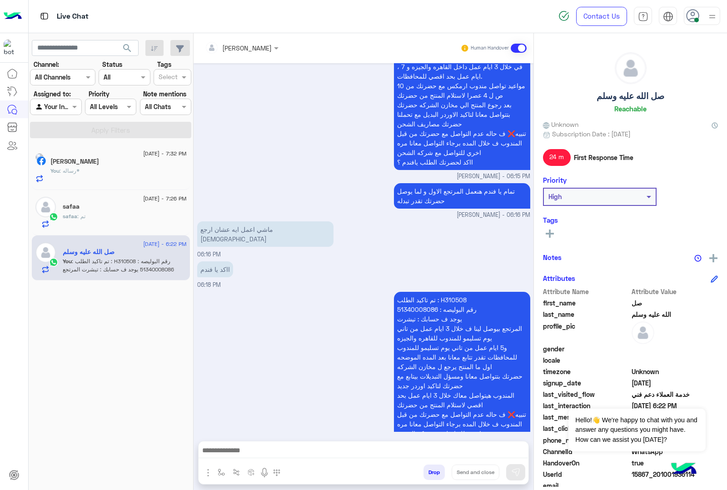
scroll to position [1229, 0]
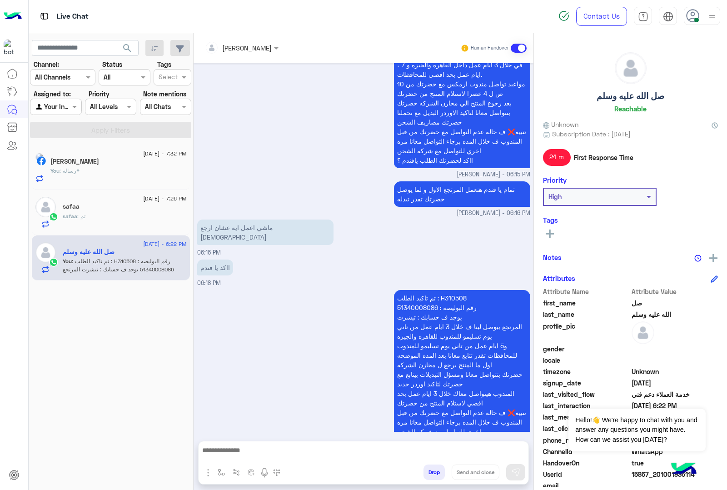
click at [426, 473] on button "Drop" at bounding box center [433, 471] width 21 height 15
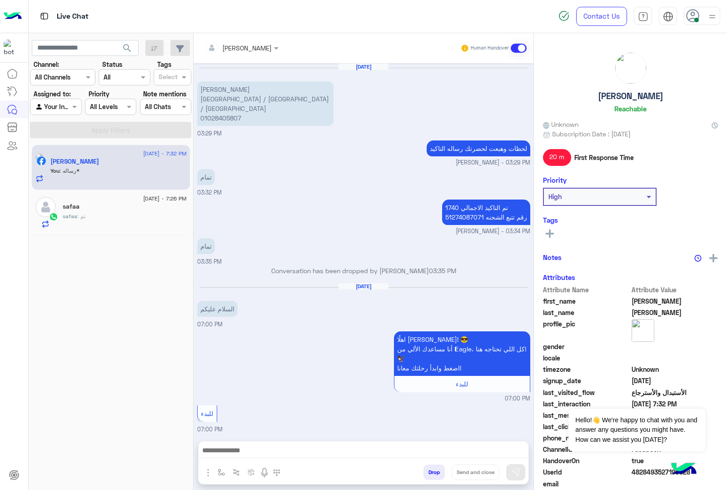
scroll to position [1111, 0]
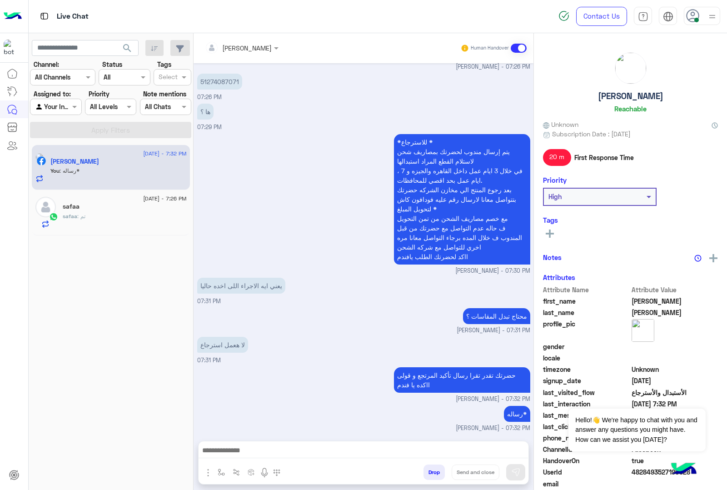
click at [133, 214] on div "safaa : تم" at bounding box center [125, 220] width 124 height 16
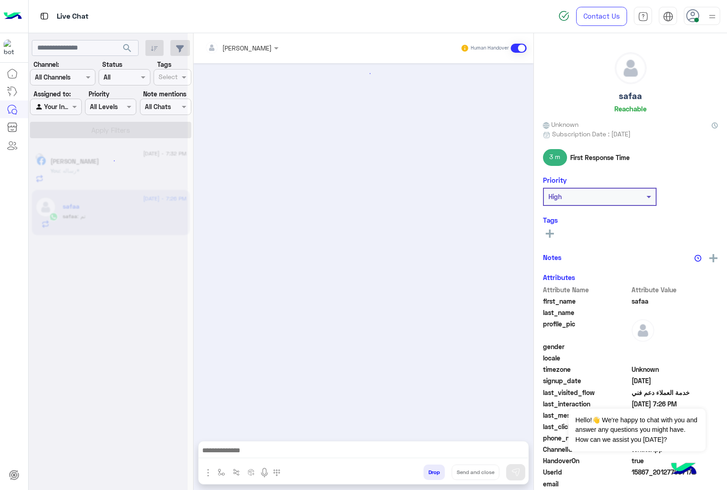
scroll to position [974, 0]
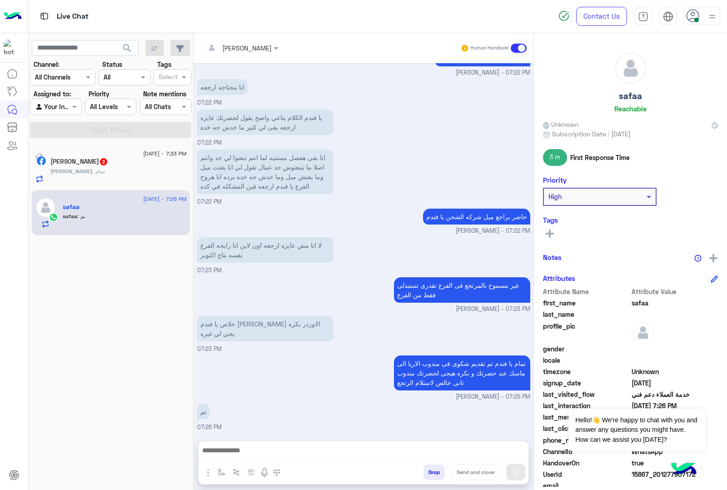
click at [307, 453] on textarea at bounding box center [363, 451] width 329 height 14
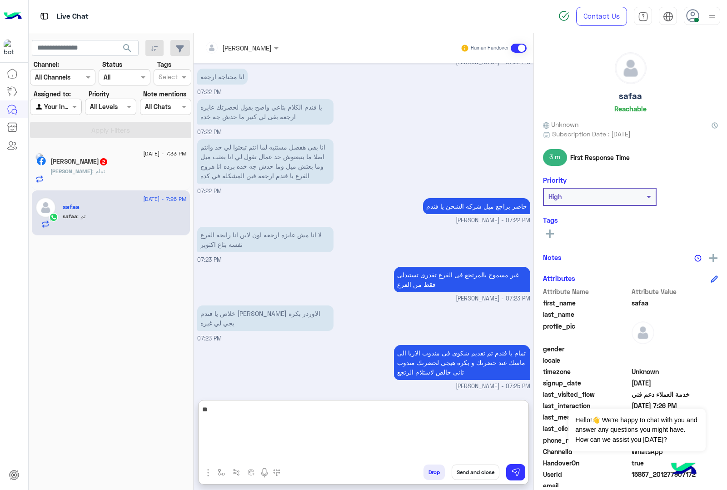
type textarea "*"
type textarea "**********"
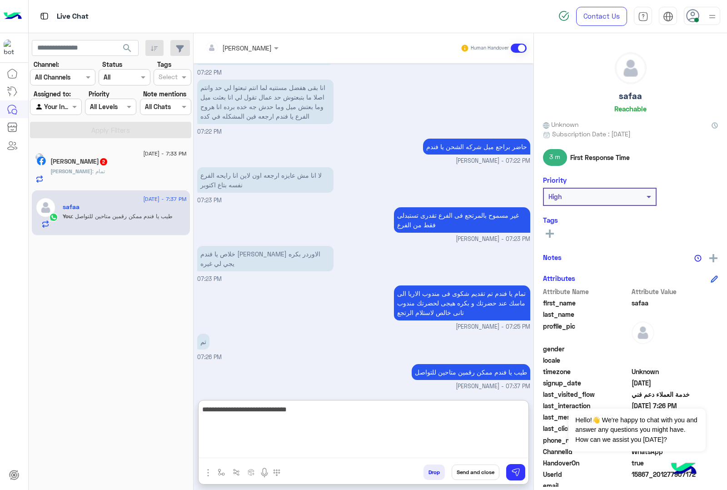
type textarea "**********"
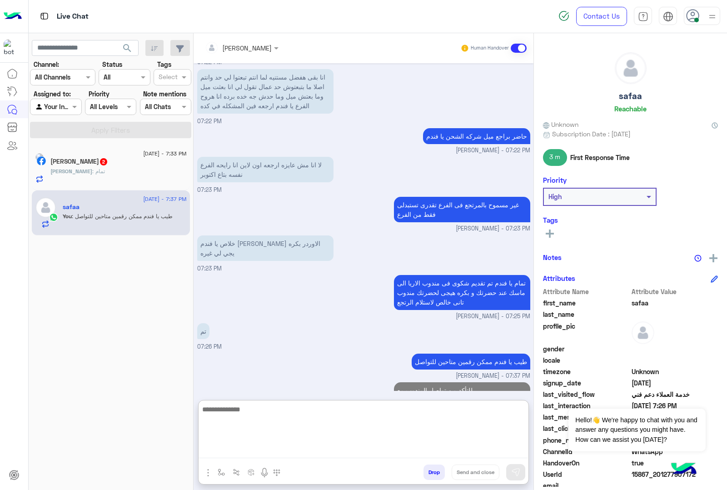
scroll to position [1073, 0]
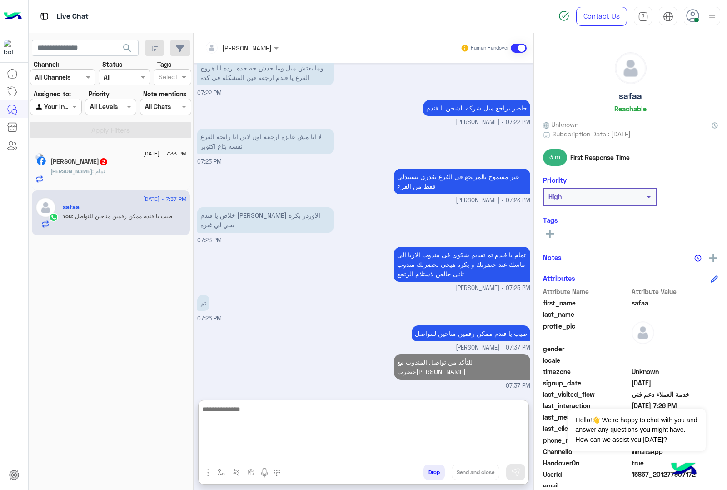
click at [109, 173] on div "Abdullah : تمام" at bounding box center [118, 175] width 136 height 16
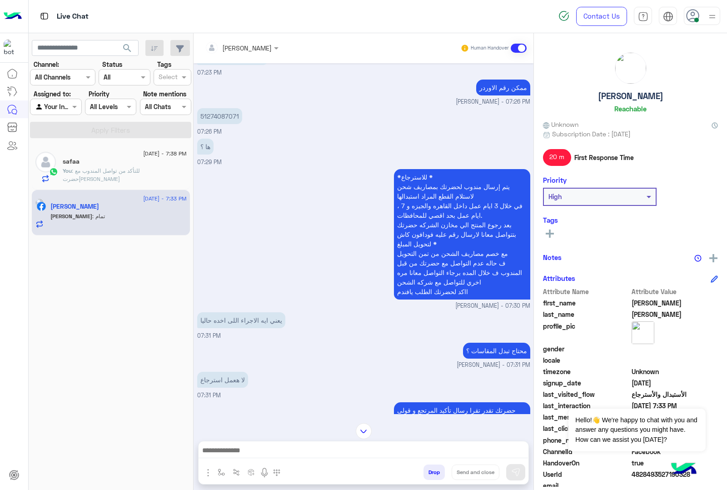
scroll to position [923, 0]
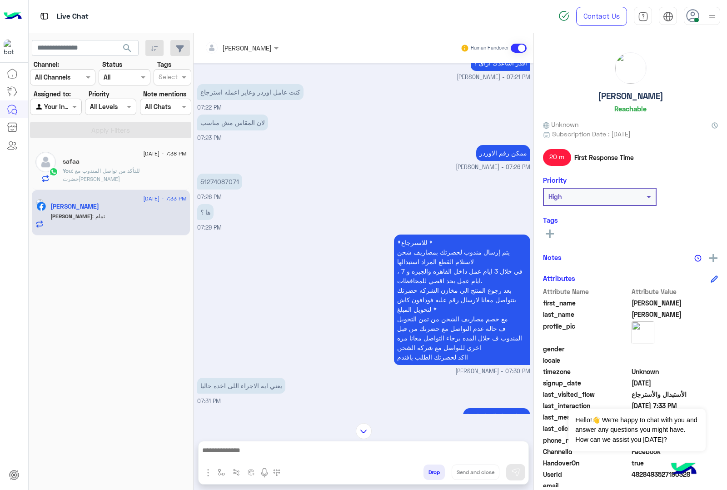
click at [229, 189] on p "51274087071" at bounding box center [219, 182] width 45 height 16
copy p "51274087071"
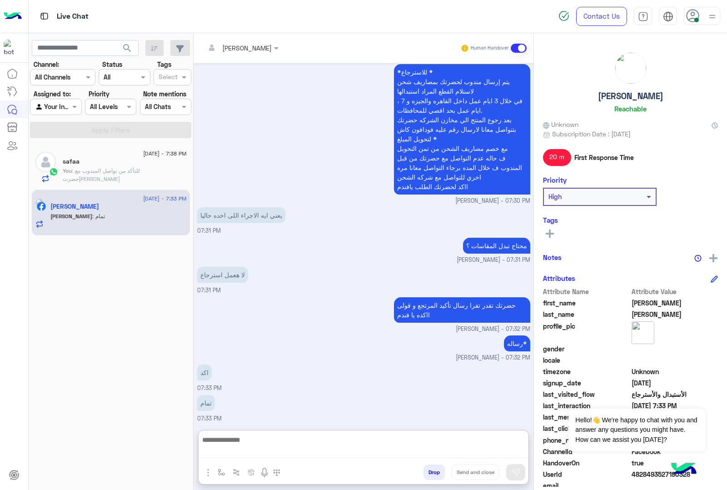
click at [284, 448] on textarea at bounding box center [363, 446] width 329 height 24
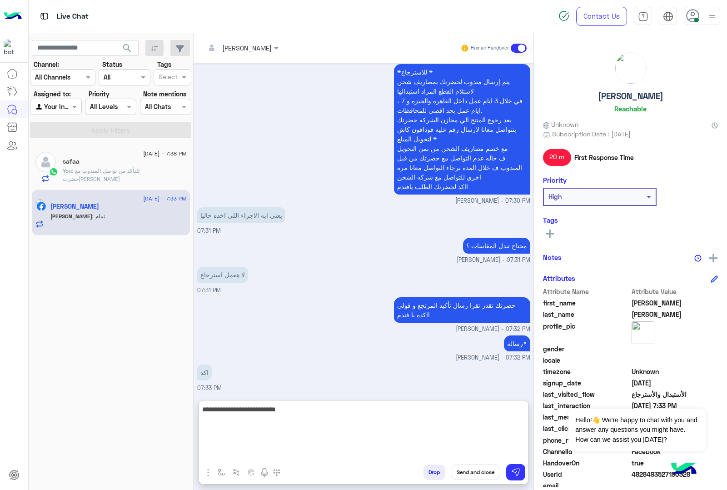
type textarea "**********"
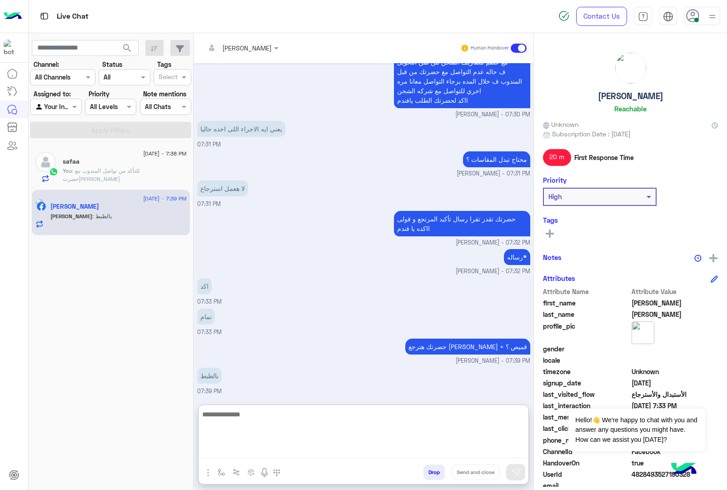
scroll to position [1194, 0]
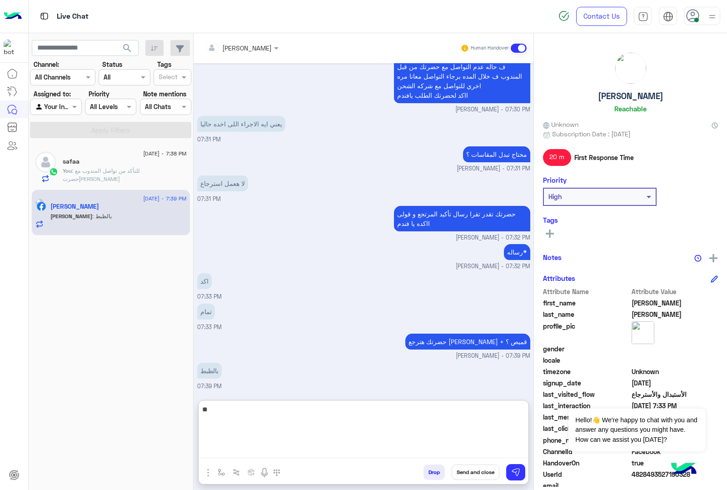
type textarea "*"
type textarea "*****"
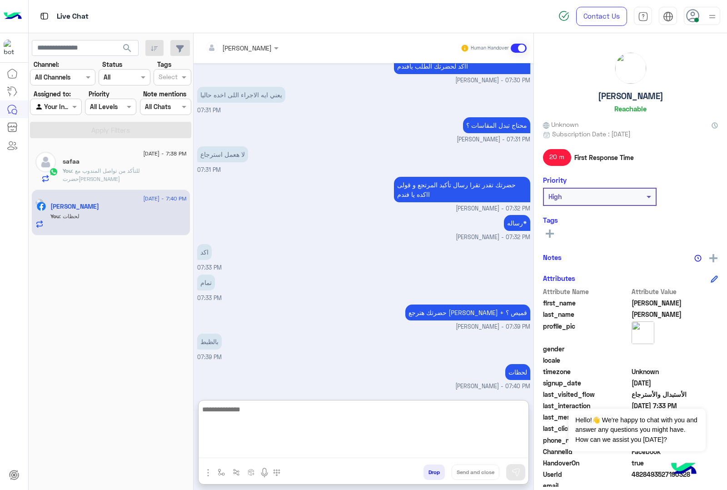
click at [325, 414] on textarea at bounding box center [363, 430] width 329 height 55
paste textarea "**********"
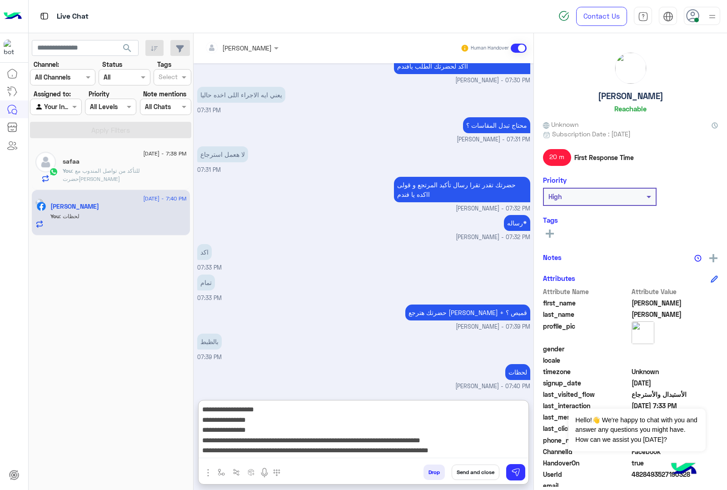
click at [454, 410] on textarea "**********" at bounding box center [363, 430] width 329 height 55
paste textarea "*******"
click at [466, 417] on textarea "**********" at bounding box center [363, 430] width 329 height 55
paste textarea "**********"
click at [457, 428] on textarea "**********" at bounding box center [363, 430] width 329 height 55
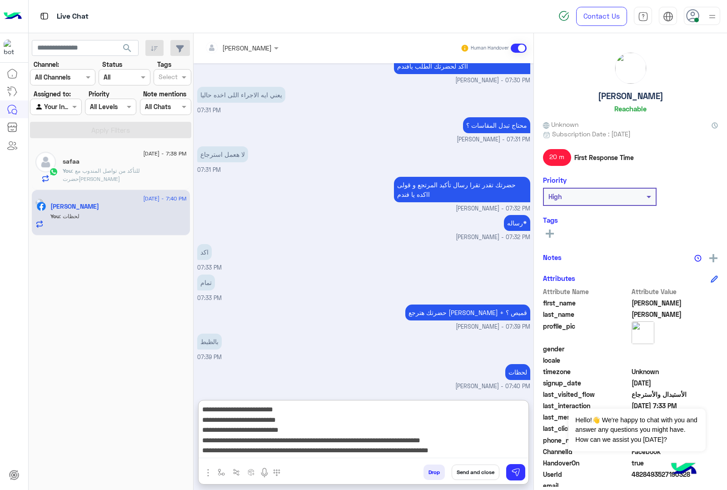
type textarea "**********"
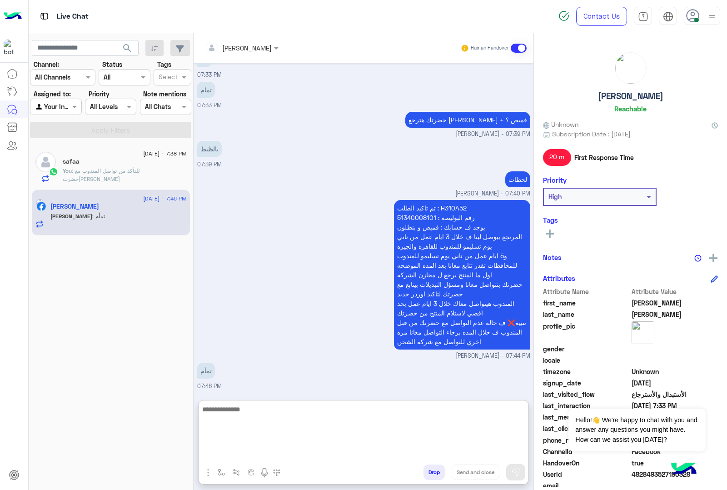
scroll to position [1415, 0]
type textarea "**********"
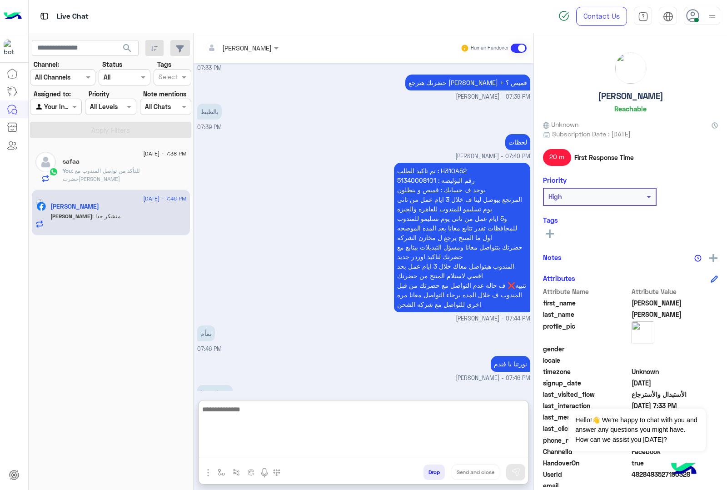
scroll to position [1474, 0]
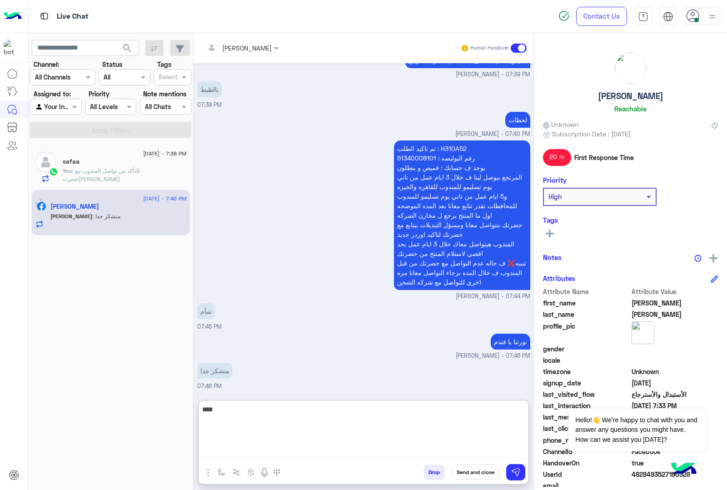
type textarea "*****"
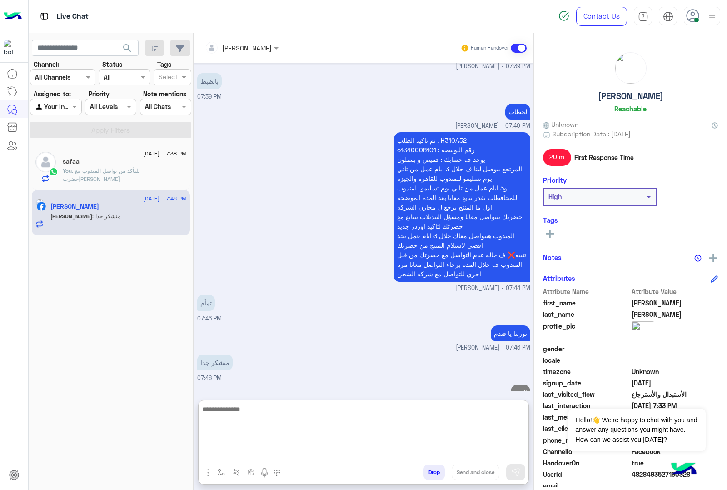
scroll to position [1503, 0]
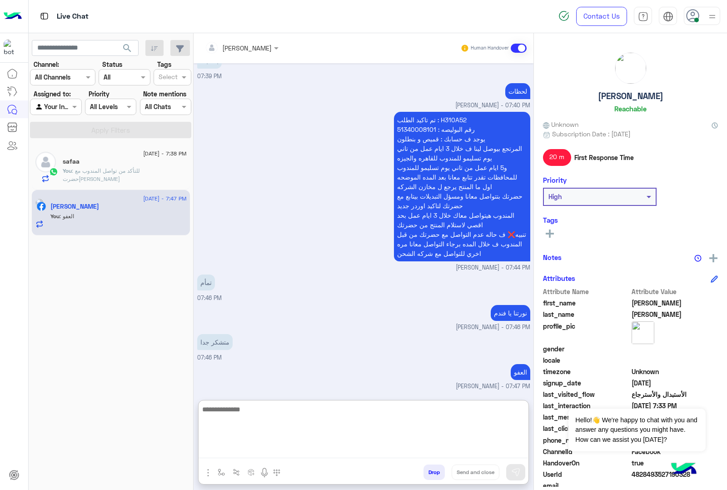
click at [133, 169] on span ": للتأكد من تواصل المندوب مع حضرتك" at bounding box center [101, 174] width 77 height 15
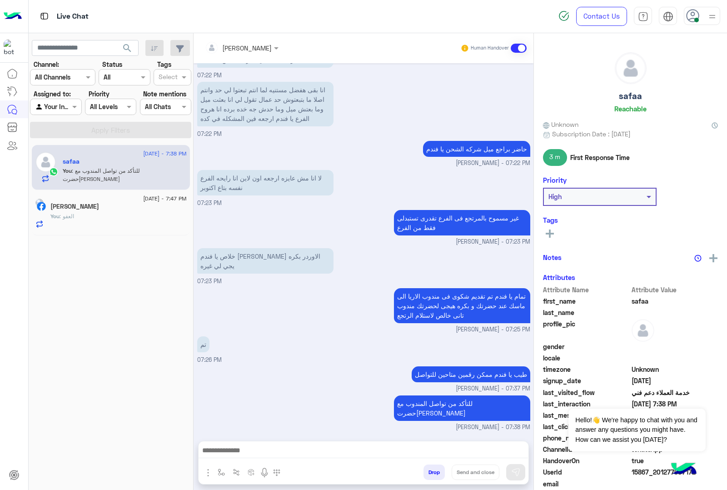
scroll to position [853, 0]
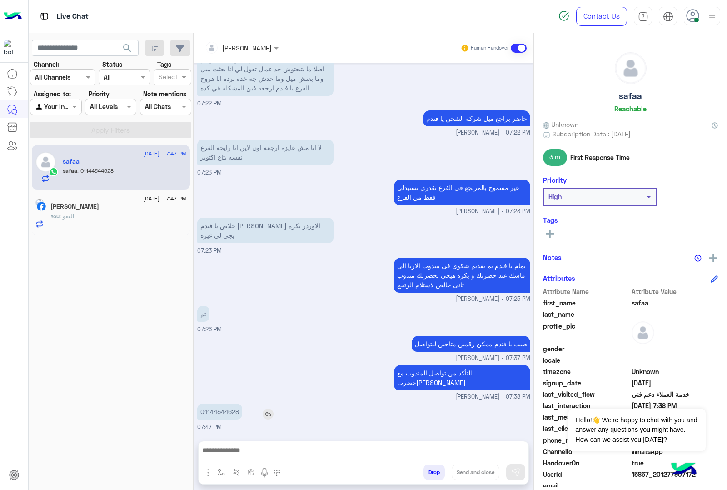
click at [226, 413] on p "01144544628" at bounding box center [219, 411] width 45 height 16
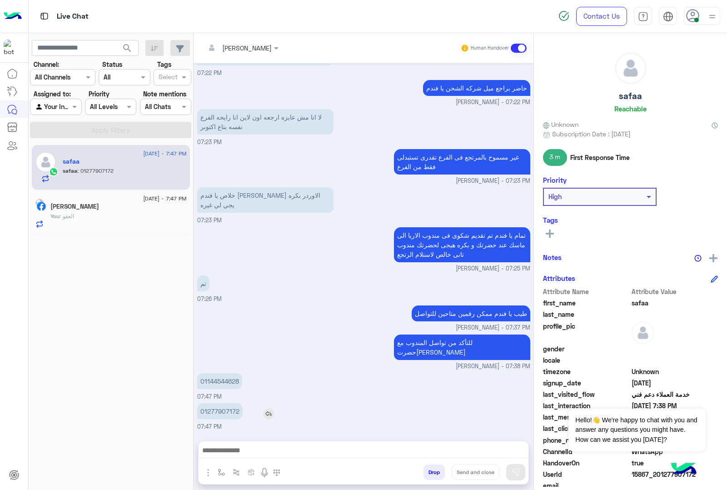
click at [226, 409] on p "01277907172" at bounding box center [219, 411] width 45 height 16
click at [228, 384] on p "01144544628" at bounding box center [219, 381] width 45 height 16
copy p "01144544628"
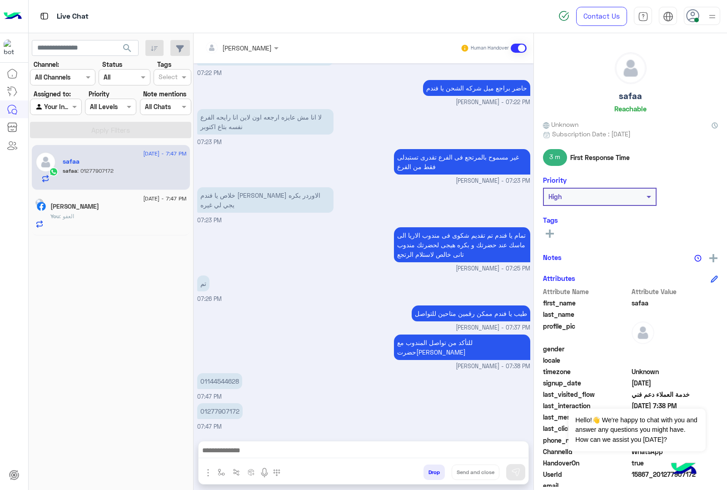
click at [118, 223] on div "You : العفو" at bounding box center [118, 220] width 136 height 16
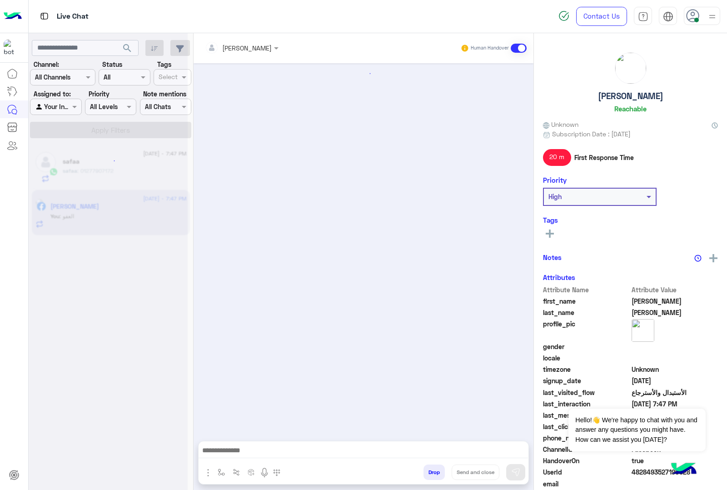
scroll to position [1009, 0]
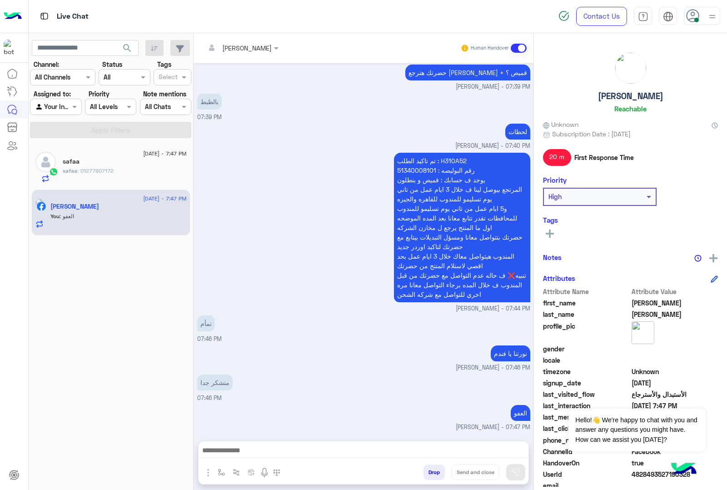
click at [133, 166] on div "safaa" at bounding box center [125, 163] width 124 height 10
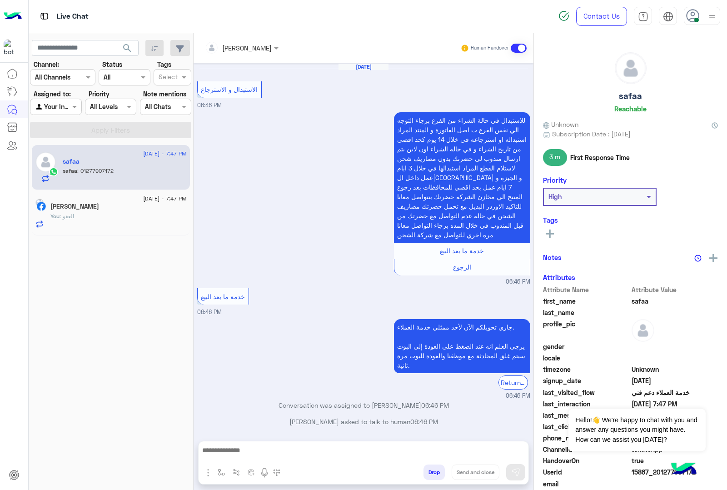
scroll to position [805, 0]
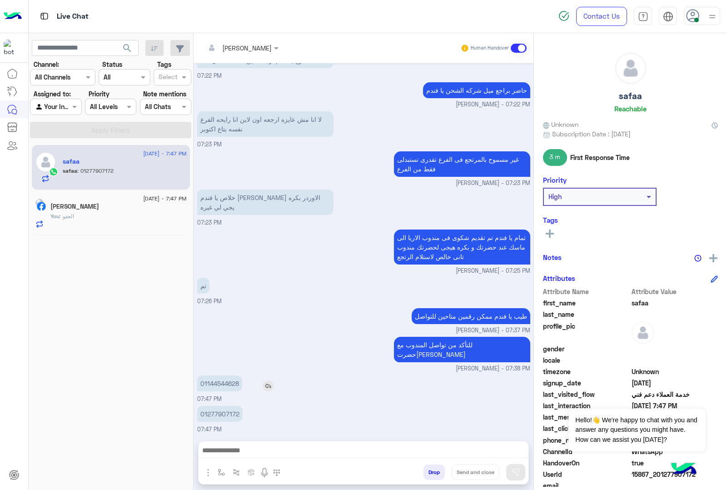
click at [210, 380] on p "01144544628" at bounding box center [219, 383] width 45 height 16
copy p "01144544628"
click at [224, 413] on p "01277907172" at bounding box center [219, 414] width 45 height 16
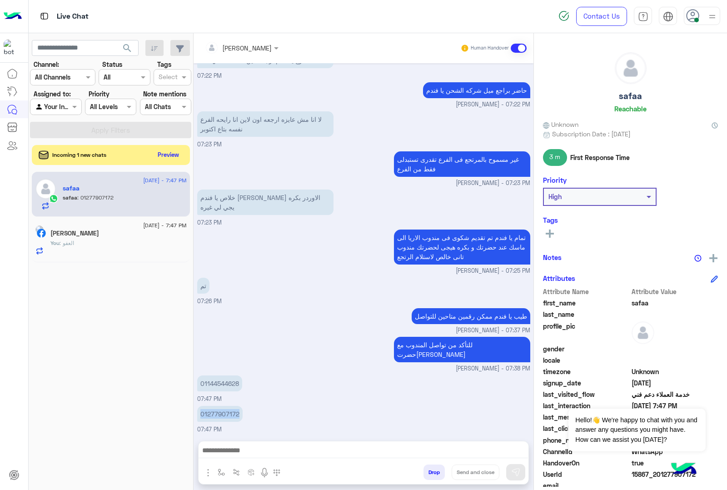
copy p "01277907172"
click at [299, 451] on textarea at bounding box center [363, 451] width 329 height 14
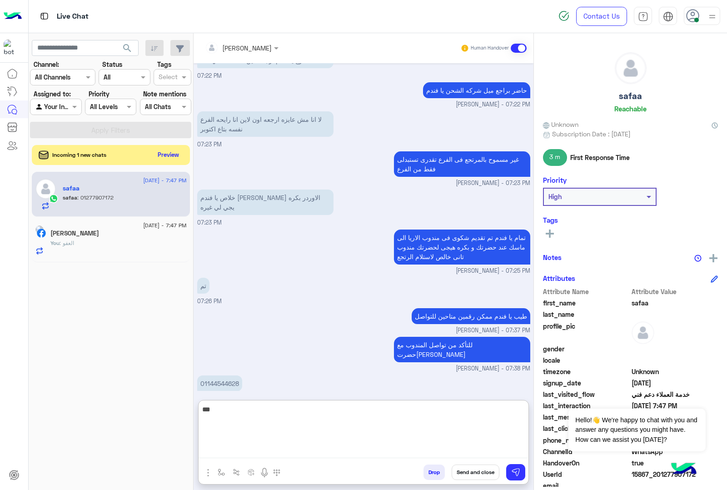
type textarea "****"
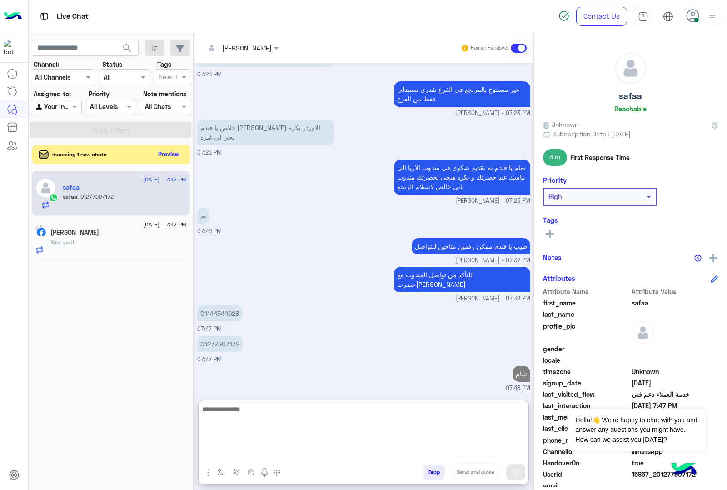
click at [167, 149] on button "Preview" at bounding box center [169, 154] width 28 height 12
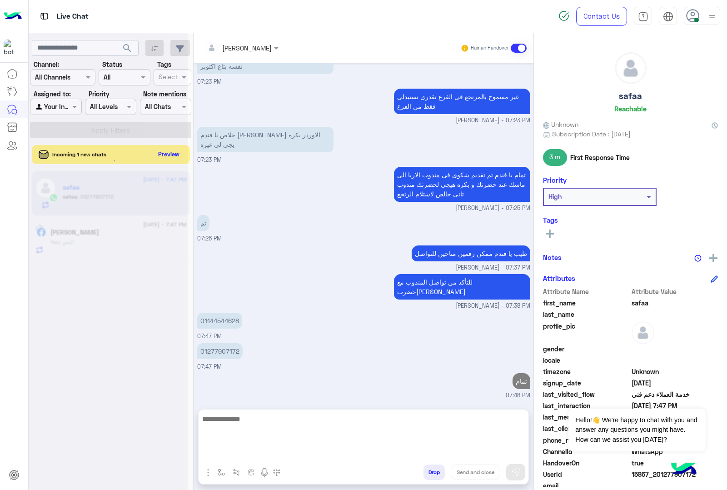
scroll to position [834, 0]
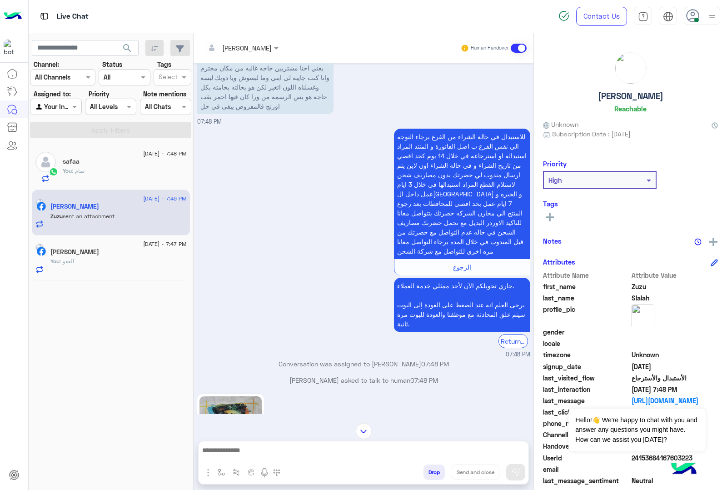
scroll to position [1327, 0]
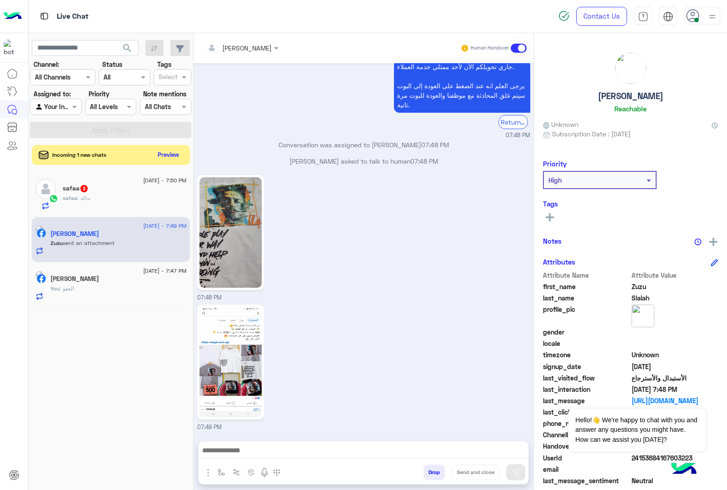
click at [307, 453] on textarea at bounding box center [363, 451] width 329 height 14
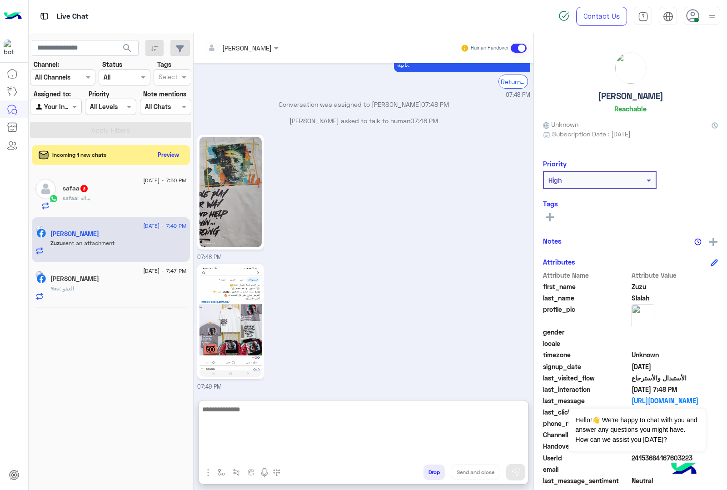
scroll to position [1368, 0]
type textarea "**********"
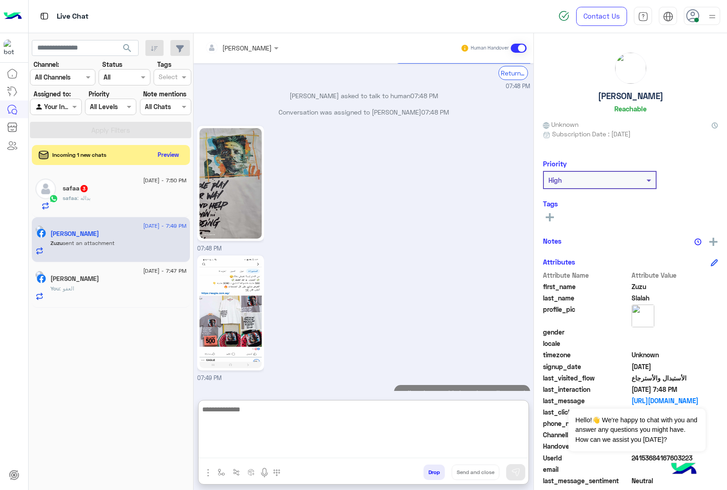
scroll to position [1396, 0]
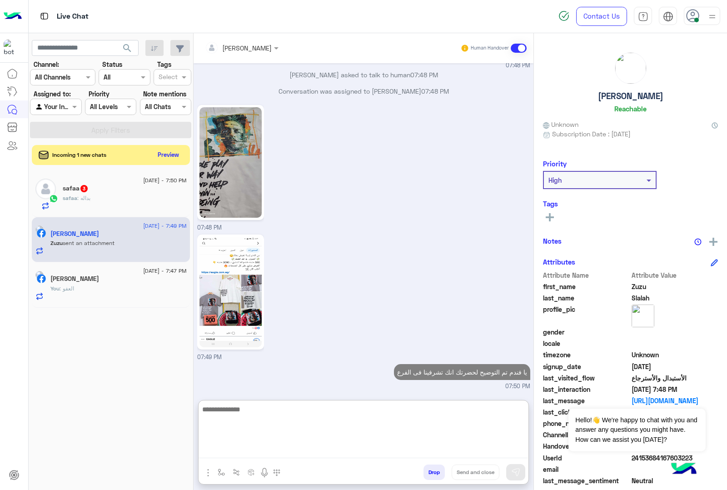
click at [109, 188] on div "safaa 3" at bounding box center [125, 189] width 124 height 10
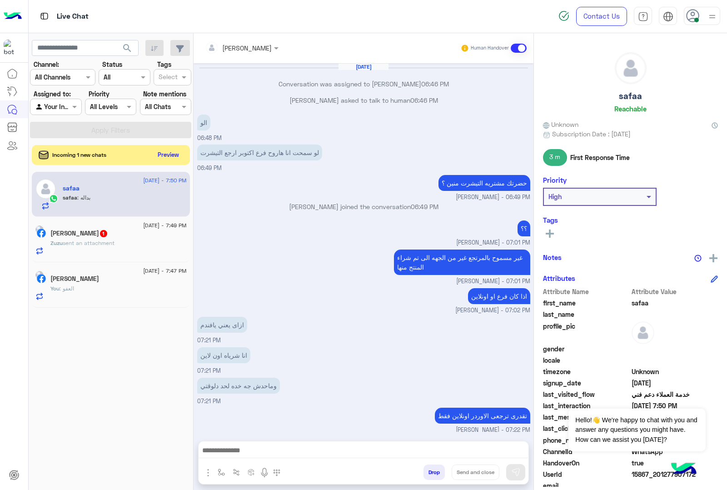
scroll to position [702, 0]
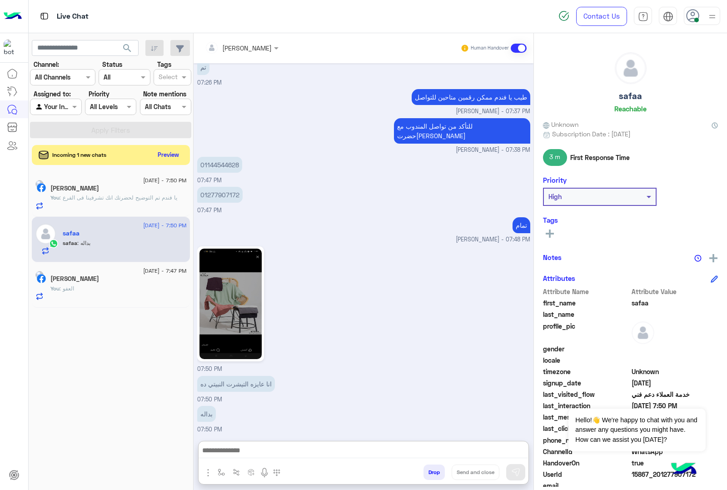
click at [259, 446] on textarea at bounding box center [363, 451] width 329 height 14
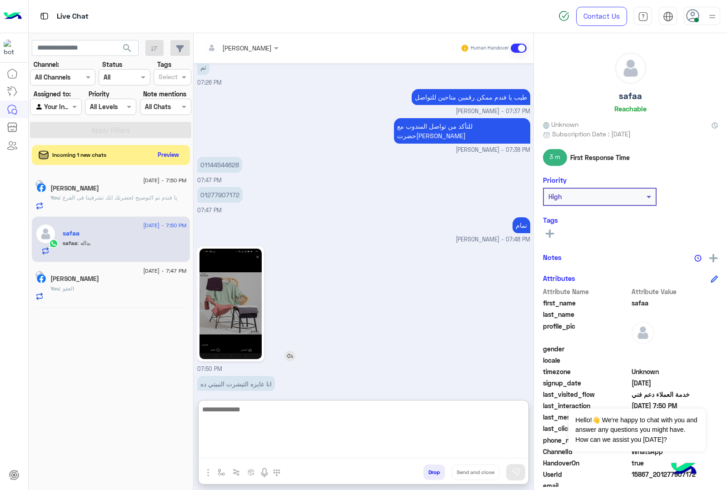
scroll to position [743, 0]
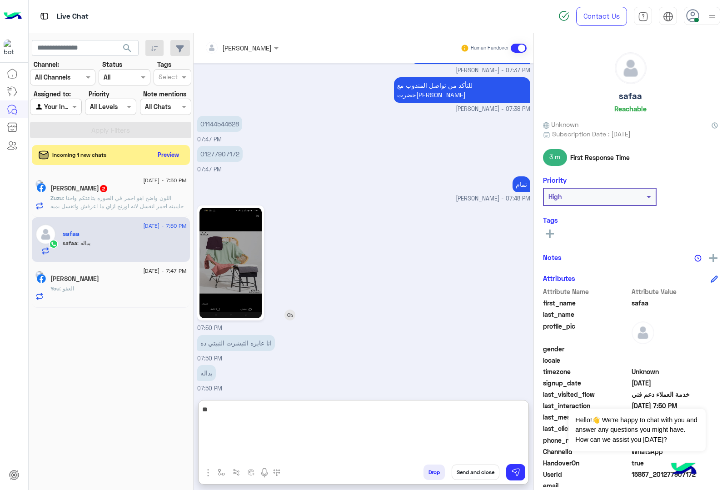
type textarea "*"
type textarea "**********"
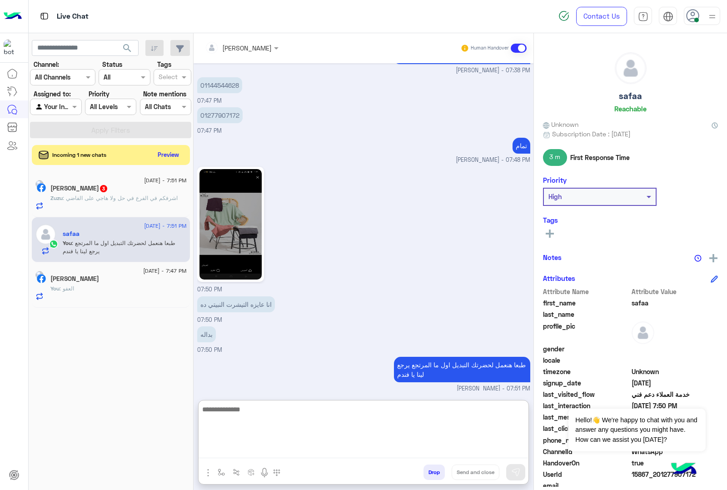
click at [142, 202] on p "Zuzu : اشرفكم في الفرع في حل ولا هاجي على الفاضي" at bounding box center [113, 198] width 127 height 8
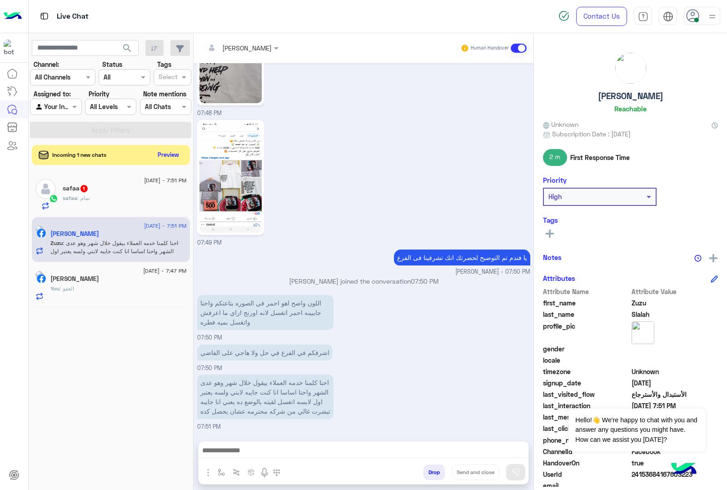
scroll to position [1272, 0]
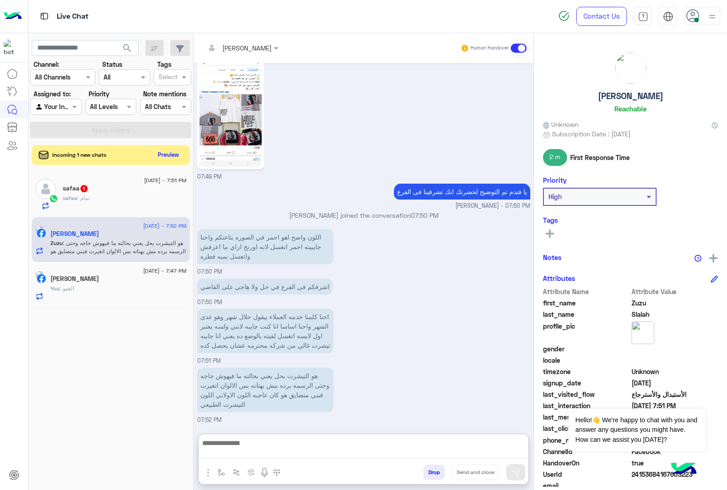
click at [306, 448] on textarea at bounding box center [363, 447] width 329 height 21
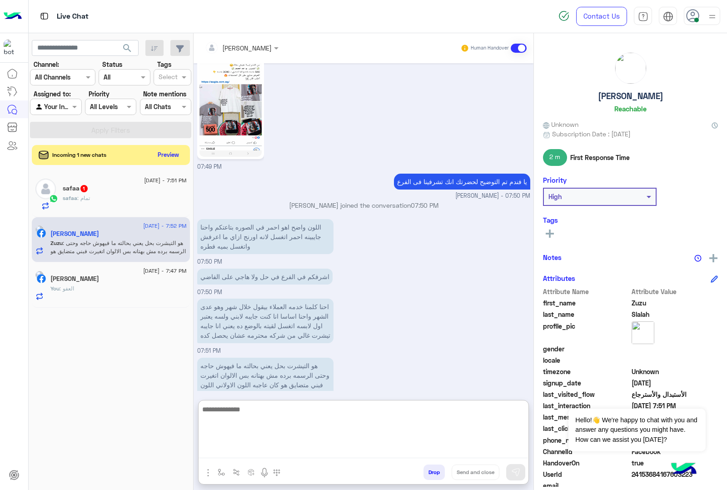
scroll to position [1313, 0]
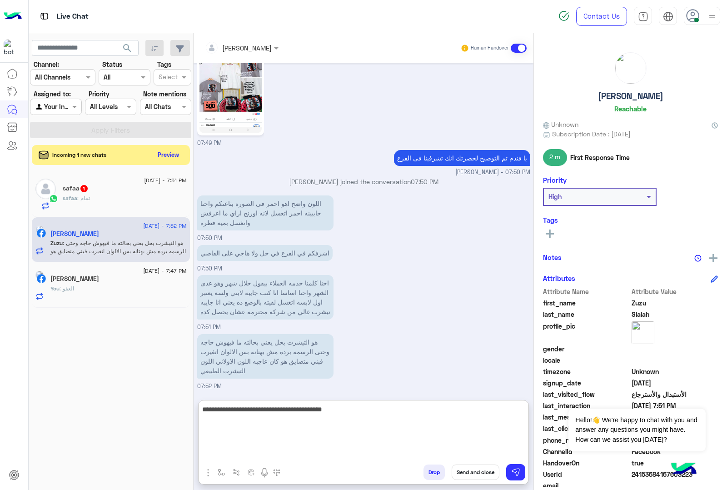
type textarea "**********"
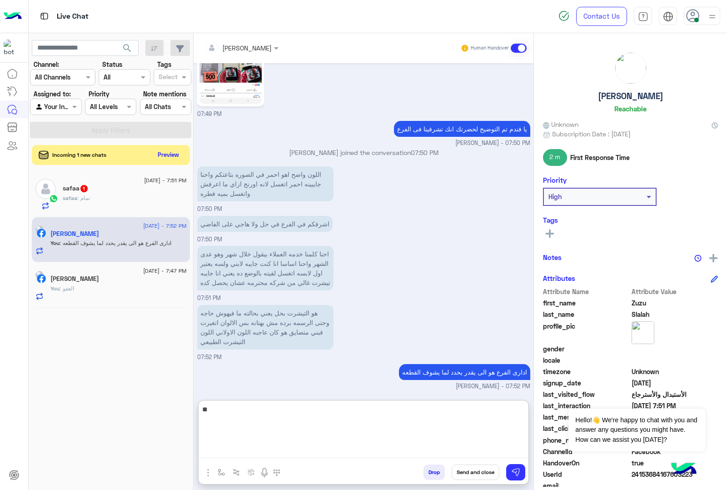
type textarea "*"
click at [127, 198] on div "safaa : تمام" at bounding box center [125, 202] width 124 height 16
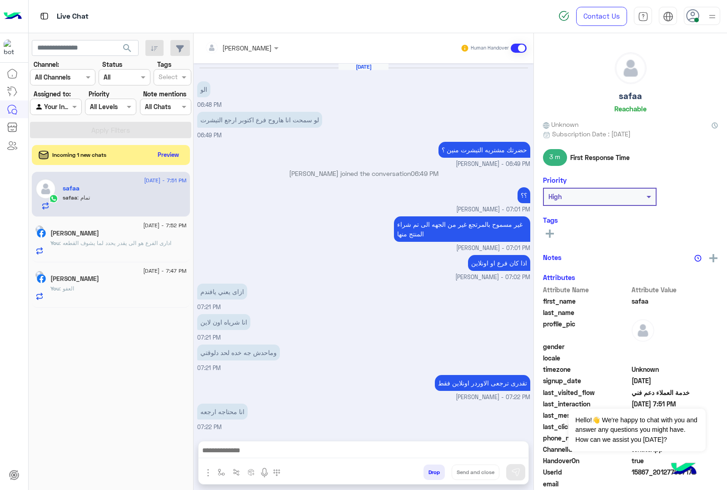
scroll to position [737, 0]
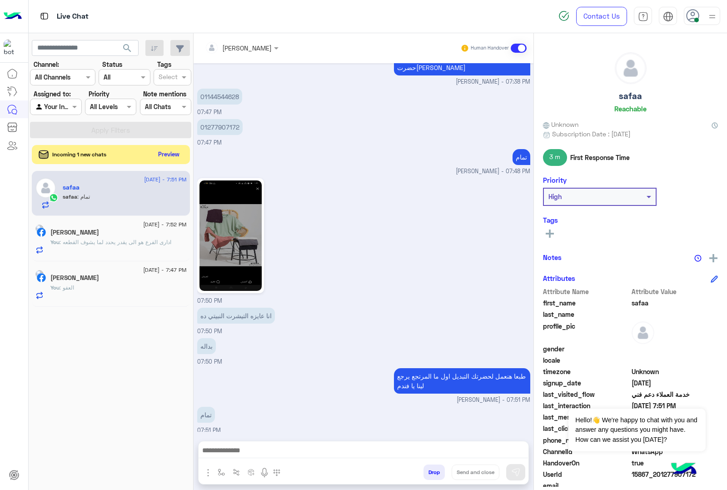
click at [172, 155] on button "Preview" at bounding box center [169, 154] width 28 height 12
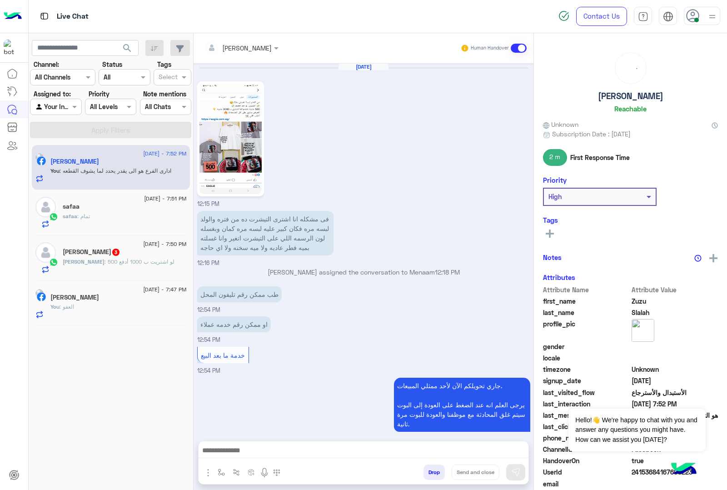
scroll to position [1255, 0]
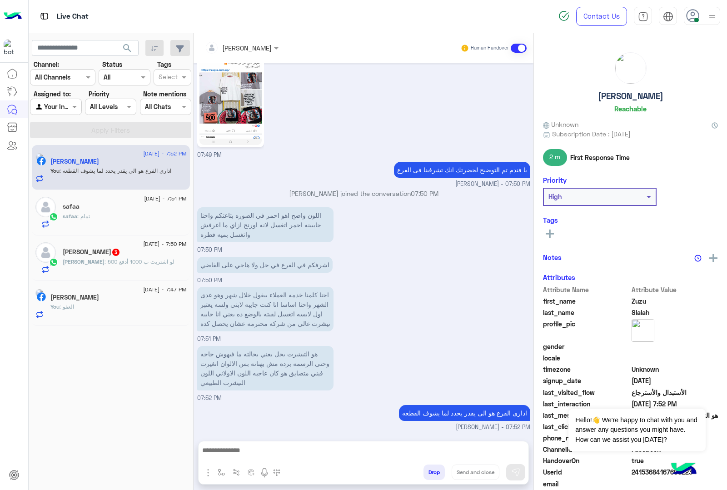
click at [157, 269] on div "Mohamed : لو اشتريت ب 1000 أدفع 500" at bounding box center [125, 266] width 124 height 16
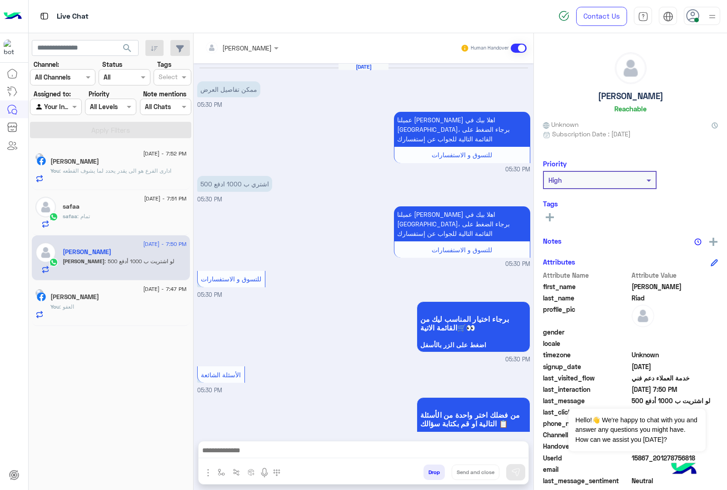
scroll to position [532, 0]
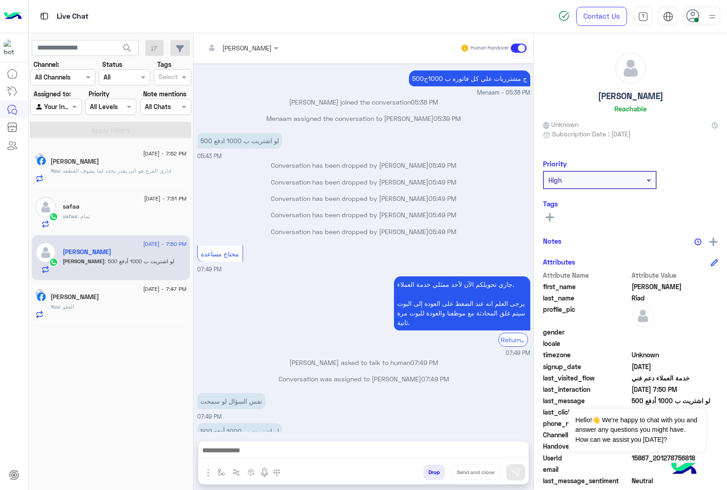
click at [286, 451] on textarea at bounding box center [363, 451] width 329 height 14
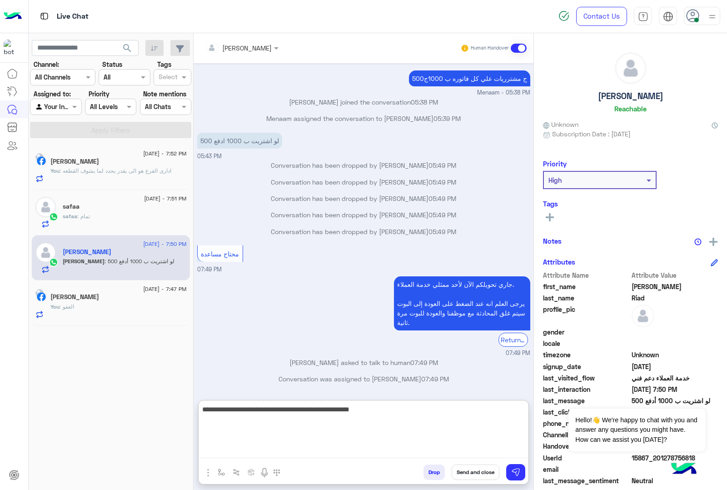
type textarea "**********"
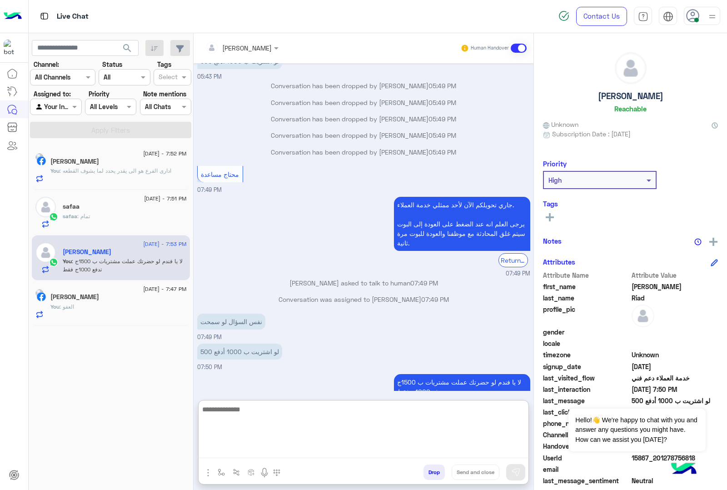
scroll to position [627, 0]
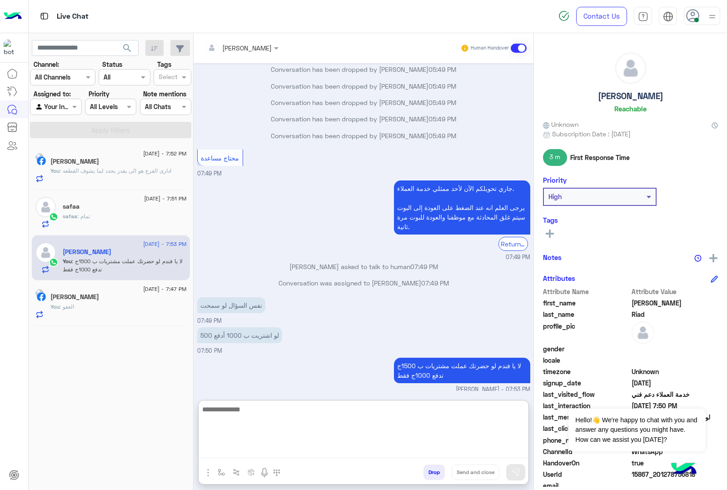
click at [622, 96] on h5 "Mohamed Riad" at bounding box center [630, 96] width 65 height 10
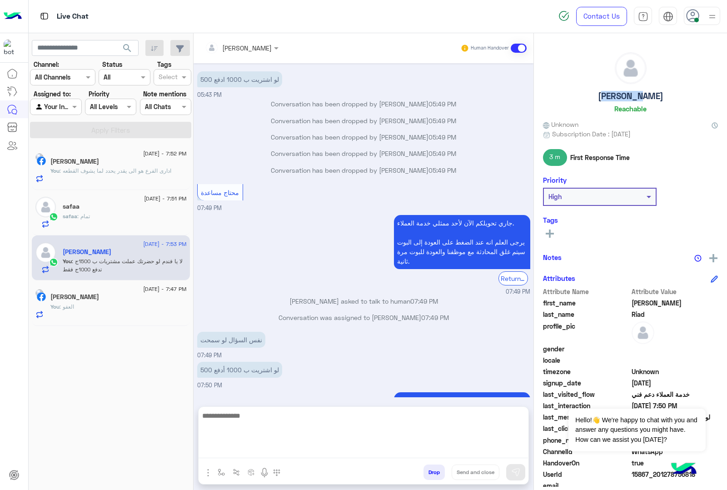
click at [622, 96] on h5 "Mohamed Riad" at bounding box center [630, 96] width 65 height 10
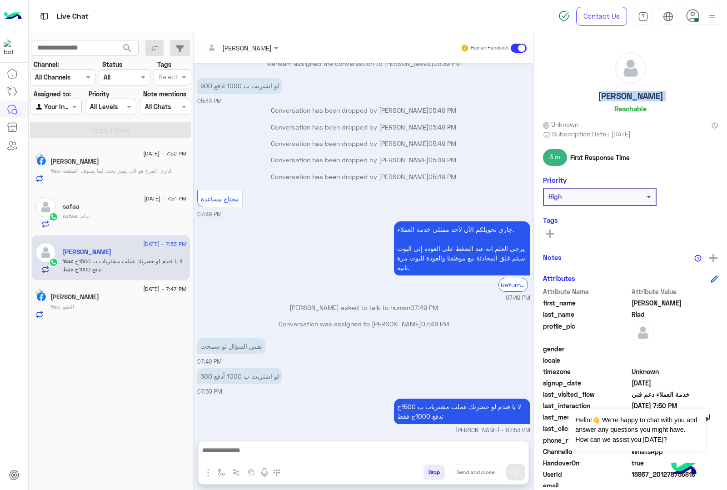
click at [622, 96] on h5 "Mohamed Riad" at bounding box center [630, 96] width 65 height 10
copy h5 "Mohamed Riad"
click at [133, 172] on span ": ادارى الفرع هو الى يقدر يحدد لما يشوف القطعه" at bounding box center [116, 170] width 112 height 7
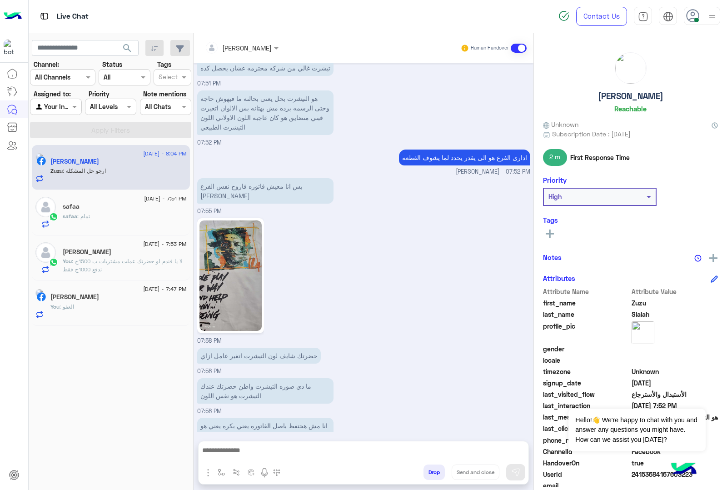
scroll to position [1622, 0]
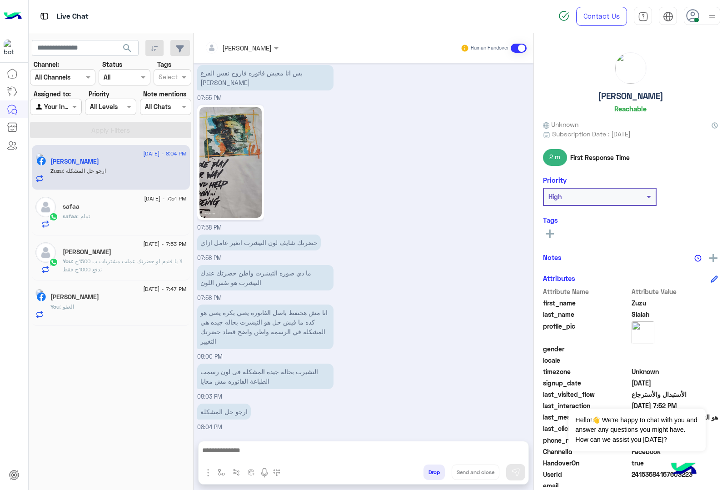
click at [262, 446] on textarea at bounding box center [363, 451] width 329 height 14
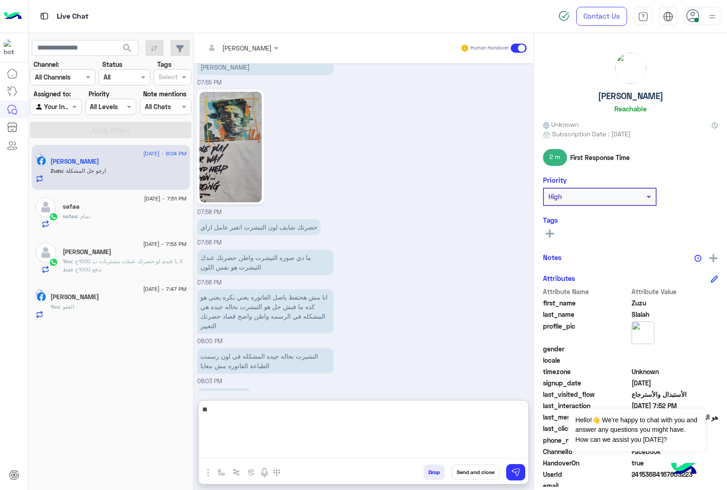
type textarea "*"
type textarea "**********"
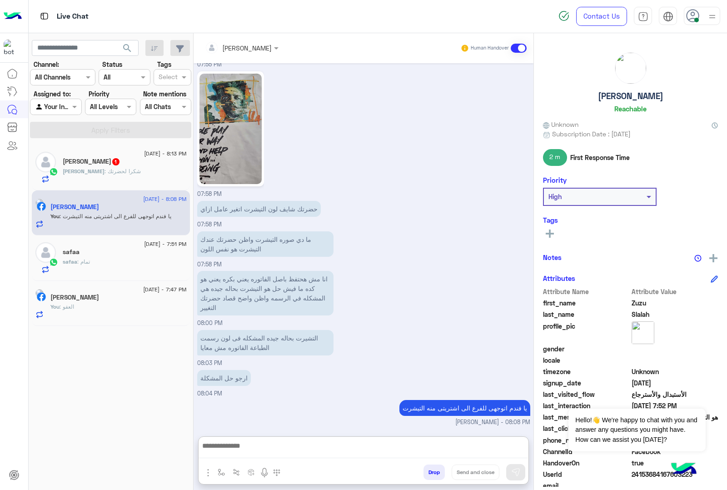
scroll to position [1692, 0]
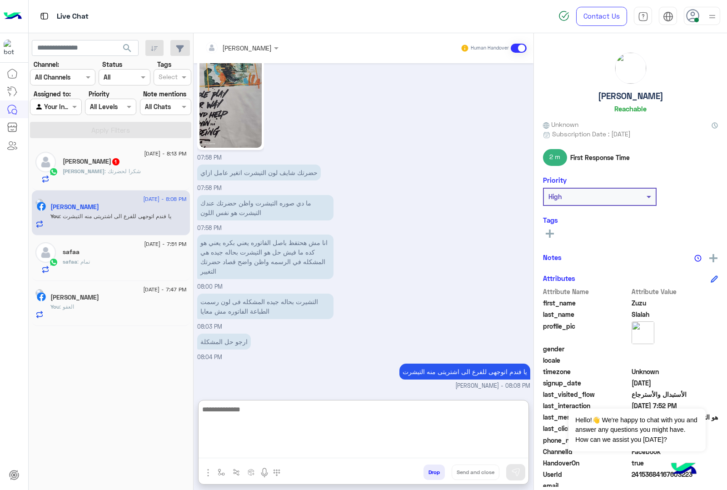
click at [127, 162] on div "Mohamed Riad 1" at bounding box center [125, 163] width 124 height 10
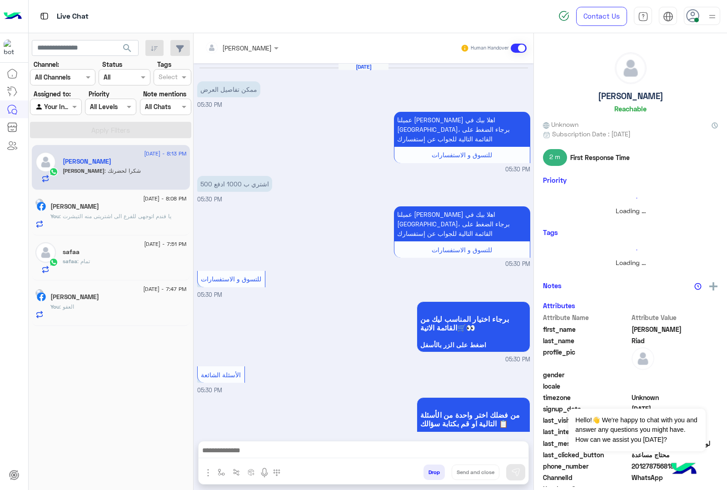
scroll to position [617, 0]
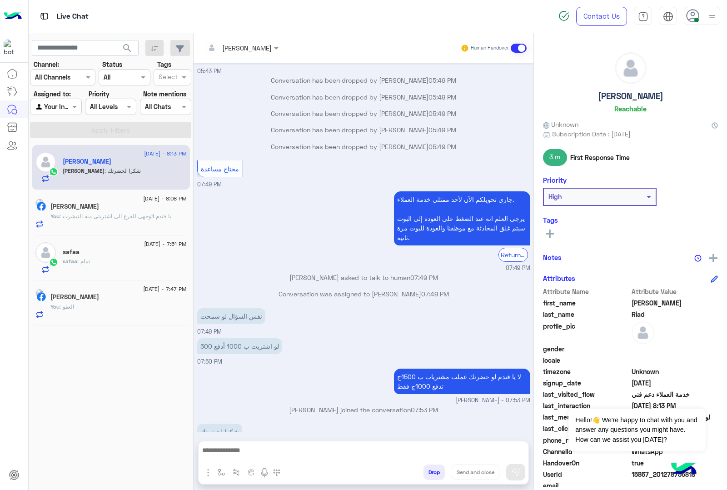
click at [436, 471] on button "Drop" at bounding box center [433, 471] width 21 height 15
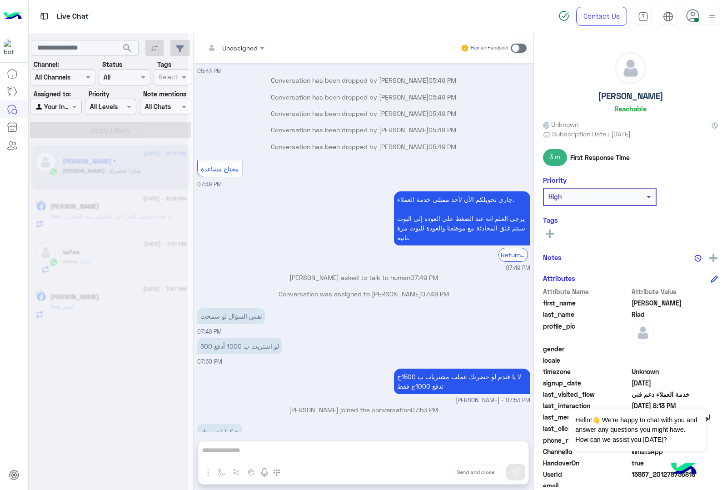
scroll to position [633, 0]
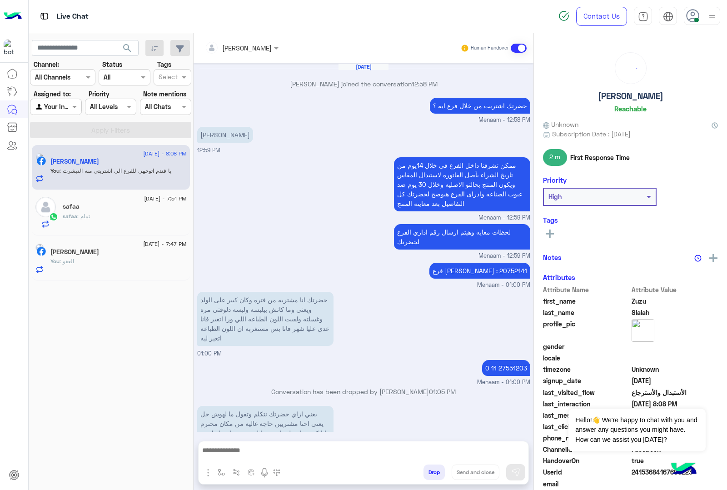
scroll to position [1250, 0]
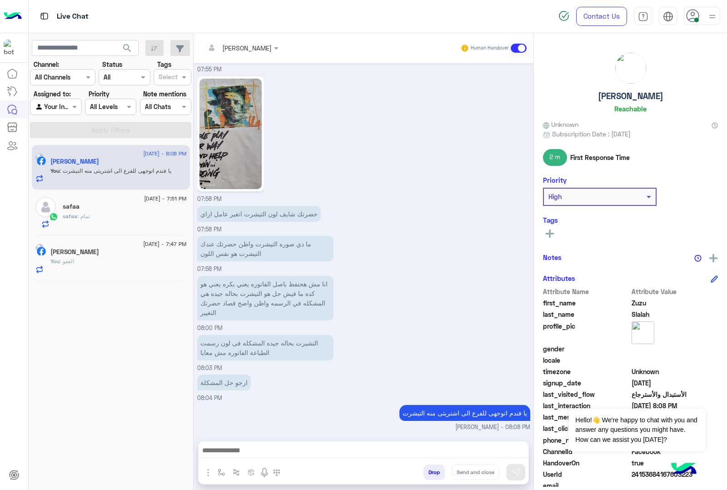
click at [637, 97] on h5 "Zuzu Slalah" at bounding box center [630, 96] width 65 height 10
copy h5 "Zuzu Slalah"
click at [651, 478] on span "24153684167603223" at bounding box center [675, 474] width 87 height 10
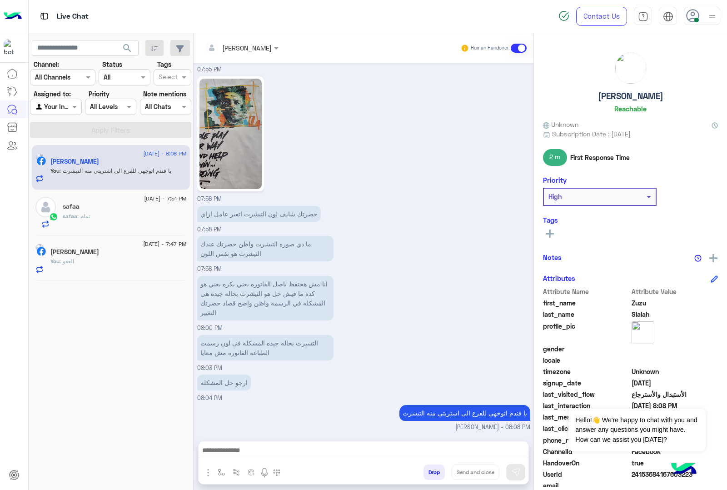
click at [651, 478] on span "24153684167603223" at bounding box center [675, 474] width 87 height 10
copy span "24153684167603223"
click at [109, 250] on div "Abdullah Omar" at bounding box center [118, 253] width 136 height 10
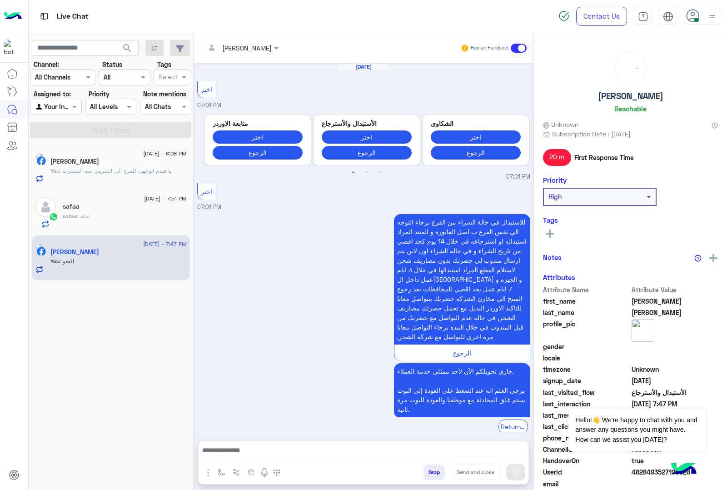
scroll to position [1009, 0]
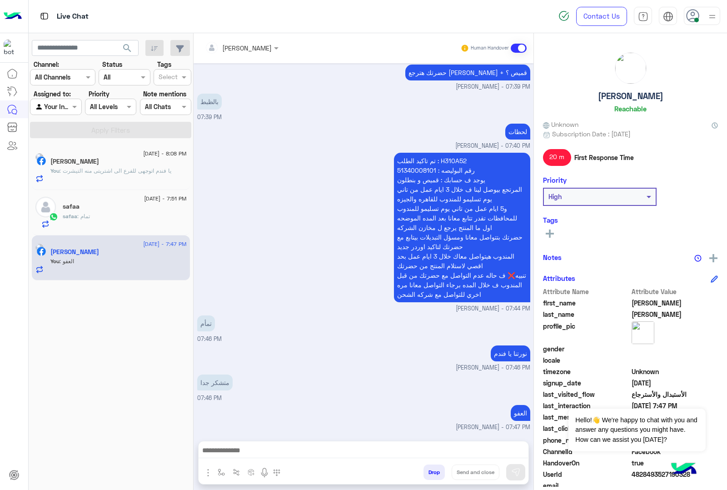
click at [430, 468] on button "Drop" at bounding box center [433, 471] width 21 height 15
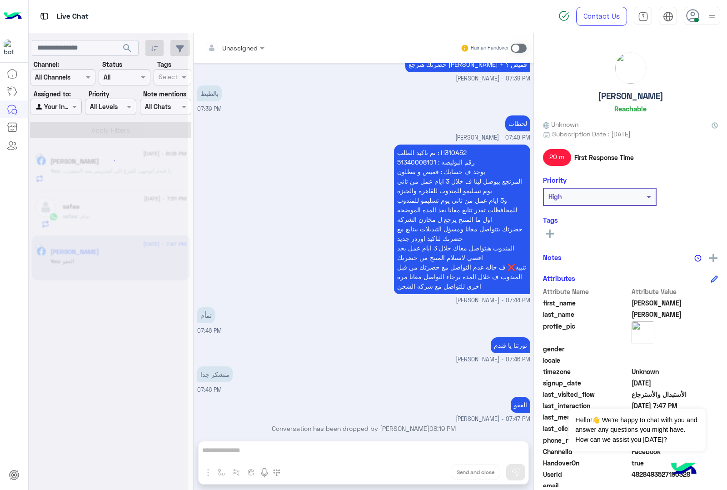
scroll to position [1025, 0]
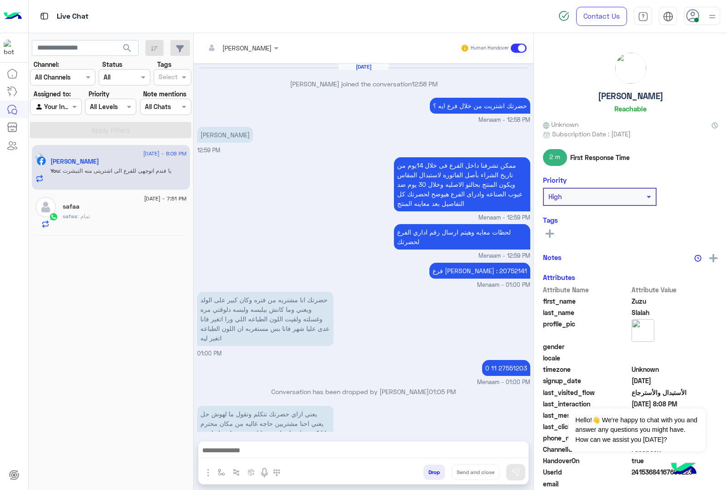
scroll to position [1250, 0]
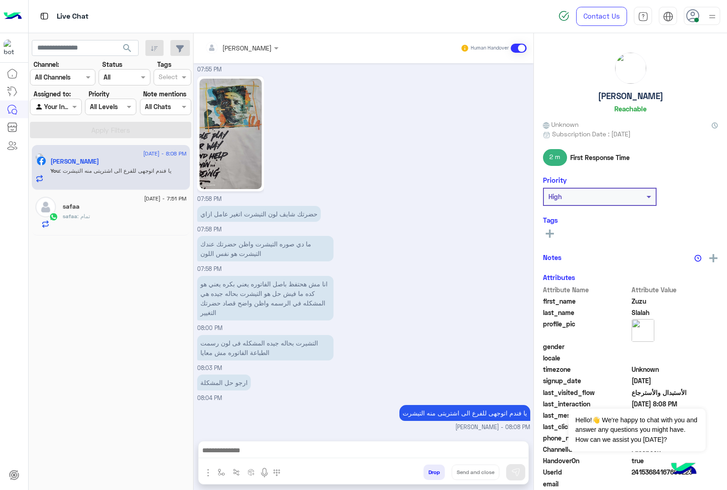
click at [121, 209] on div "safaa" at bounding box center [125, 208] width 124 height 10
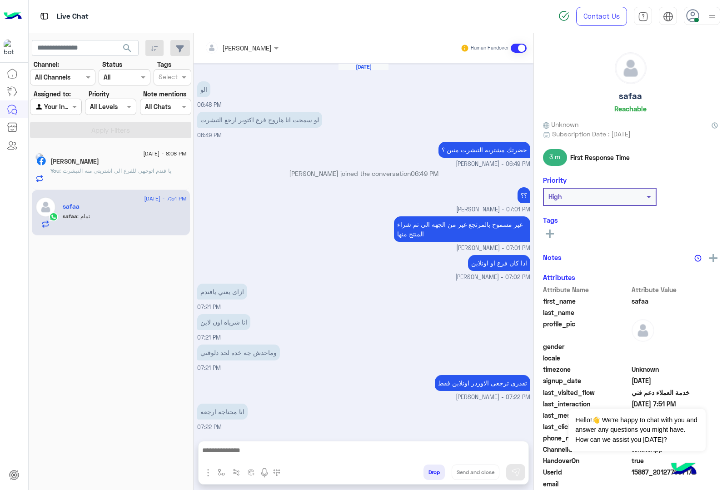
scroll to position [737, 0]
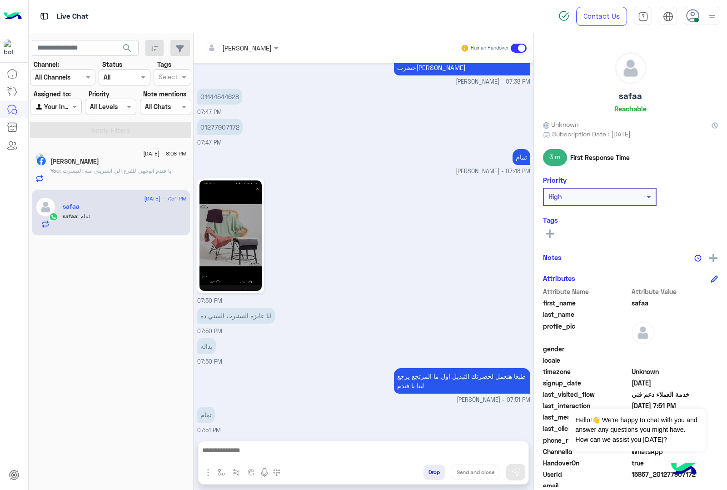
click at [430, 471] on button "Drop" at bounding box center [433, 471] width 21 height 15
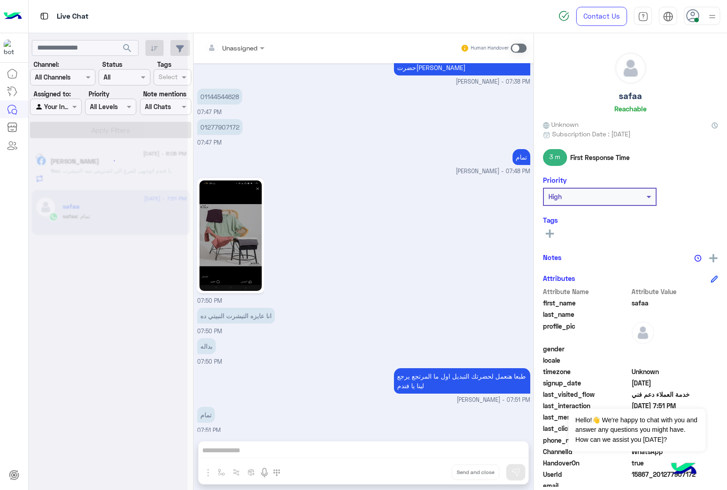
scroll to position [754, 0]
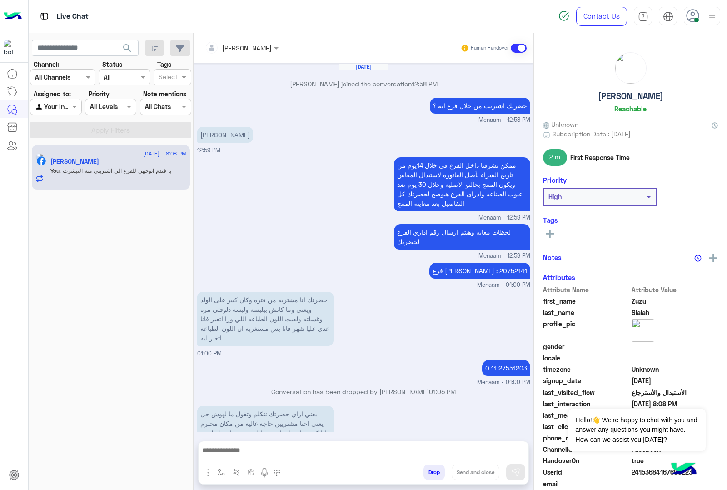
scroll to position [1250, 0]
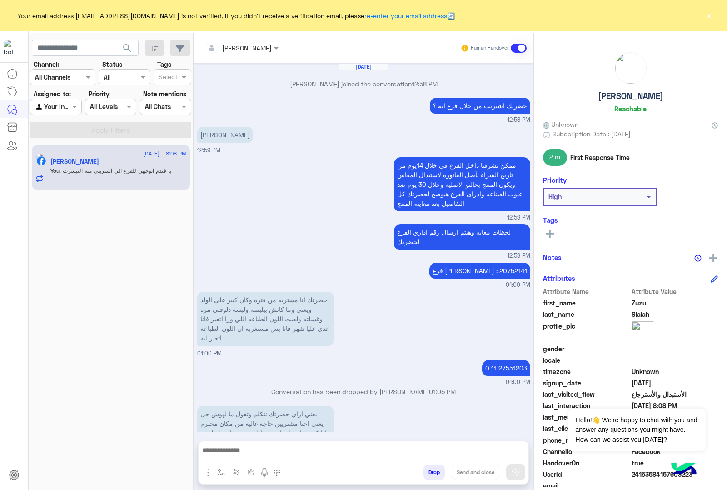
scroll to position [1250, 0]
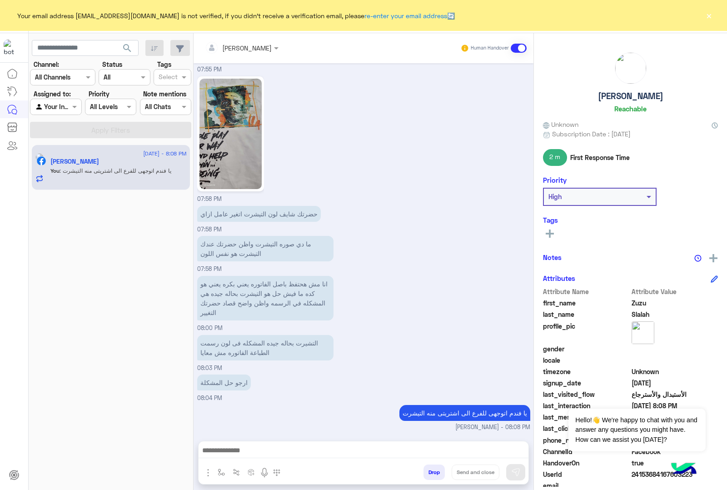
click at [708, 16] on button "×" at bounding box center [708, 15] width 9 height 9
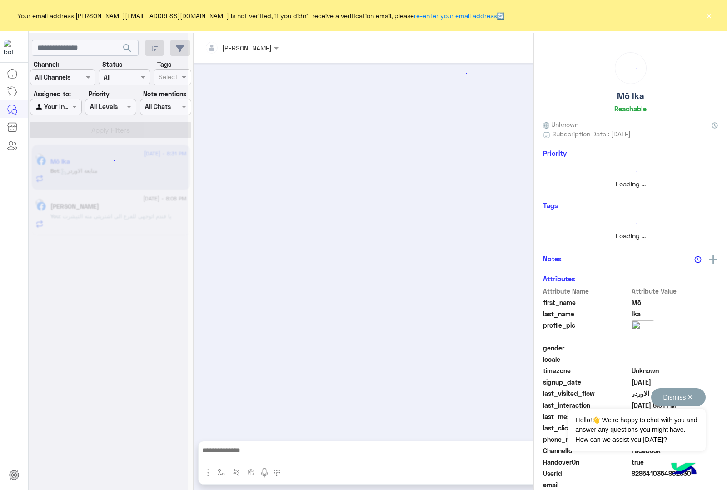
click at [692, 400] on button "Dismiss ✕" at bounding box center [678, 397] width 55 height 18
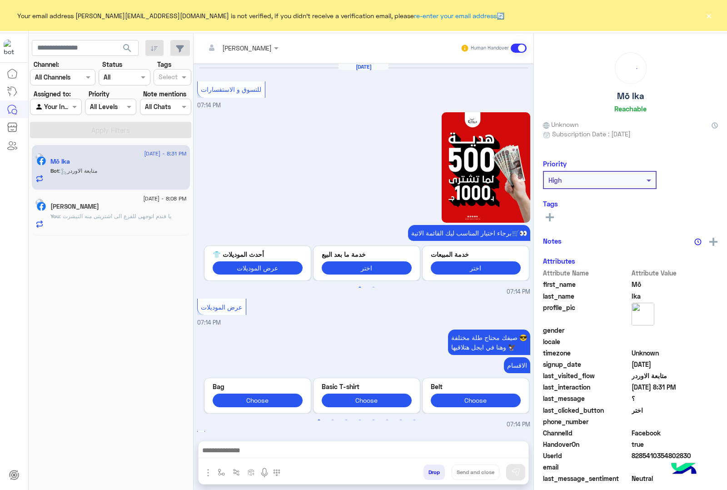
scroll to position [1648, 0]
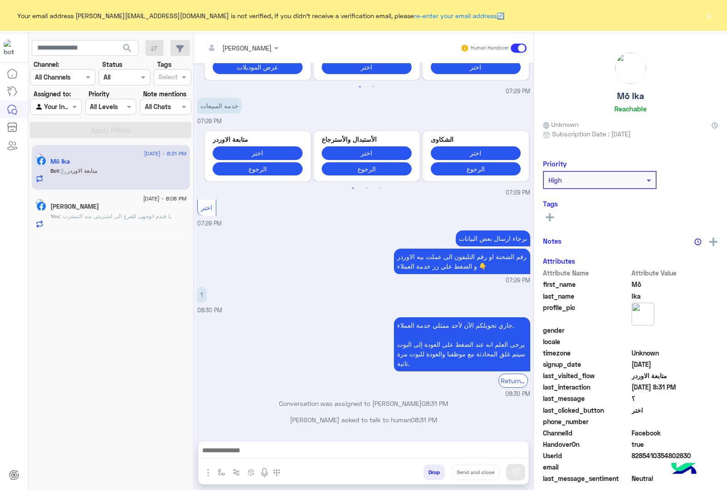
click at [708, 15] on button "×" at bounding box center [708, 15] width 9 height 9
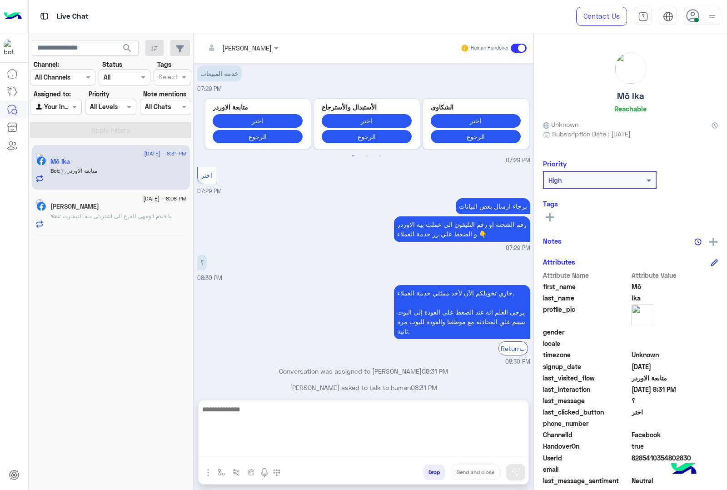
click at [276, 450] on textarea at bounding box center [364, 430] width 330 height 55
type textarea "*"
type textarea "**********"
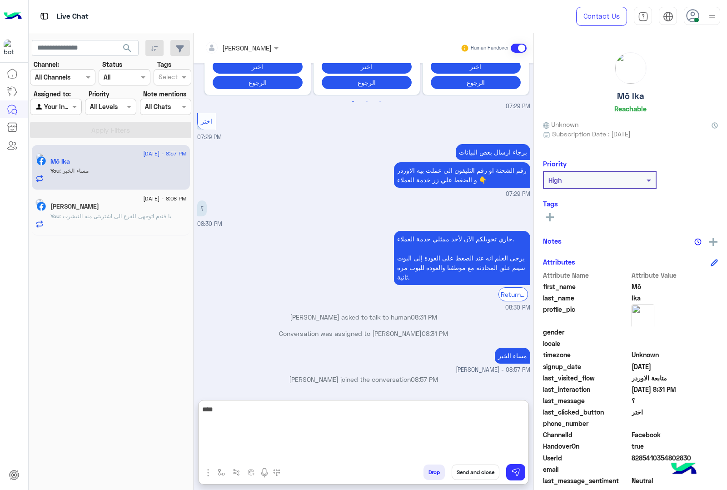
scroll to position [1734, 0]
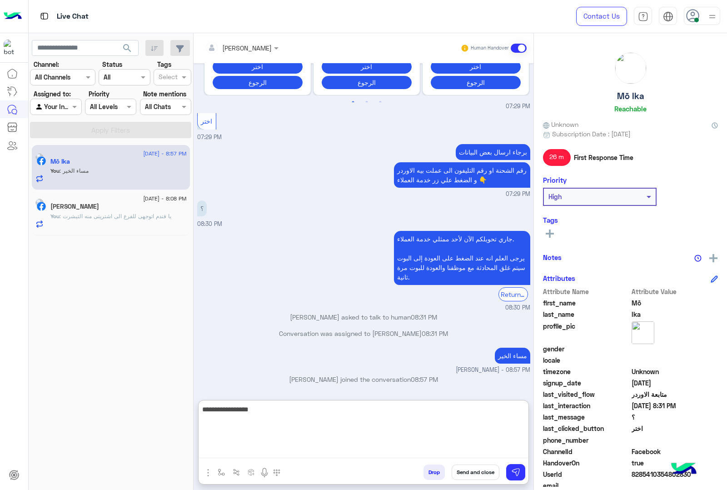
type textarea "**********"
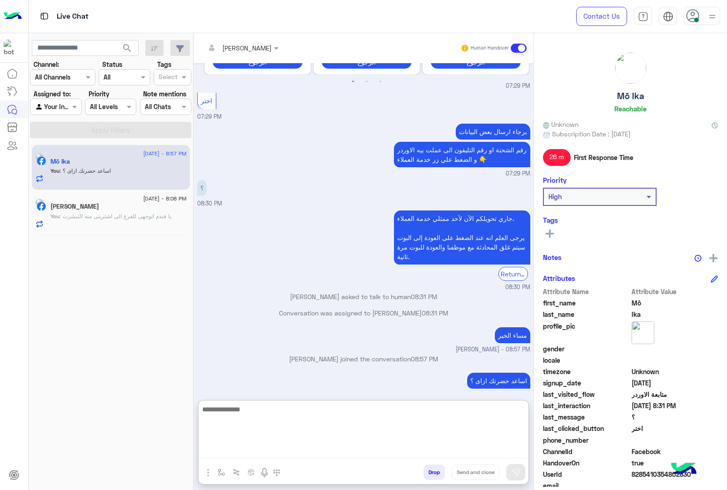
scroll to position [1763, 0]
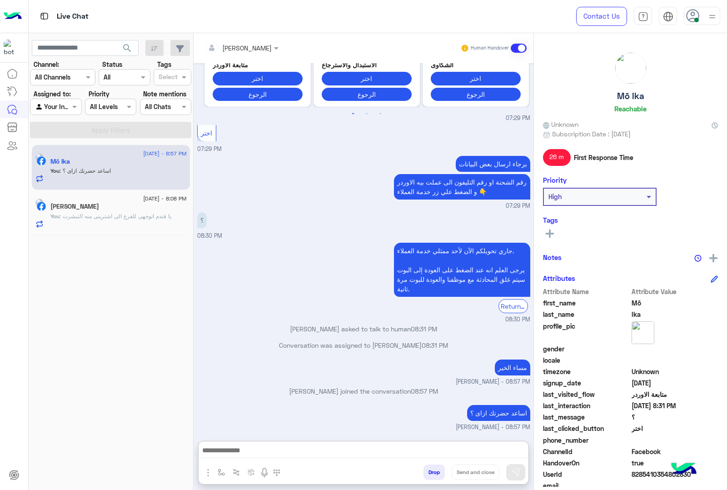
click at [80, 214] on span ": يا فندم اتوجهى للفرع الى اشتريتى منه التيشرت" at bounding box center [116, 216] width 112 height 7
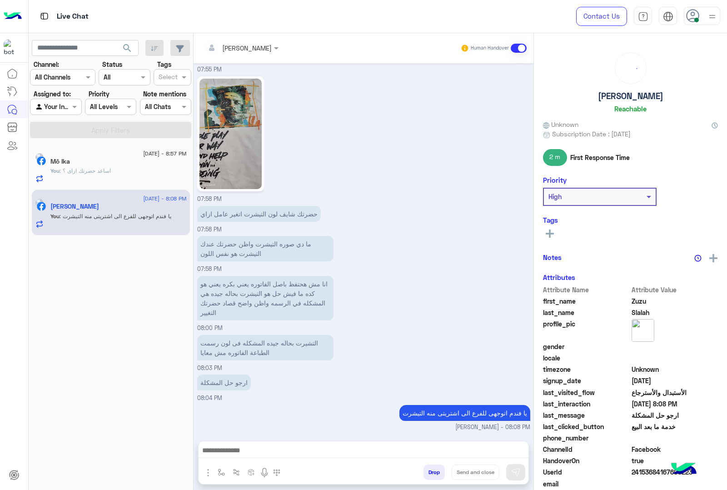
click at [427, 469] on button "Drop" at bounding box center [433, 471] width 21 height 15
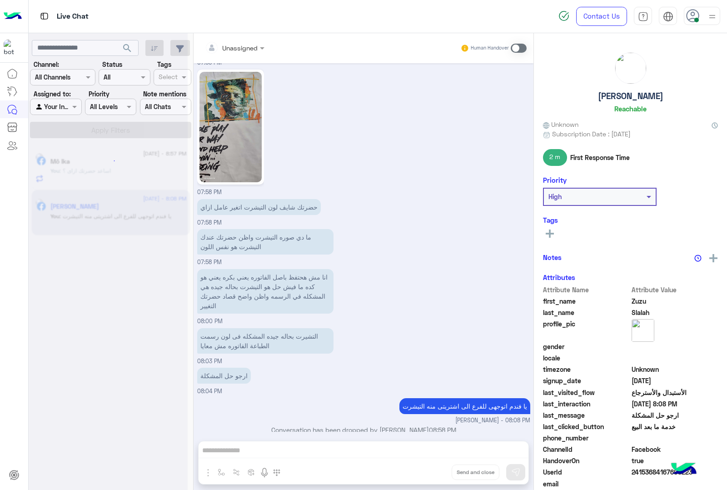
scroll to position [1267, 0]
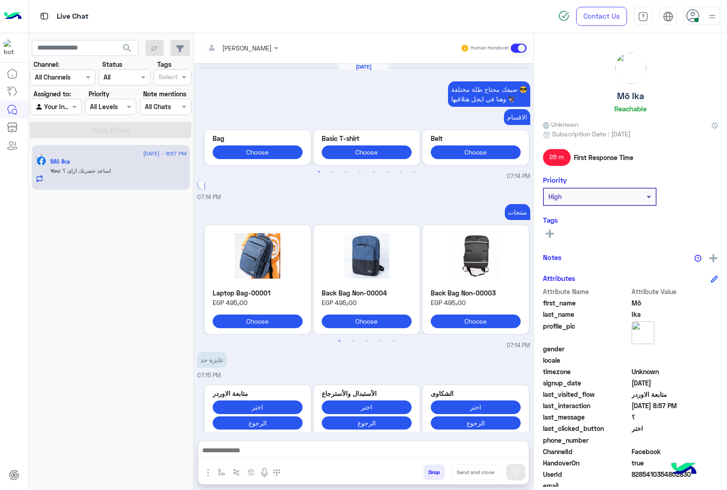
scroll to position [1474, 0]
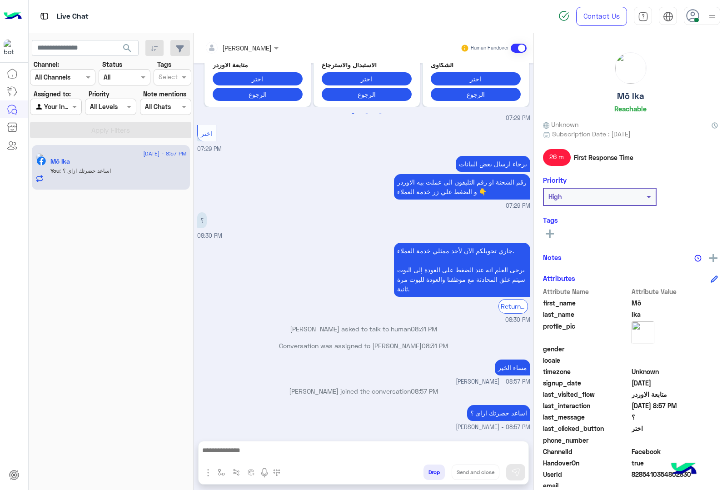
click at [630, 68] on img at bounding box center [630, 68] width 31 height 31
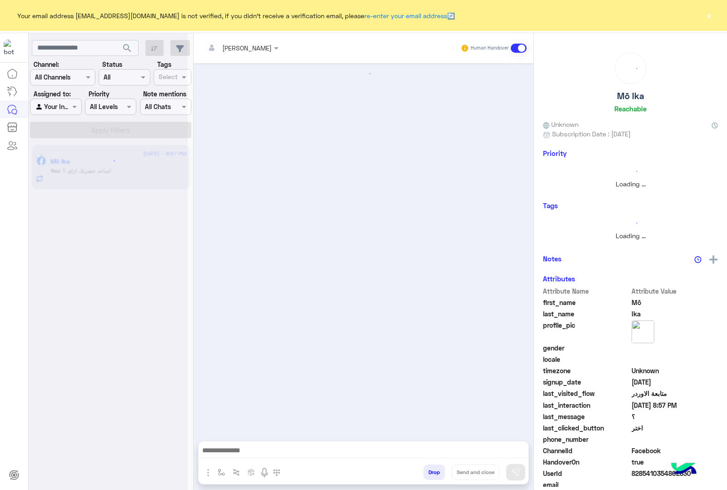
click at [707, 15] on button "×" at bounding box center [708, 15] width 9 height 9
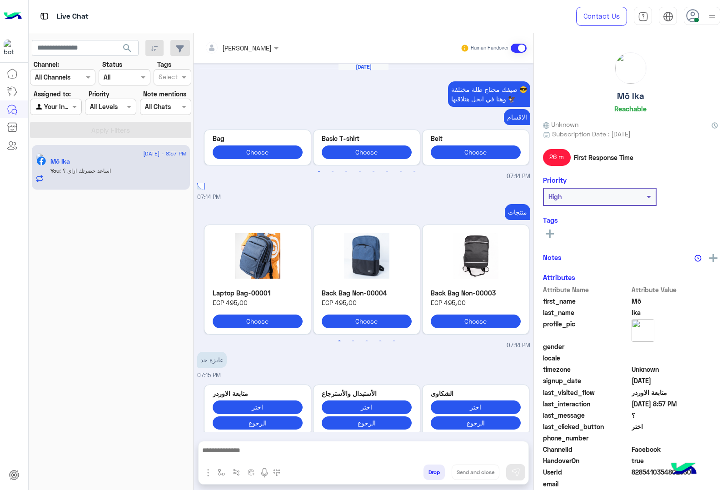
scroll to position [1474, 0]
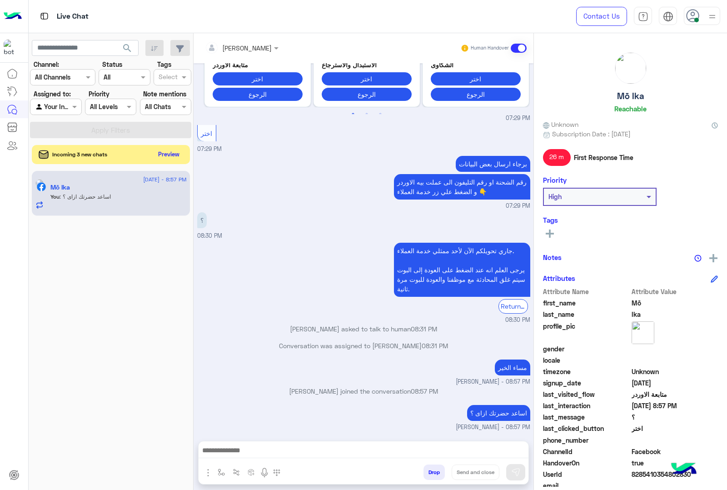
click at [166, 153] on button "Preview" at bounding box center [169, 154] width 28 height 12
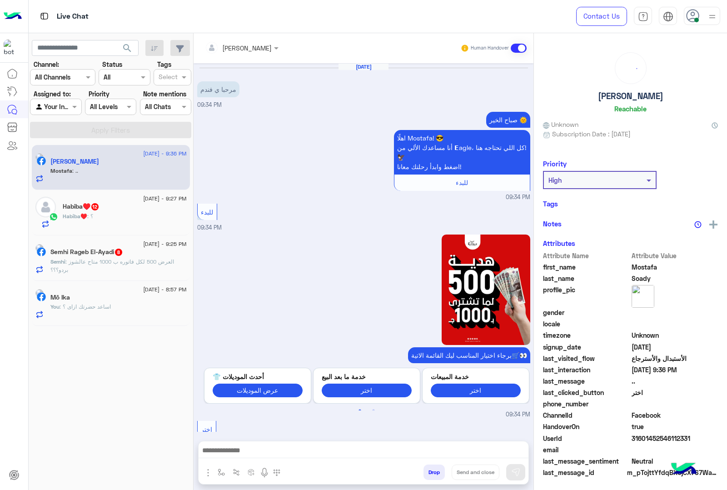
scroll to position [1069, 0]
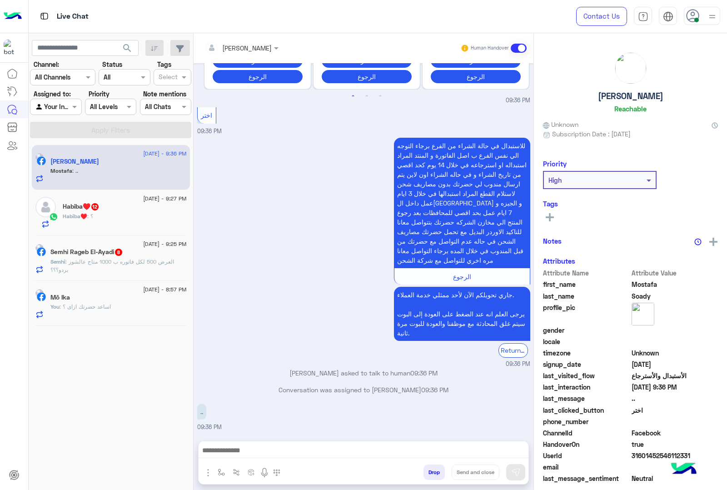
click at [140, 210] on div "Habiba♥️ 12" at bounding box center [125, 208] width 124 height 10
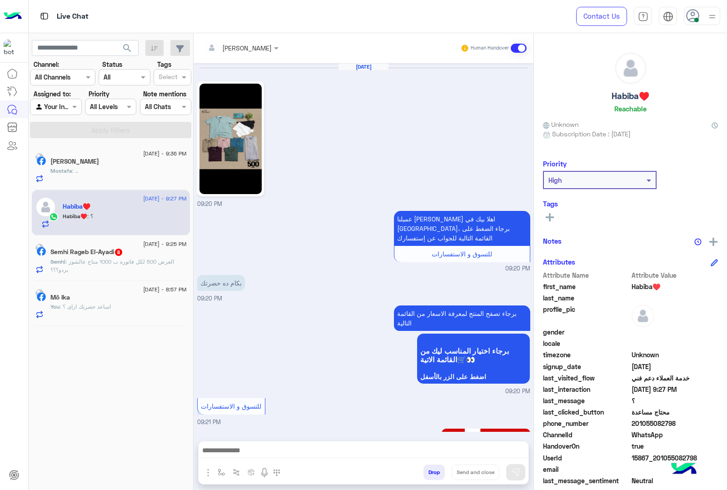
scroll to position [1227, 0]
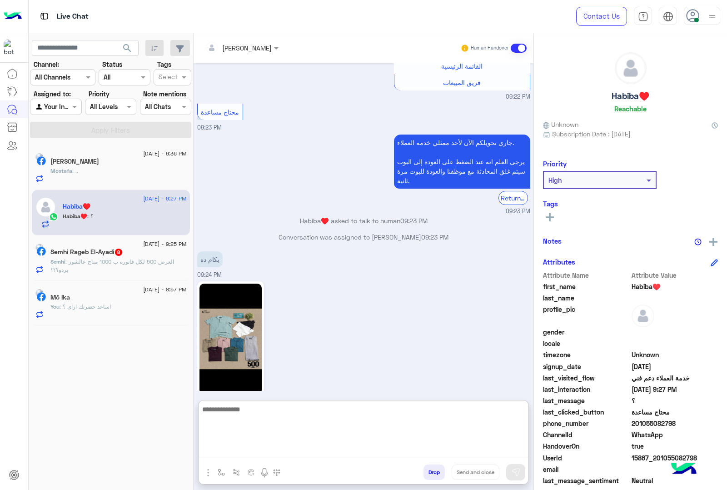
click at [343, 450] on textarea at bounding box center [364, 430] width 330 height 55
paste textarea "**********"
type textarea "**********"
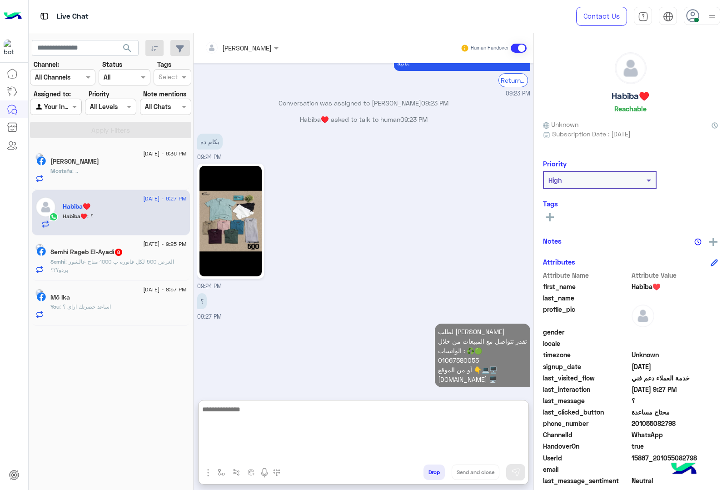
click at [371, 434] on textarea at bounding box center [363, 430] width 329 height 55
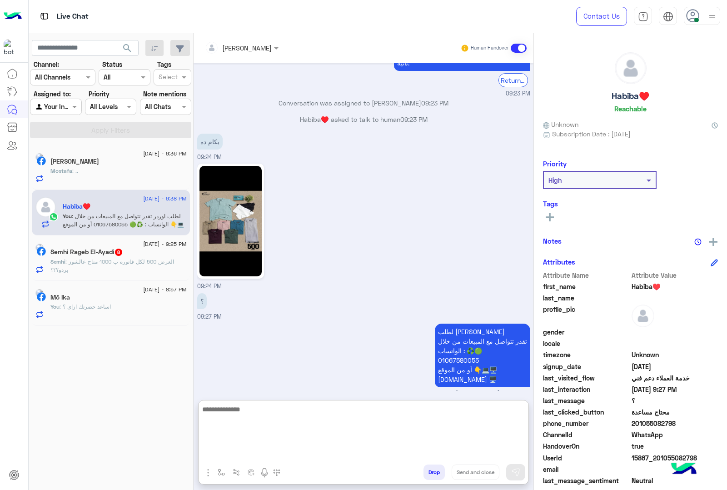
scroll to position [1361, 0]
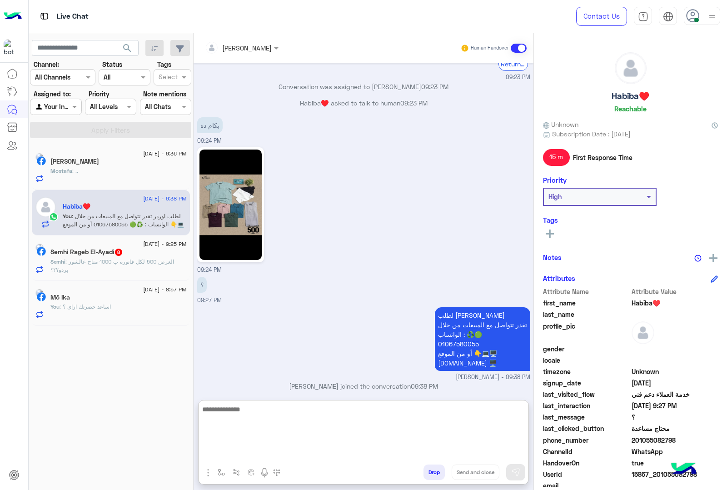
click at [113, 262] on span ": العرض 500 لكل فاتوره ب 1000 متاح عالشوز بردو؟؟؟" at bounding box center [112, 265] width 124 height 15
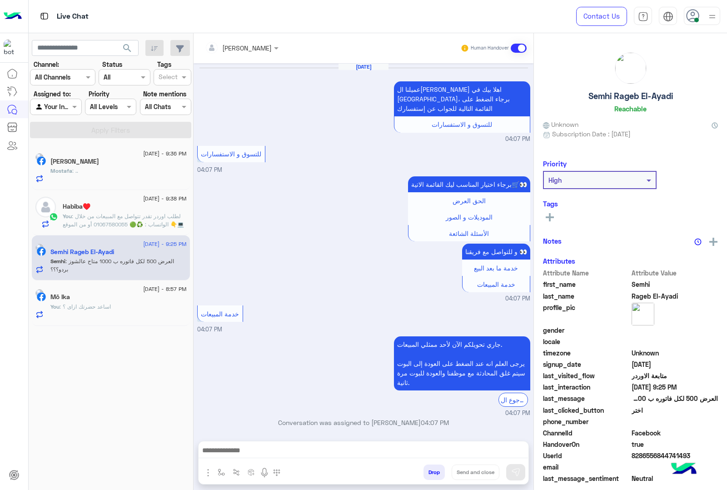
scroll to position [1484, 0]
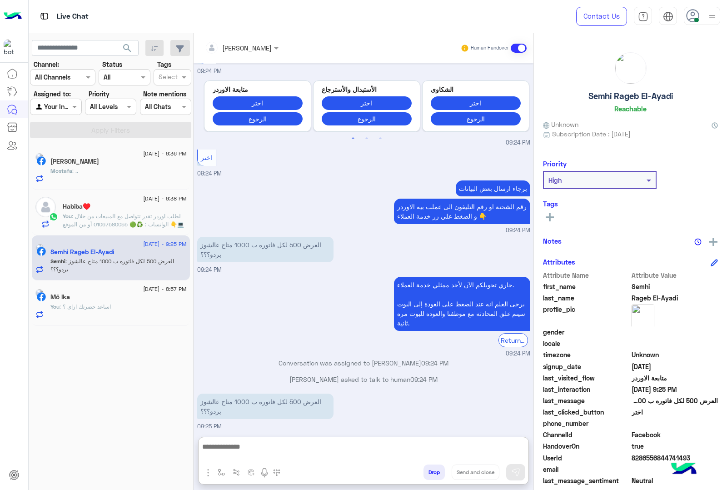
click at [269, 451] on textarea at bounding box center [363, 449] width 329 height 17
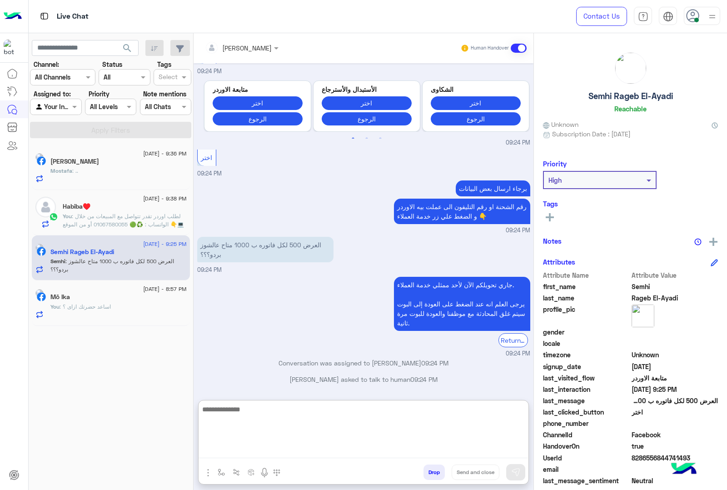
scroll to position [1525, 0]
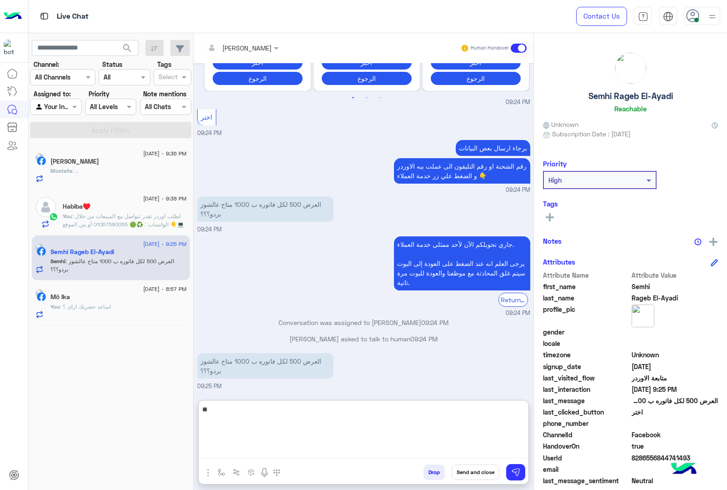
type textarea "*"
type textarea "**********"
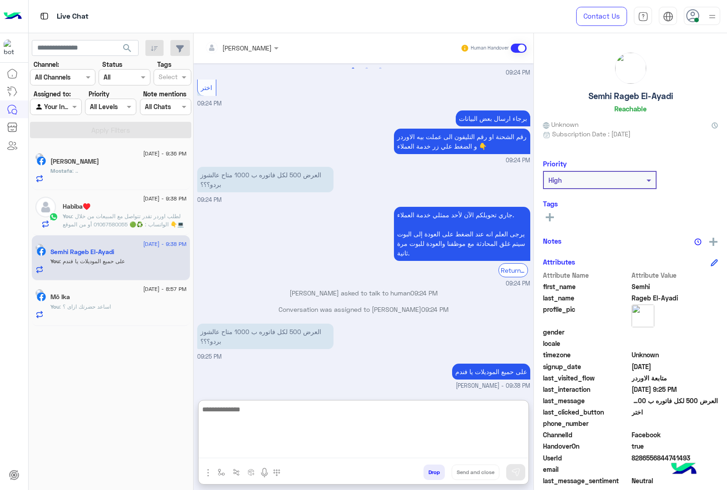
scroll to position [1570, 0]
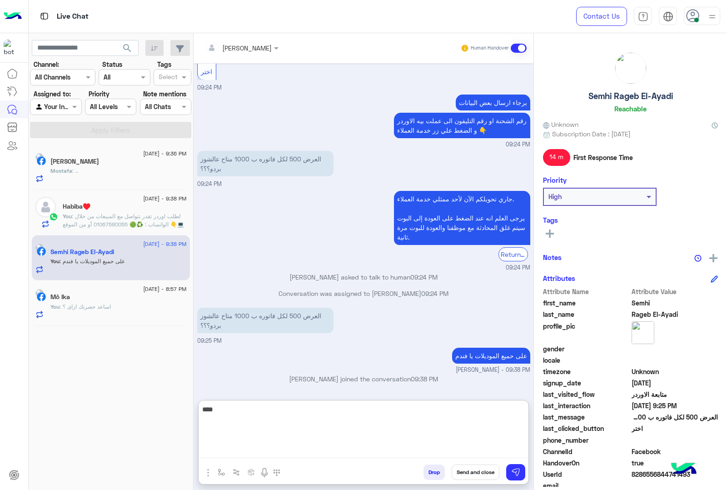
type textarea "*****"
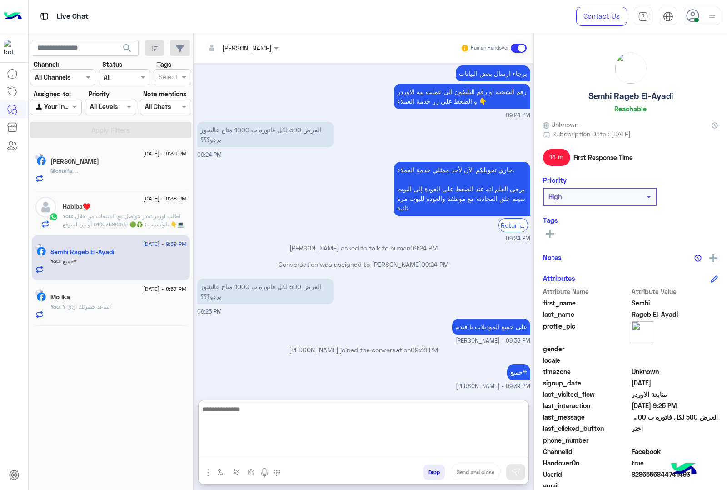
click at [78, 170] on span ": .." at bounding box center [75, 170] width 6 height 7
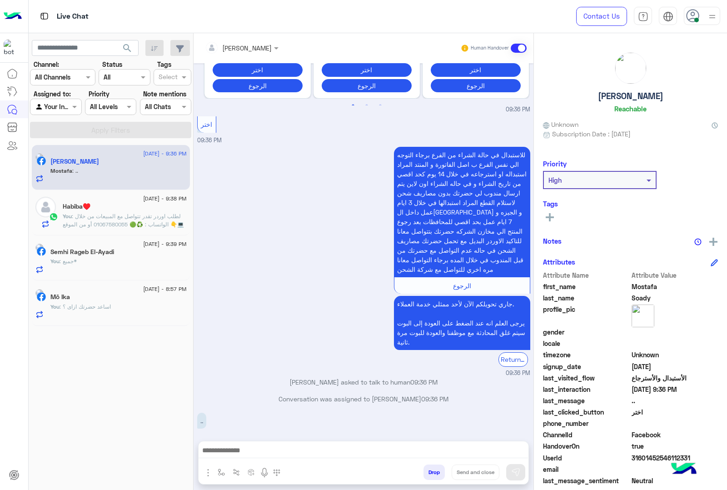
scroll to position [1069, 0]
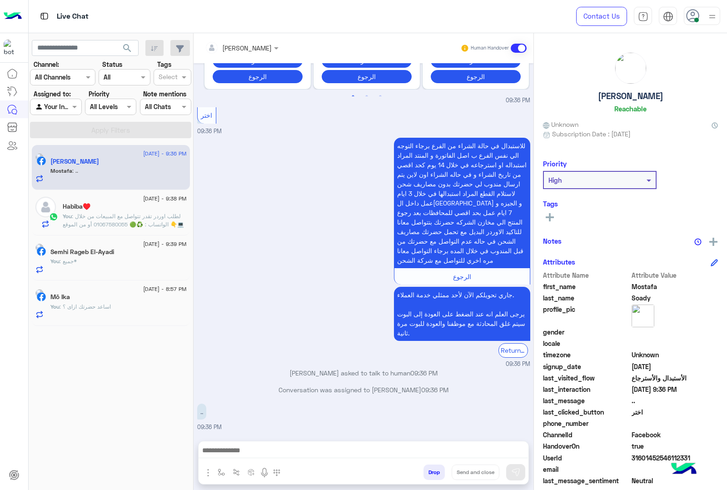
click at [269, 451] on textarea at bounding box center [363, 451] width 329 height 14
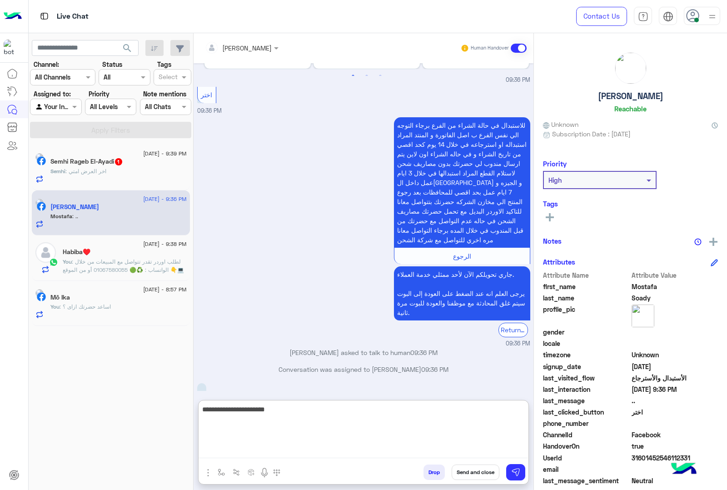
type textarea "**********"
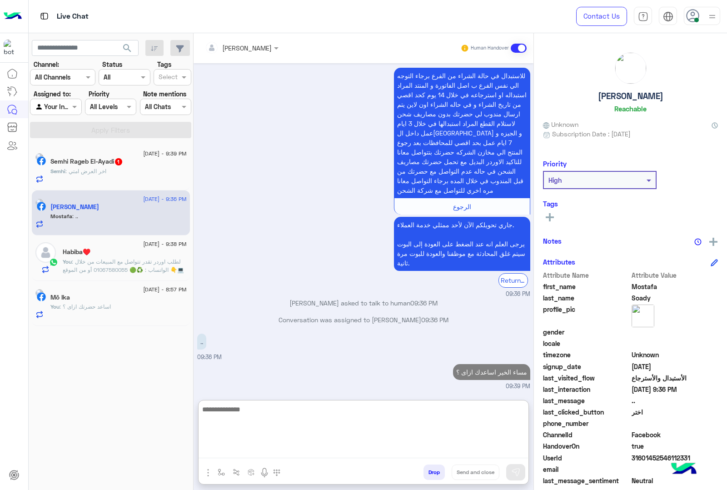
click at [92, 163] on h5 "Semhi Rageb El-Ayadi 1" at bounding box center [86, 162] width 73 height 8
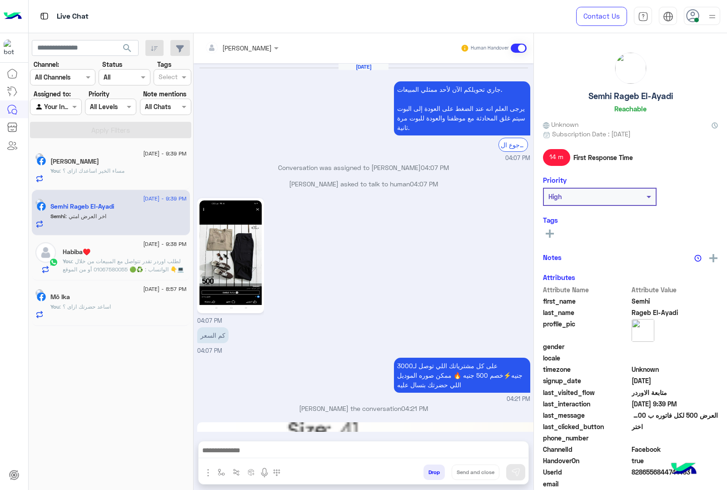
scroll to position [1344, 0]
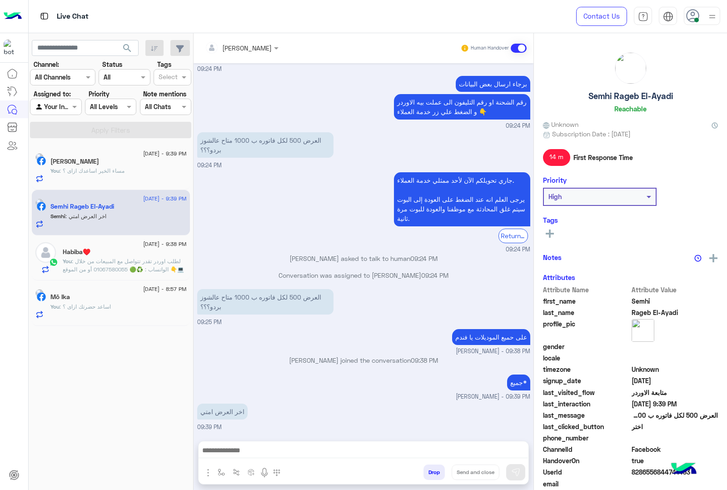
click at [318, 453] on textarea at bounding box center [363, 451] width 329 height 14
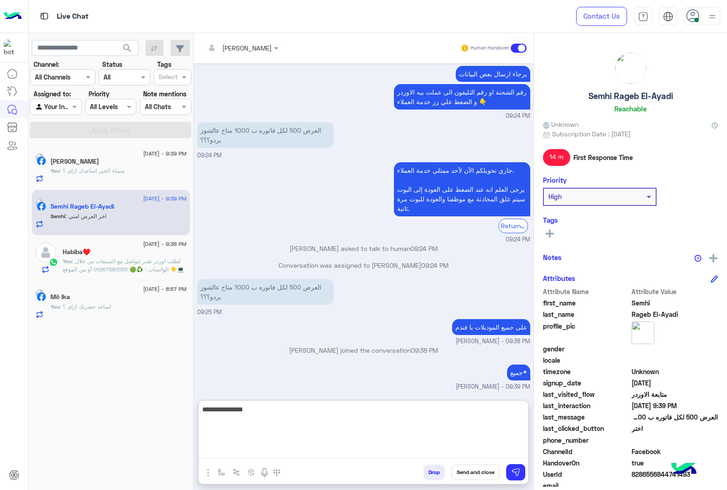
type textarea "**********"
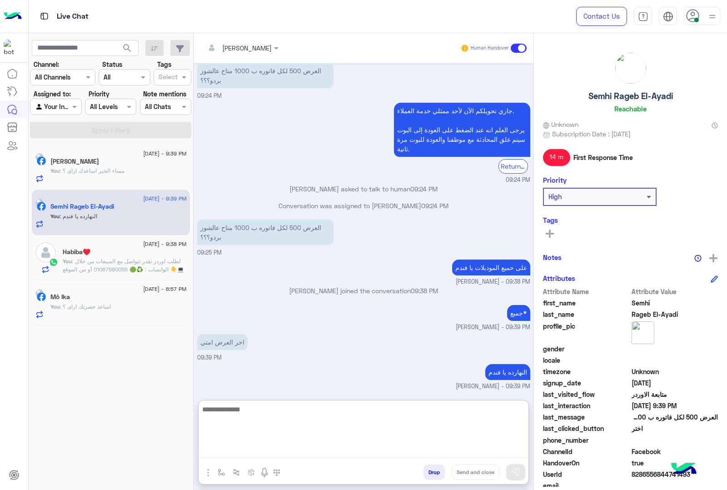
click at [106, 250] on div "Habiba♥️" at bounding box center [125, 253] width 124 height 10
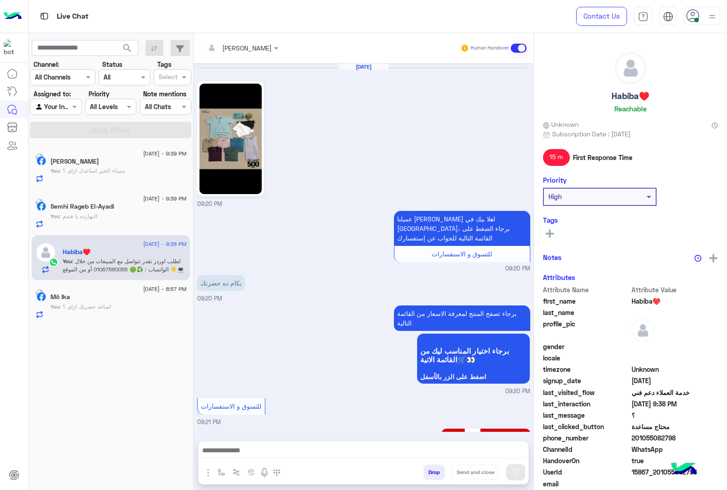
scroll to position [1320, 0]
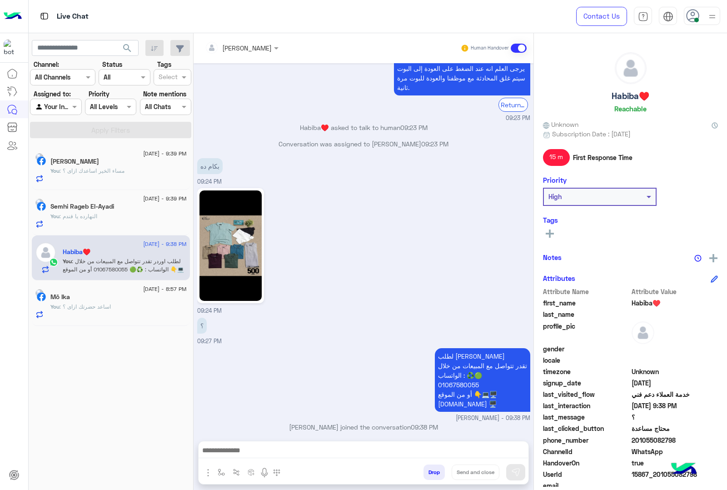
click at [124, 169] on span ": مساء الخير اساعدك ازاى ؟" at bounding box center [92, 170] width 65 height 7
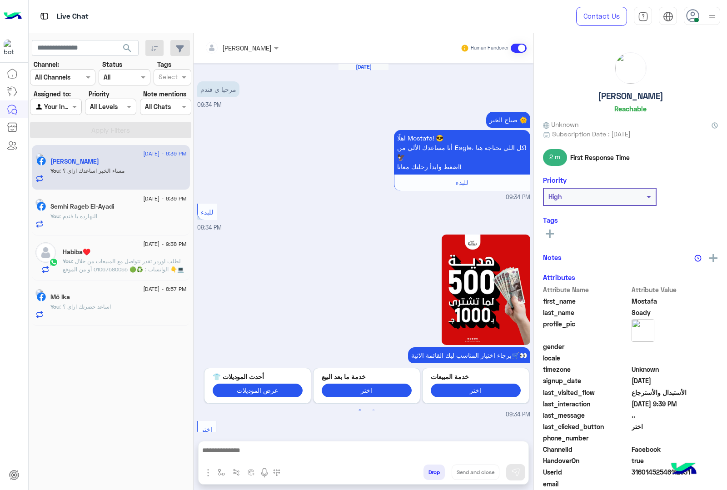
scroll to position [1114, 0]
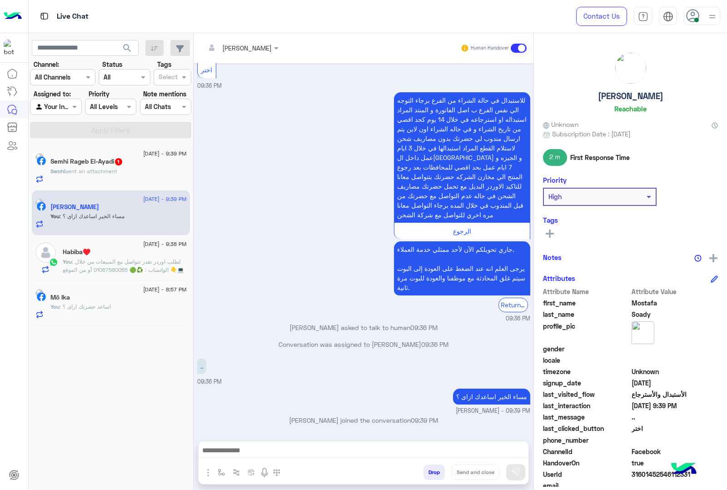
click at [123, 179] on div "Semhi sent an attachment" at bounding box center [118, 175] width 136 height 16
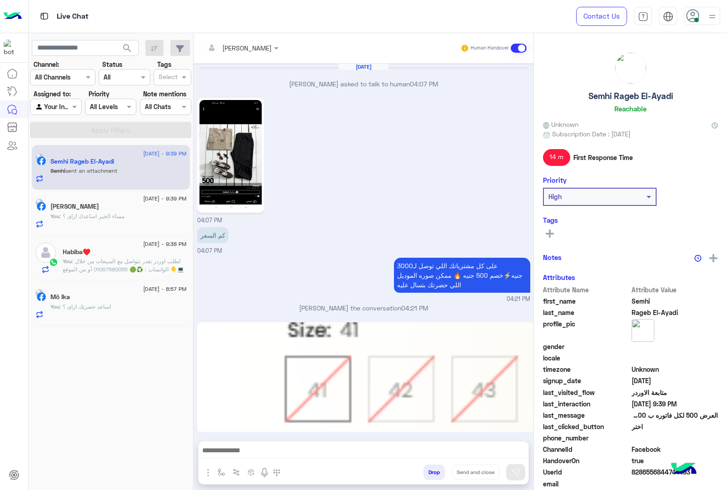
scroll to position [1402, 0]
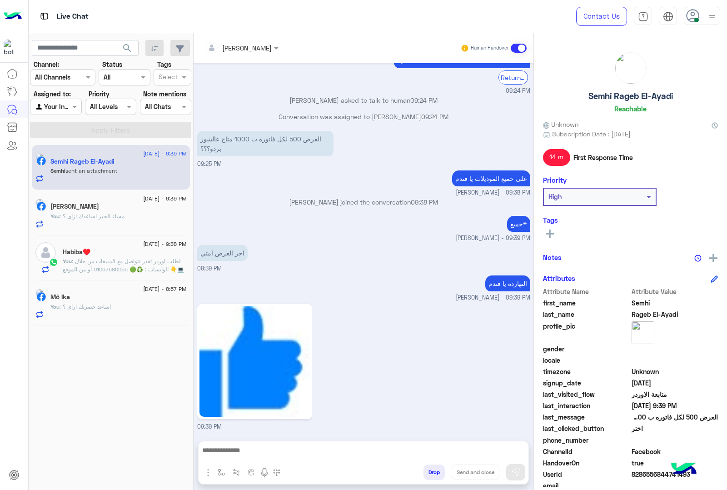
click at [616, 97] on h5 "Semhi Rageb El-Ayadi" at bounding box center [630, 96] width 85 height 10
copy h5 "Semhi Rageb El-Ayadi"
click at [647, 474] on span "8286556844741493" at bounding box center [675, 474] width 87 height 10
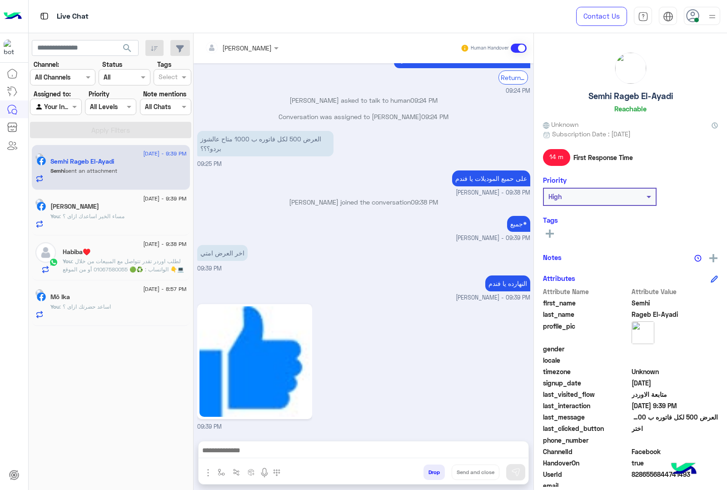
click at [647, 474] on span "8286556844741493" at bounding box center [675, 474] width 87 height 10
copy span "8286556844741493"
click at [430, 471] on button "Drop" at bounding box center [433, 471] width 21 height 15
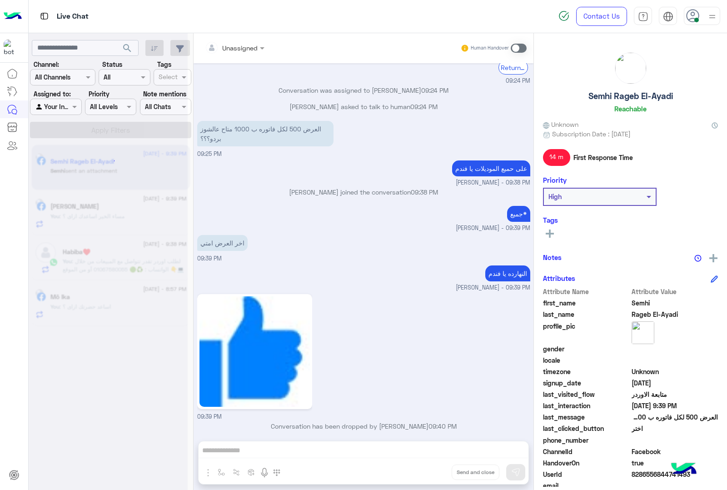
scroll to position [1418, 0]
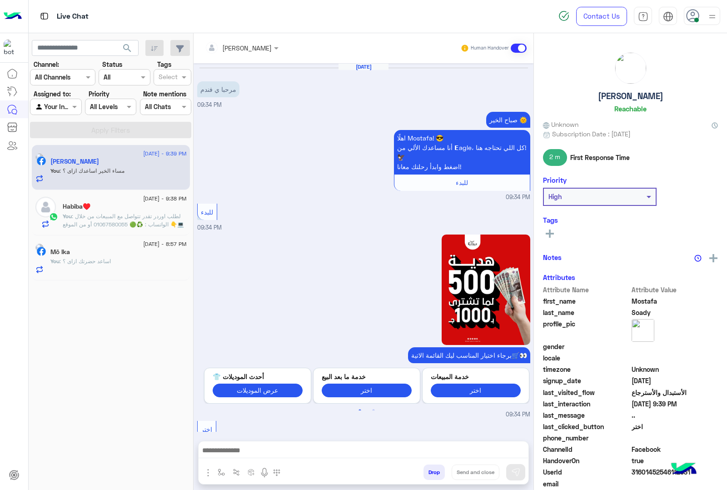
scroll to position [1114, 0]
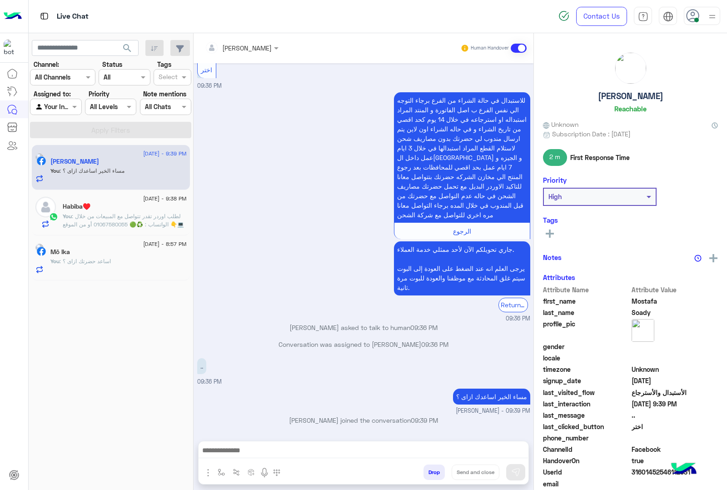
click at [126, 222] on span ": لطلب اوردر تقدر تتواصل مع المبيعات من خلال الواتساب : ♻️🟢 01067580055 أو من ا…" at bounding box center [123, 224] width 121 height 23
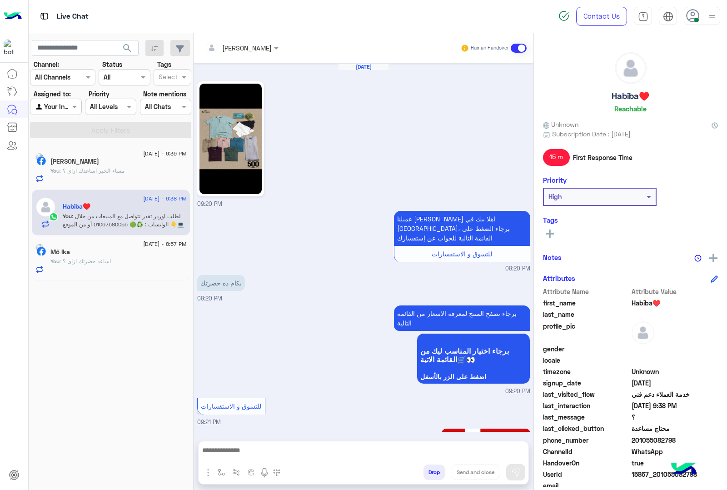
scroll to position [1320, 0]
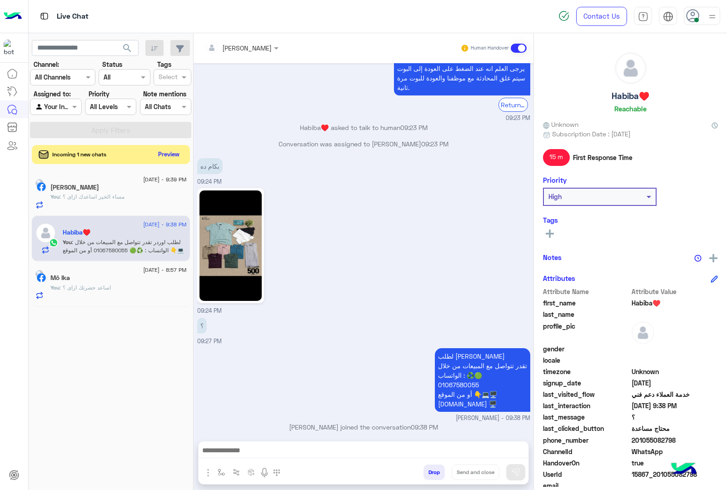
click at [173, 155] on button "Preview" at bounding box center [169, 154] width 28 height 12
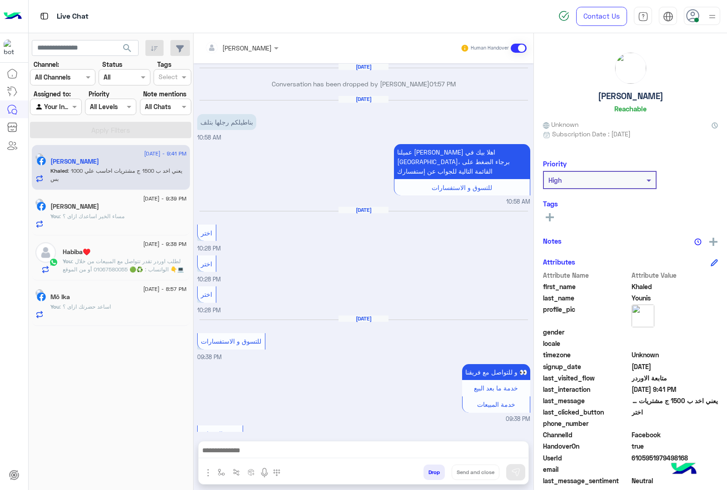
scroll to position [1111, 0]
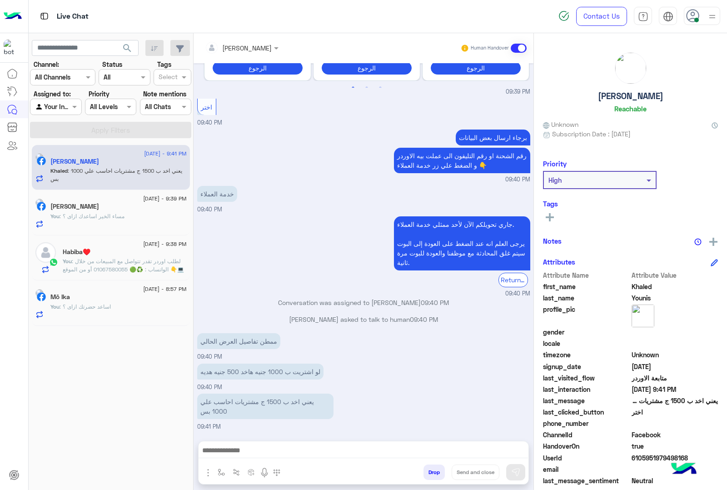
click at [328, 454] on textarea at bounding box center [363, 451] width 329 height 14
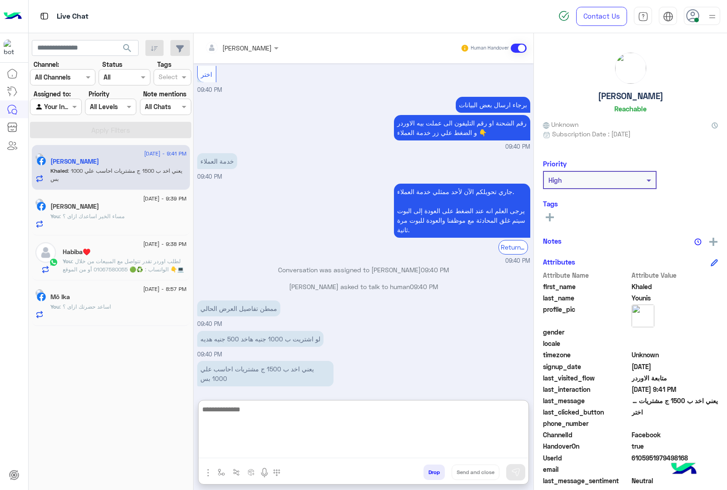
scroll to position [1152, 0]
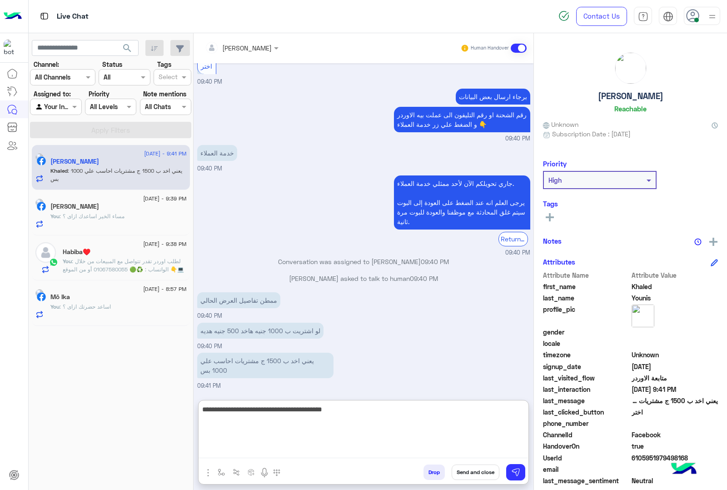
type textarea "**********"
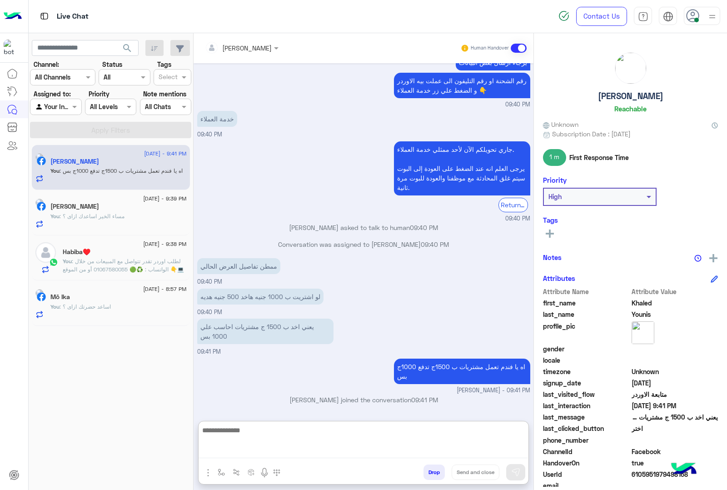
scroll to position [1207, 0]
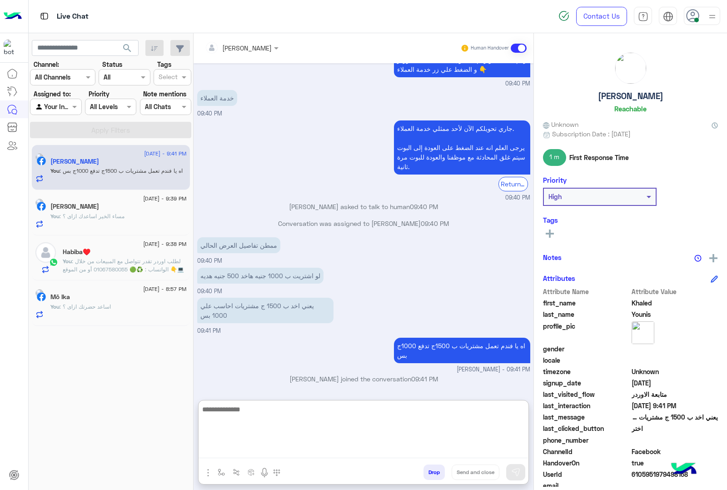
click at [608, 99] on h5 "[PERSON_NAME]" at bounding box center [630, 96] width 65 height 10
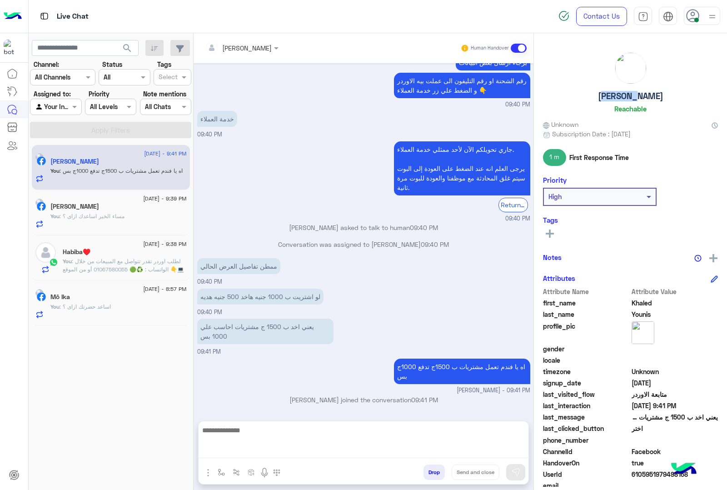
click at [608, 99] on h5 "[PERSON_NAME]" at bounding box center [630, 96] width 65 height 10
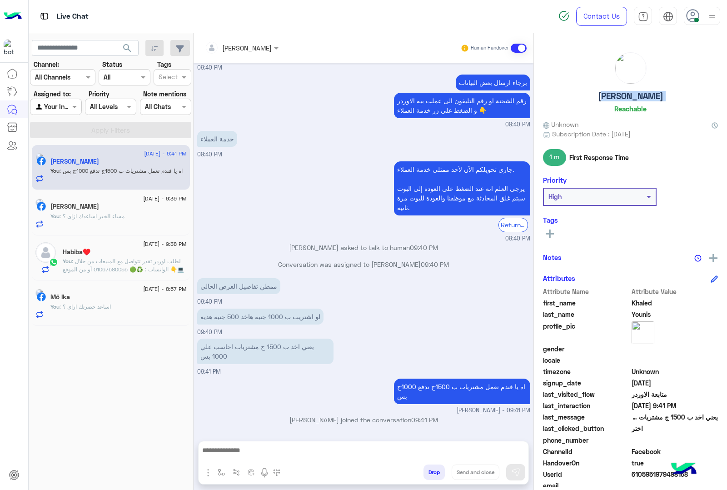
click at [608, 99] on h5 "[PERSON_NAME]" at bounding box center [630, 96] width 65 height 10
copy h5 "[PERSON_NAME]"
click at [648, 474] on span "6105951979498168" at bounding box center [675, 474] width 87 height 10
copy span "6105951979498168"
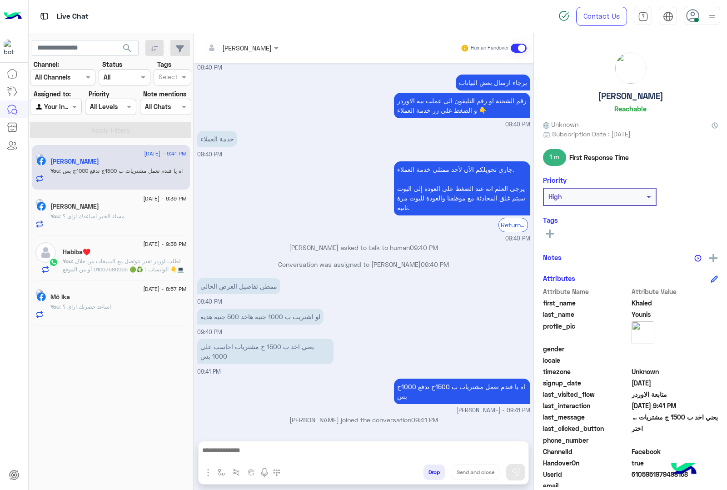
click at [137, 264] on span ": لطلب اوردر تقدر تتواصل مع المبيعات من خلال الواتساب : ♻️🟢 01067580055 أو من ا…" at bounding box center [123, 269] width 121 height 23
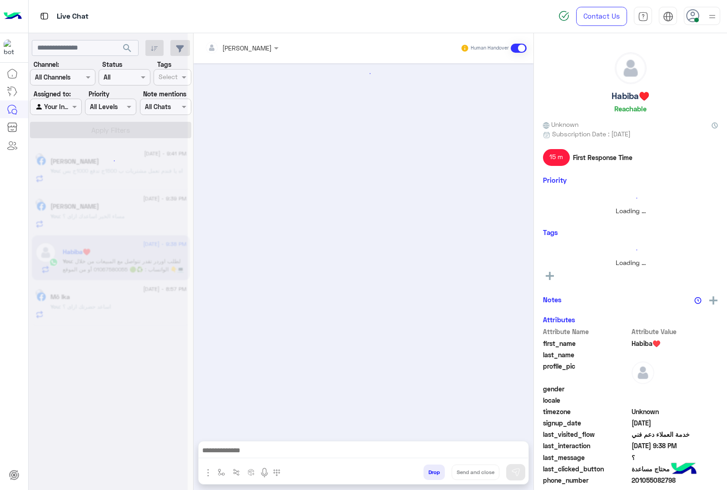
click at [250, 50] on input "text" at bounding box center [230, 48] width 50 height 10
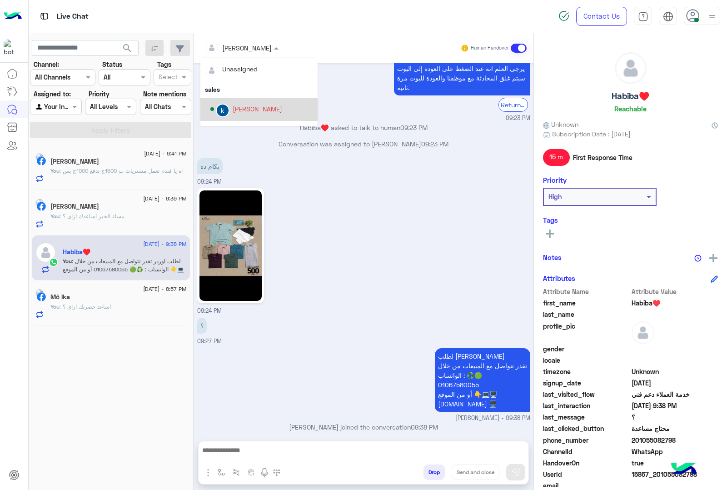
click at [242, 108] on div "[PERSON_NAME]" at bounding box center [258, 109] width 50 height 10
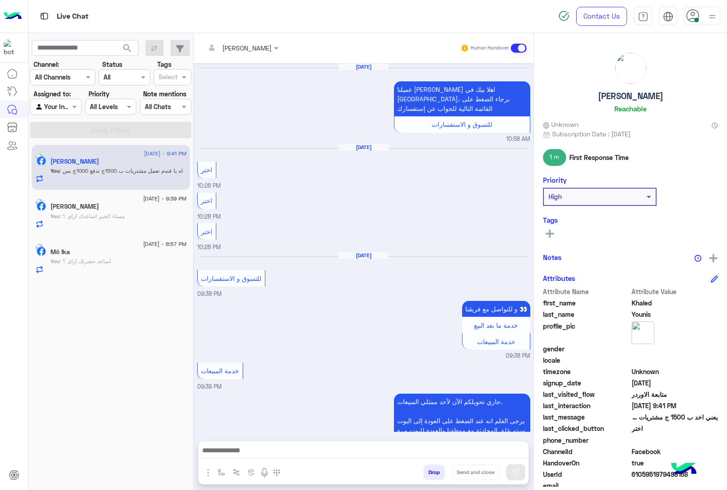
scroll to position [1103, 0]
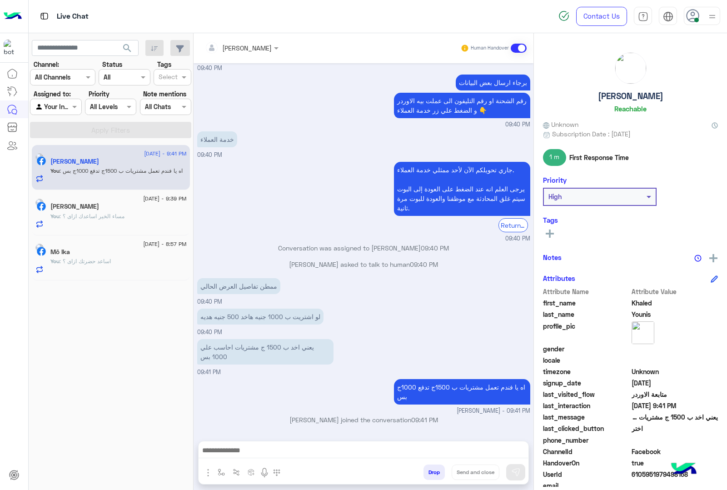
click at [142, 208] on div "[PERSON_NAME]" at bounding box center [118, 208] width 136 height 10
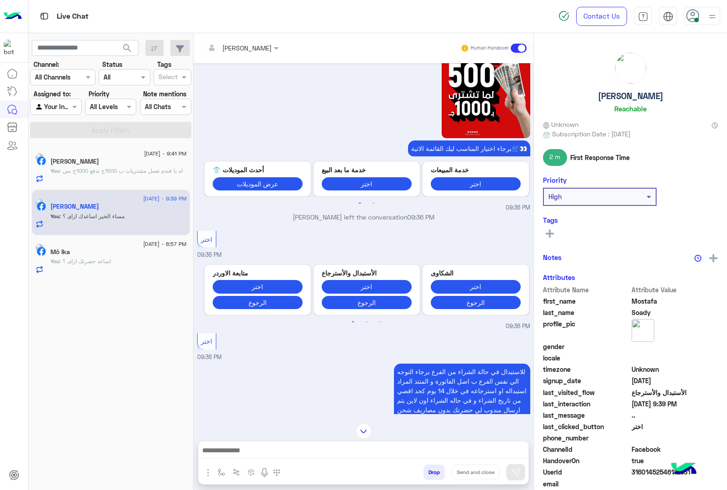
scroll to position [1114, 0]
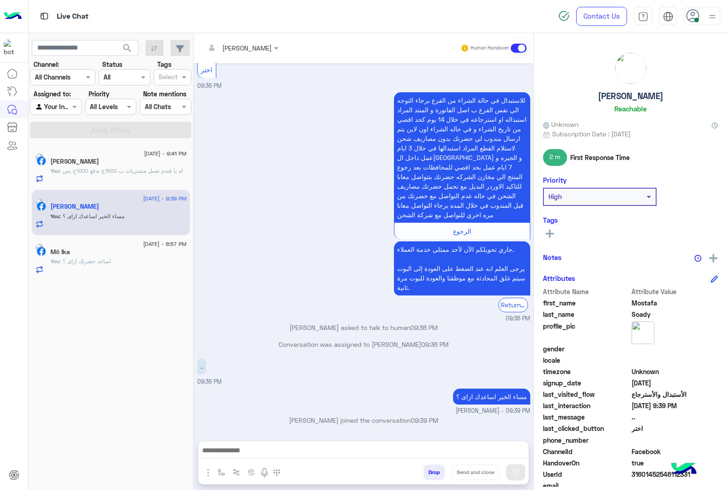
click at [119, 251] on div "Mō Ika" at bounding box center [118, 253] width 136 height 10
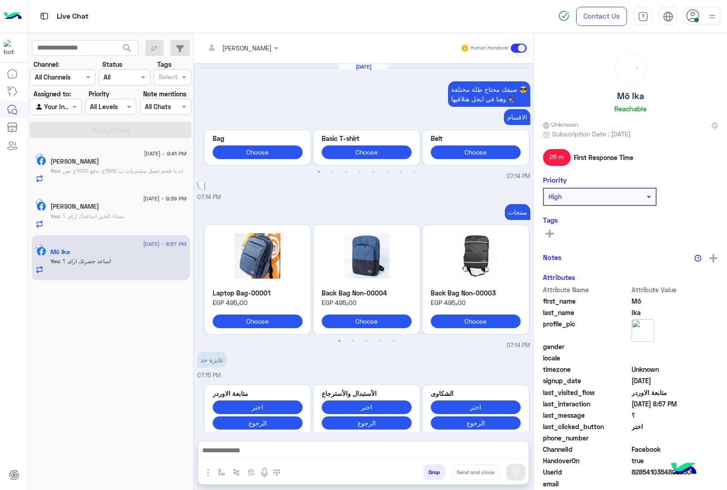
scroll to position [1474, 0]
